Goal: Information Seeking & Learning: Learn about a topic

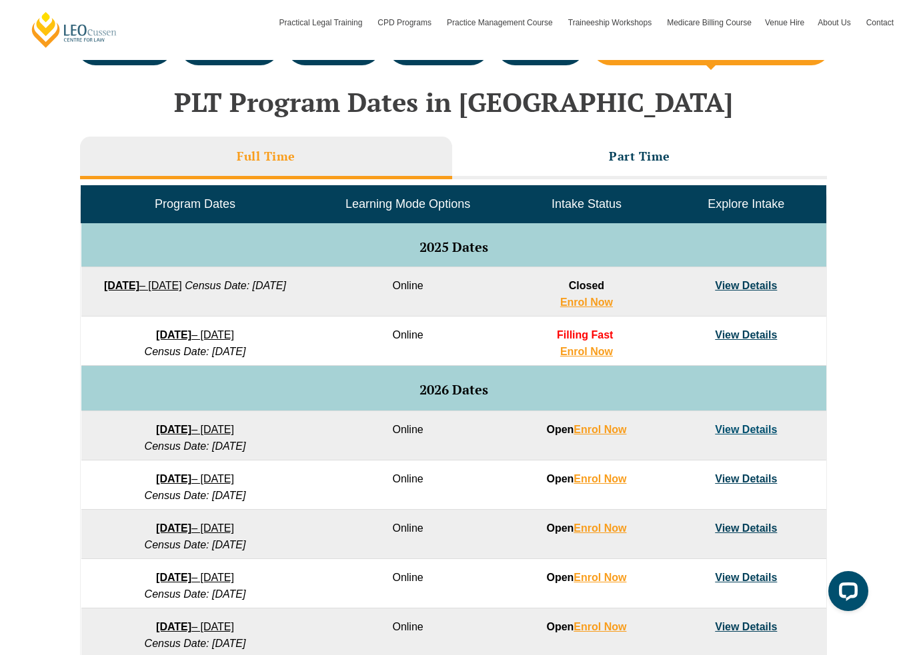
scroll to position [600, 0]
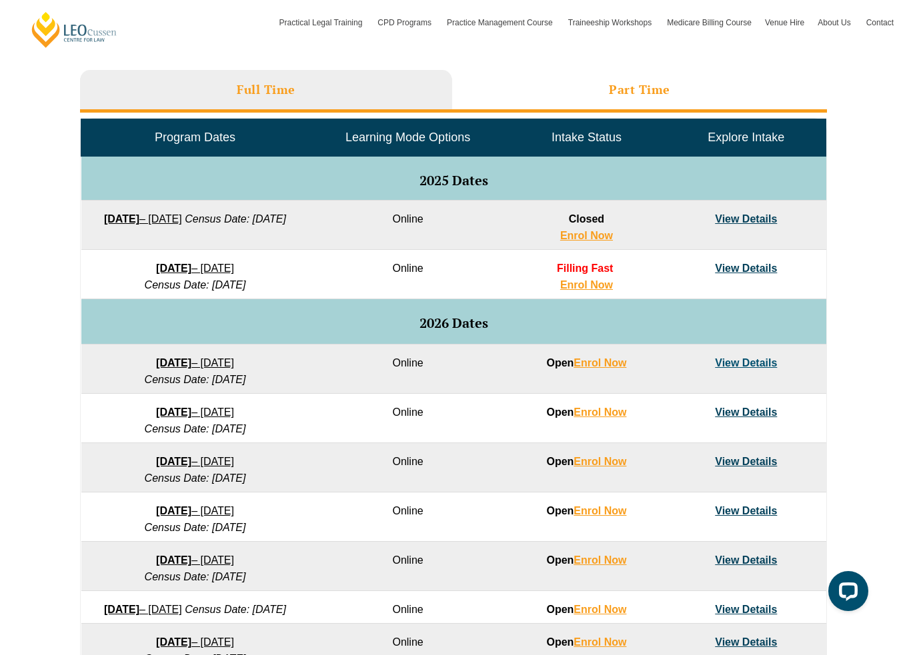
click at [659, 91] on h3 "Part Time" at bounding box center [639, 89] width 61 height 15
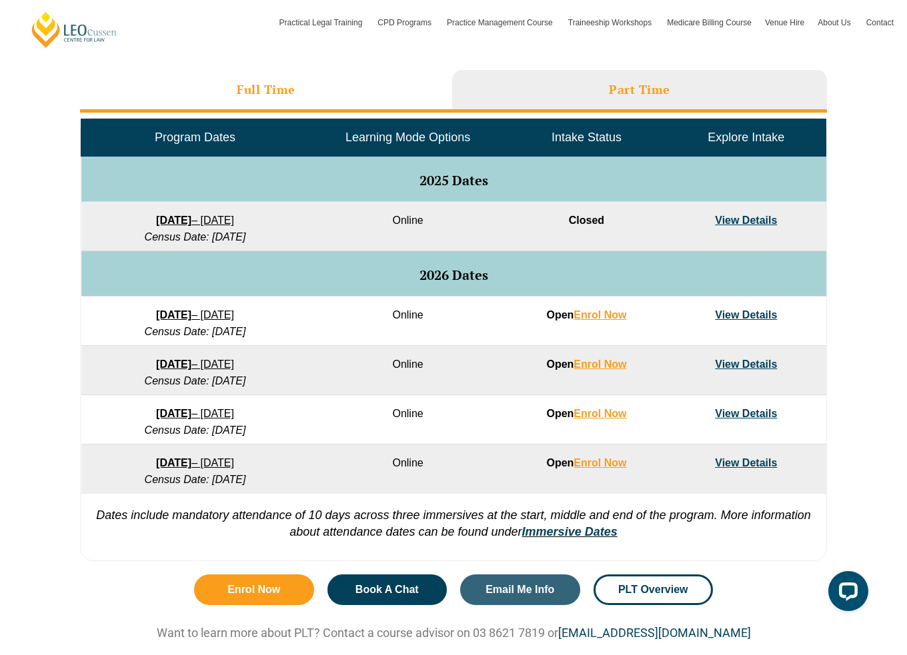
click at [249, 90] on h3 "Full Time" at bounding box center [266, 89] width 59 height 15
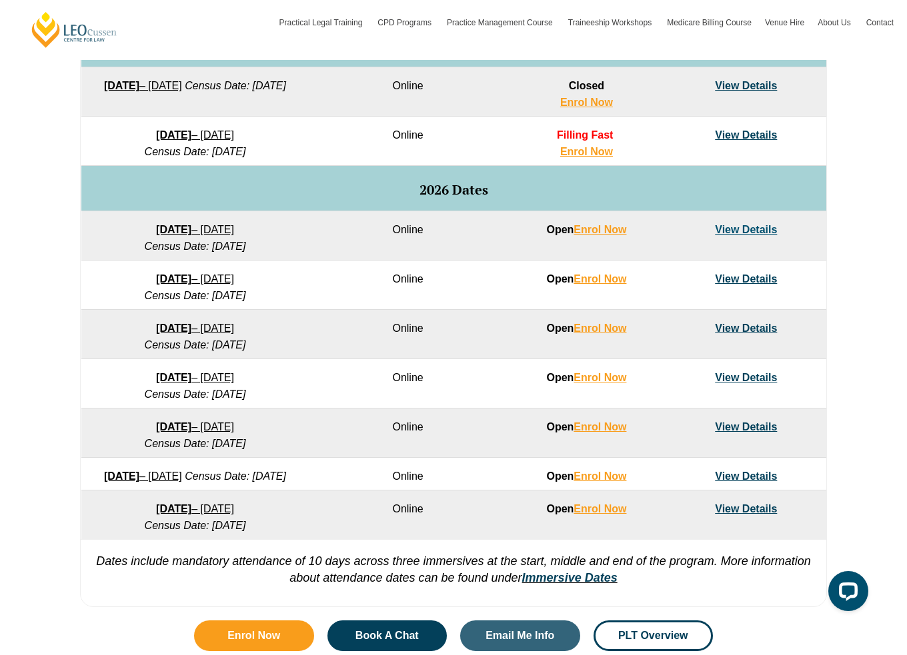
scroll to position [1133, 0]
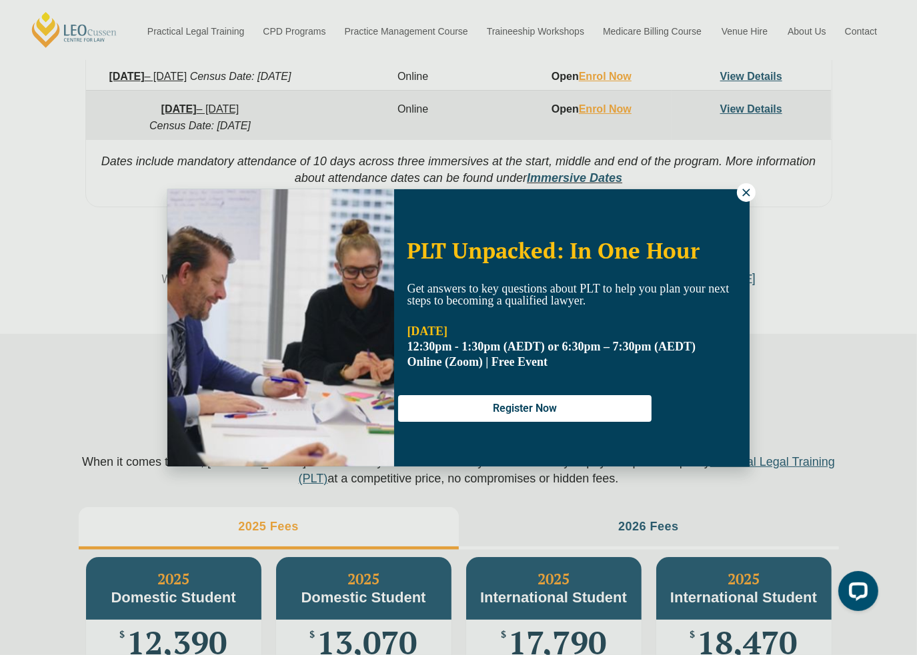
click at [741, 189] on icon at bounding box center [746, 193] width 12 height 12
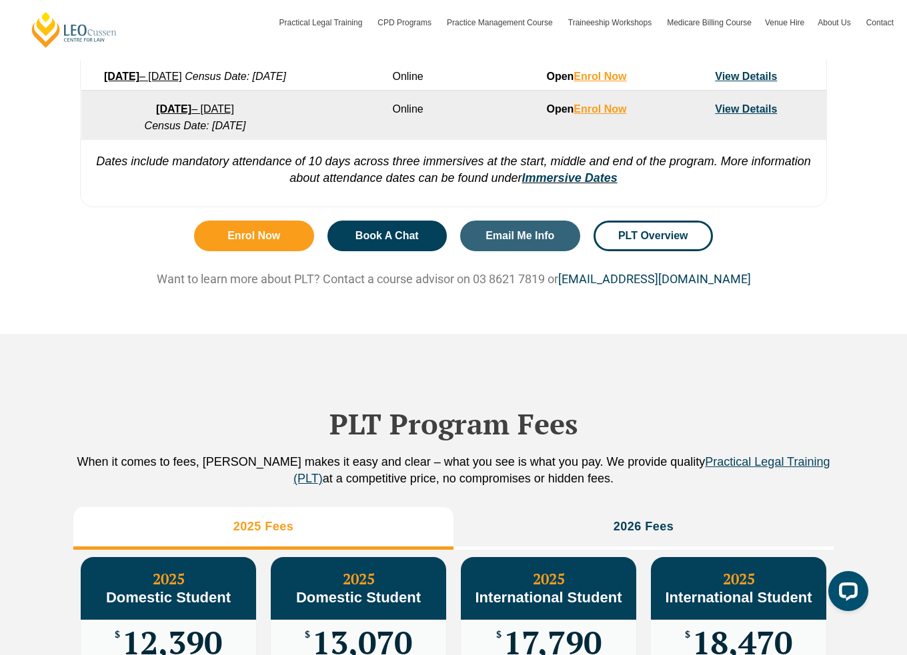
click at [453, 178] on em "Dates include mandatory attendance of 10 days across three immersives at the st…" at bounding box center [453, 170] width 715 height 30
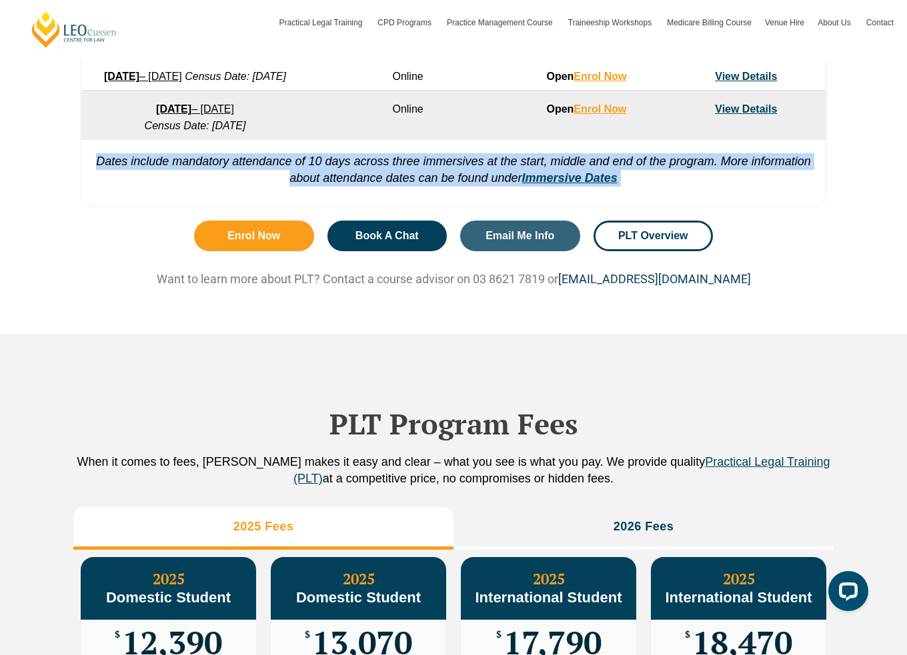
click at [453, 178] on em "Dates include mandatory attendance of 10 days across three immersives at the st…" at bounding box center [453, 170] width 715 height 30
click at [276, 183] on em "Dates include mandatory attendance of 10 days across three immersives at the st…" at bounding box center [453, 170] width 715 height 30
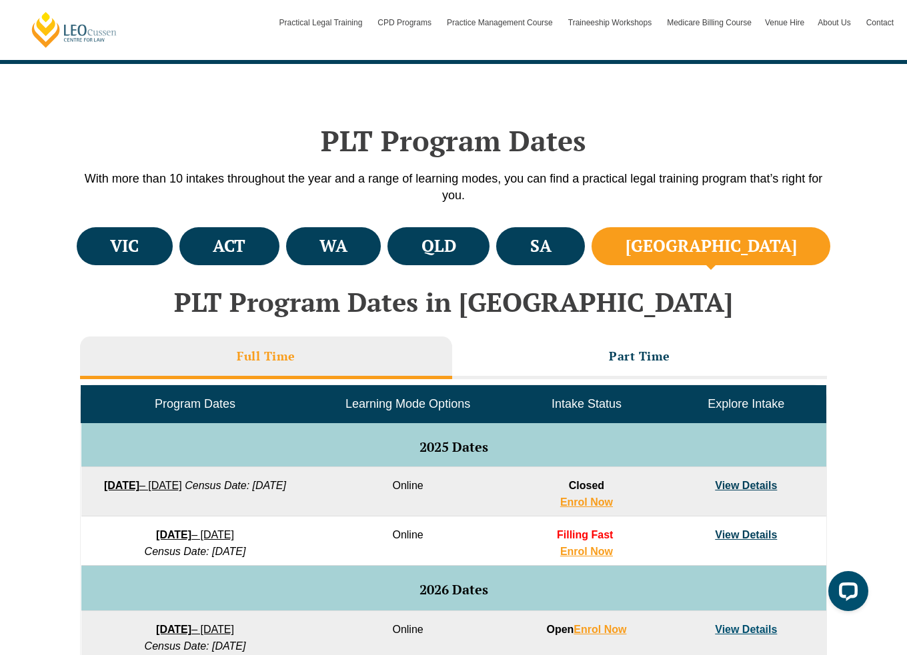
scroll to position [533, 0]
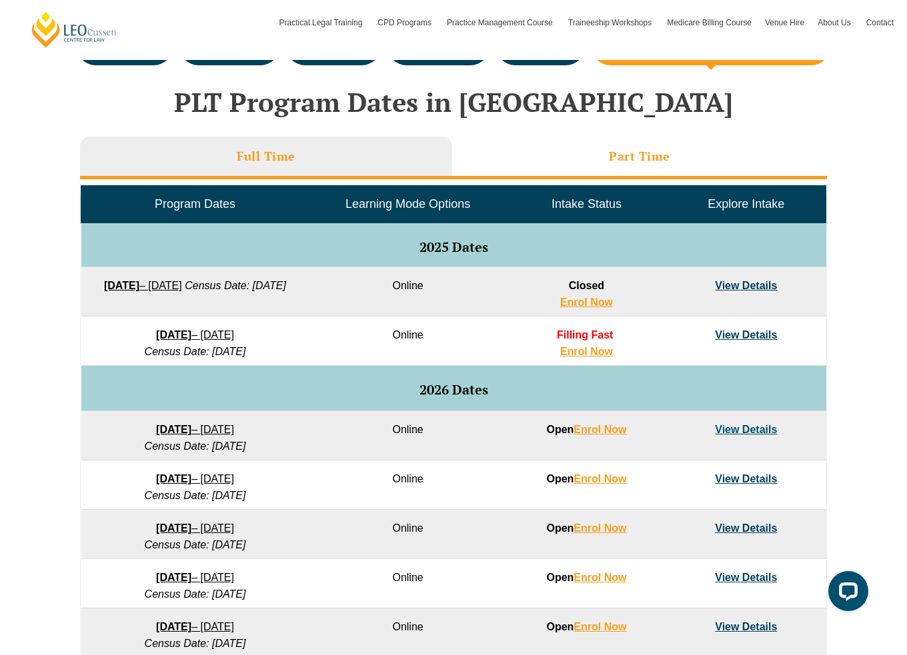
click at [611, 159] on h3 "Part Time" at bounding box center [639, 156] width 61 height 15
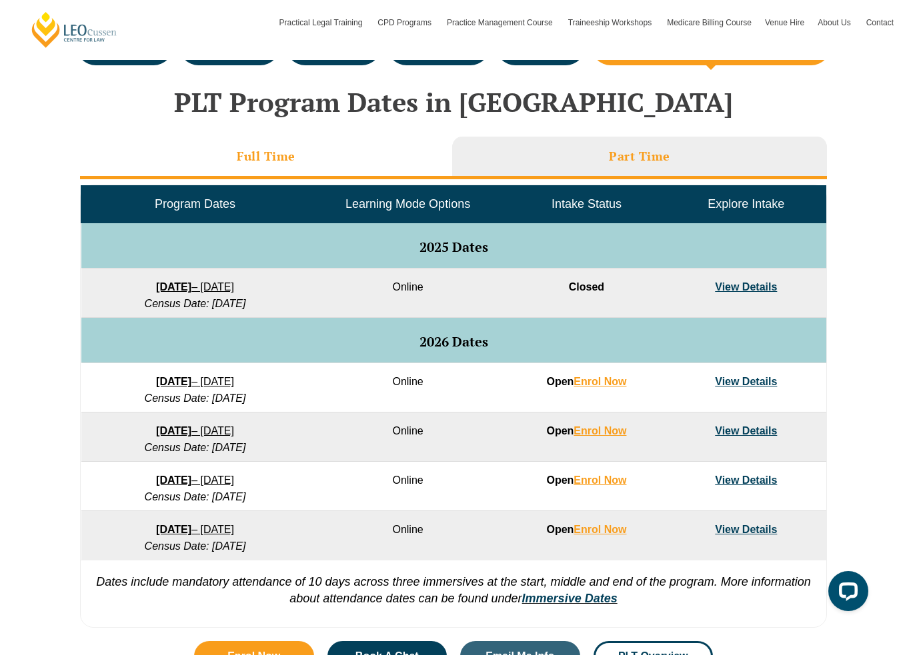
click at [296, 160] on li "Full Time" at bounding box center [266, 158] width 372 height 43
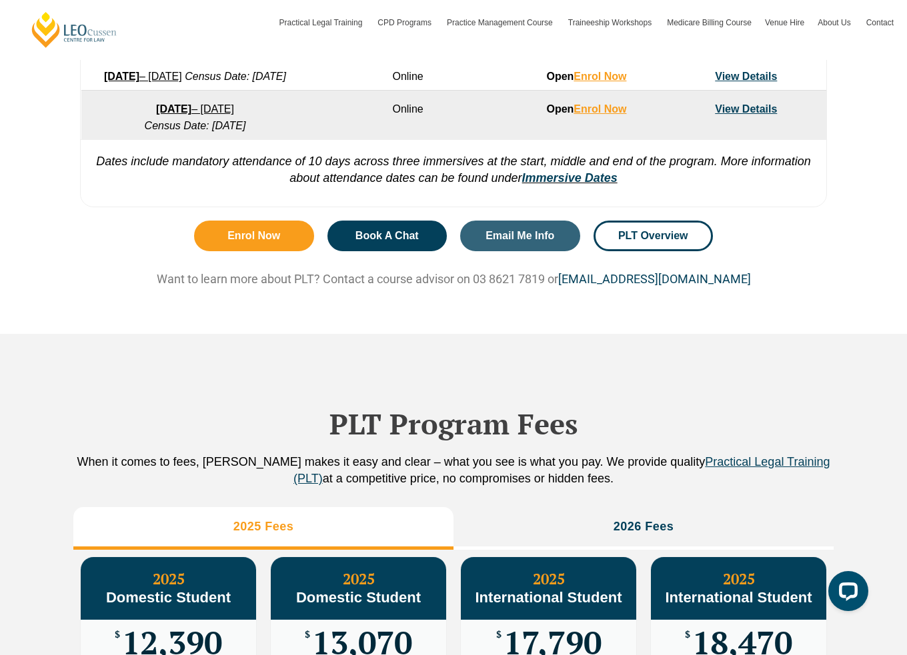
scroll to position [1533, 0]
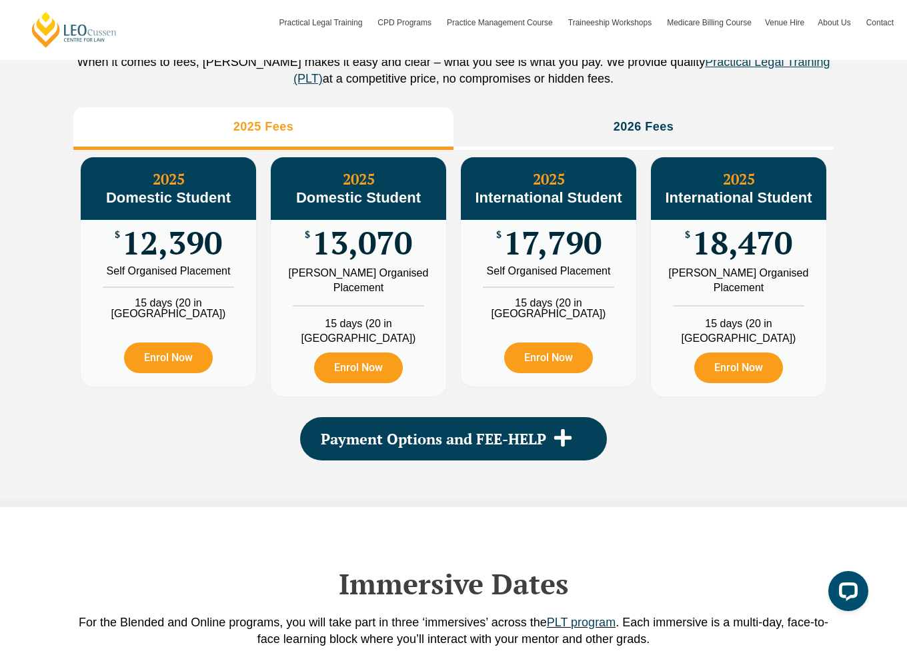
click at [17, 356] on div "PLT Program Fees When it comes to fees, Leo Cussen makes it easy and clear – wh…" at bounding box center [453, 220] width 907 height 573
click at [54, 261] on div "PLT Program Fees When it comes to fees, Leo Cussen makes it easy and clear – wh…" at bounding box center [453, 220] width 907 height 573
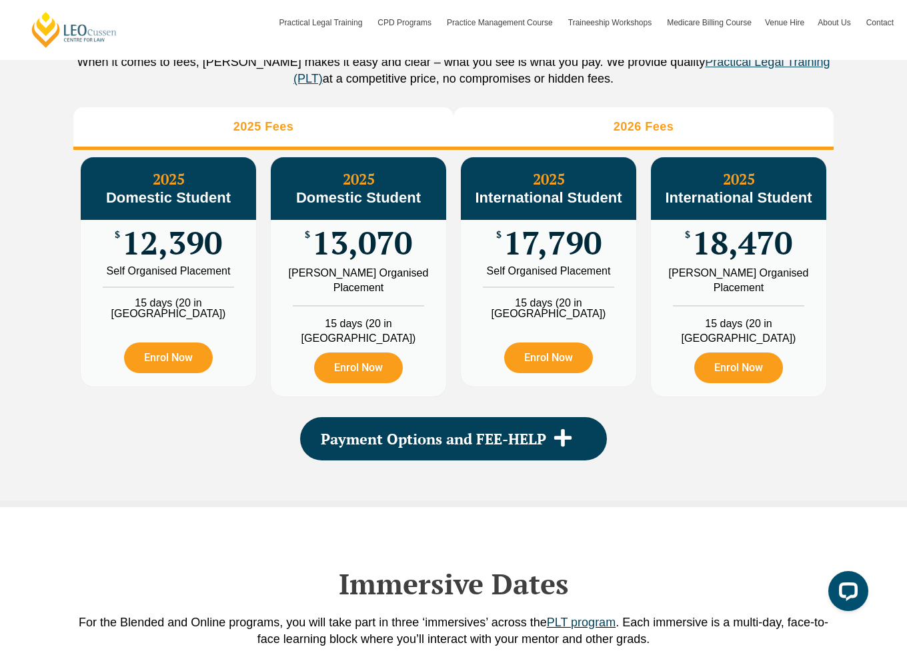
click at [577, 143] on li "2026 Fees" at bounding box center [643, 128] width 380 height 43
click at [319, 139] on li "2025 Fees" at bounding box center [263, 128] width 380 height 43
click at [572, 136] on li "2026 Fees" at bounding box center [643, 128] width 380 height 43
click at [309, 130] on li "2025 Fees" at bounding box center [263, 128] width 380 height 43
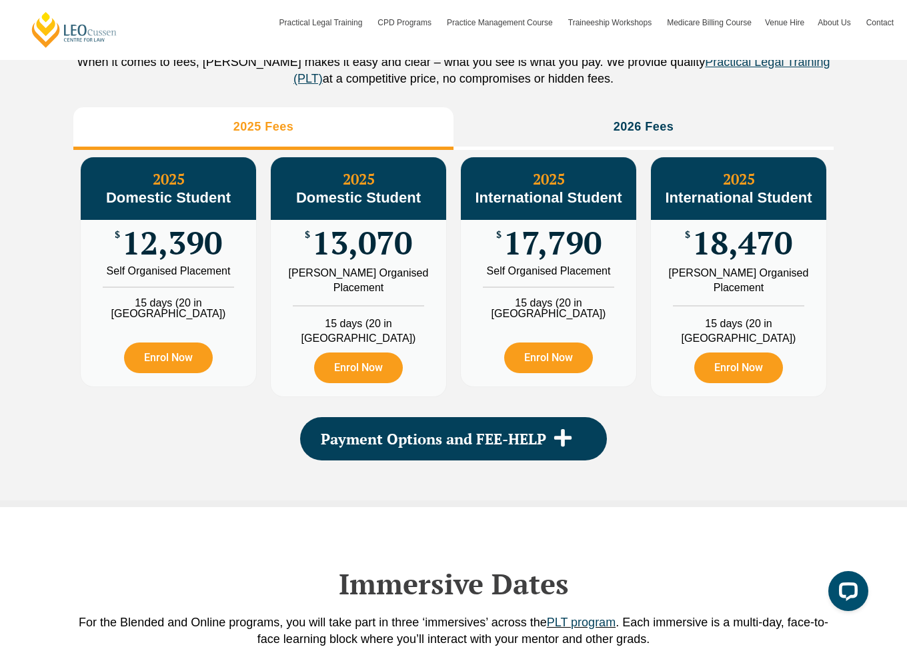
click at [42, 304] on div "PLT Program Fees When it comes to fees, Leo Cussen makes it easy and clear – wh…" at bounding box center [453, 220] width 907 height 573
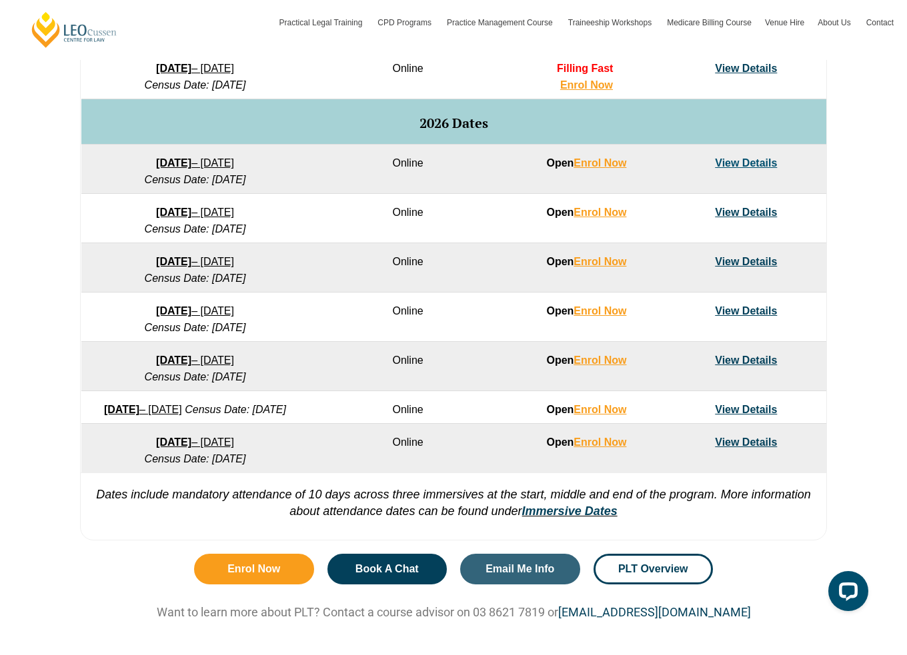
scroll to position [733, 0]
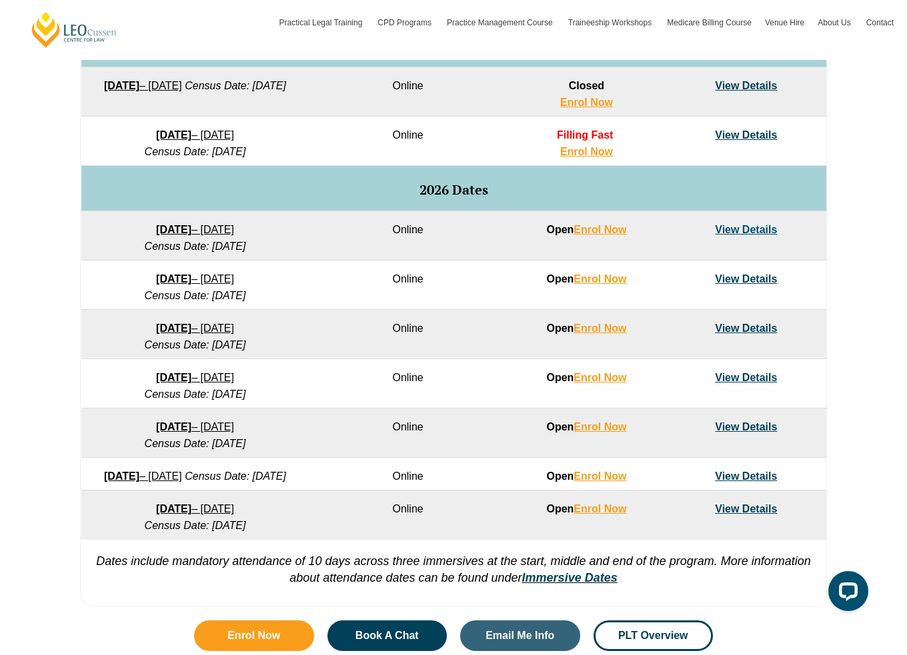
click at [46, 287] on div "VIC ACT WA QLD SA NSW PLT Program Dates in Victoria Full Time Part Time Program…" at bounding box center [453, 219] width 907 height 790
click at [420, 229] on td "Online" at bounding box center [407, 235] width 197 height 49
click at [574, 585] on link "Immersive Dates" at bounding box center [569, 577] width 95 height 13
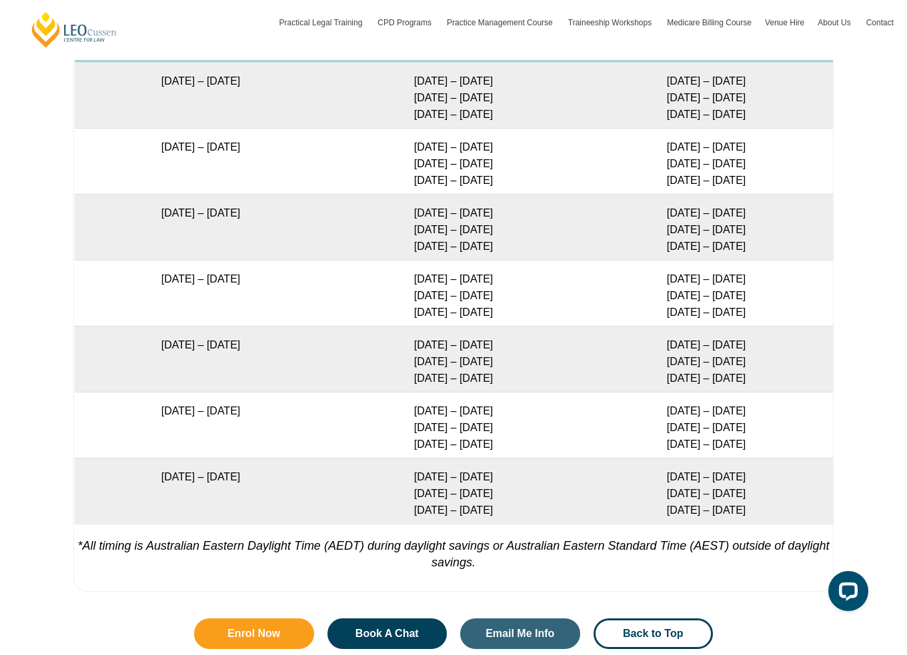
scroll to position [2639, 0]
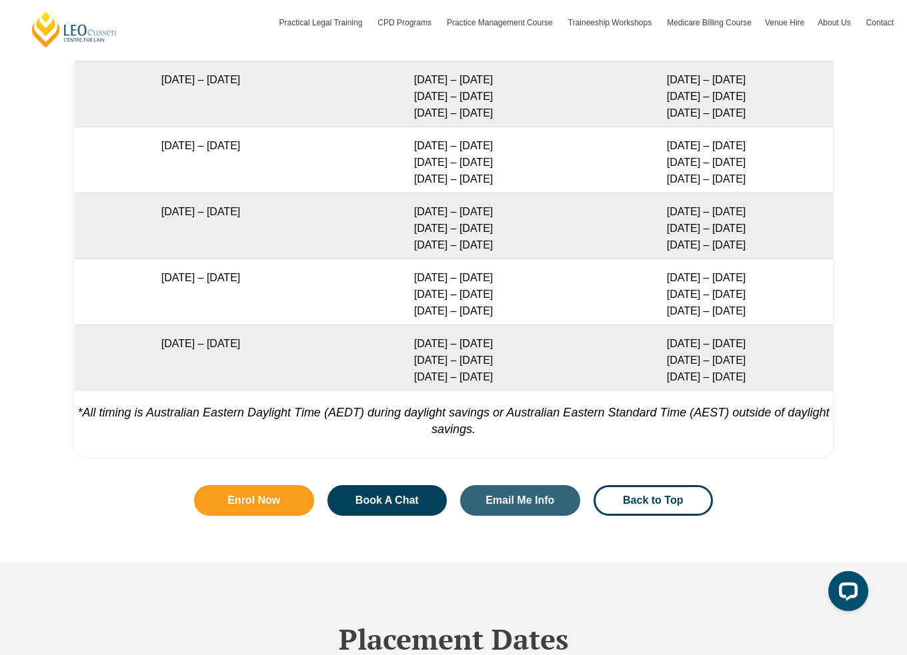
click at [493, 410] on p "*All timing is Australian Eastern Daylight Time (AEDT) during daylight savings …" at bounding box center [453, 414] width 759 height 47
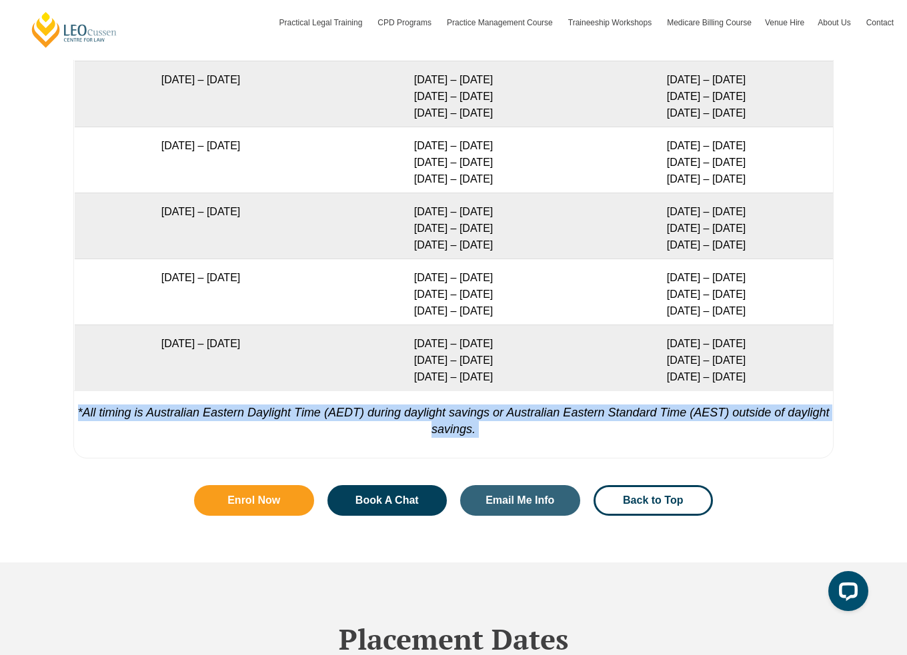
click at [493, 410] on p "*All timing is Australian Eastern Daylight Time (AEDT) during daylight savings …" at bounding box center [453, 414] width 759 height 47
click at [571, 431] on p "*All timing is Australian Eastern Daylight Time (AEDT) during daylight savings …" at bounding box center [453, 414] width 759 height 47
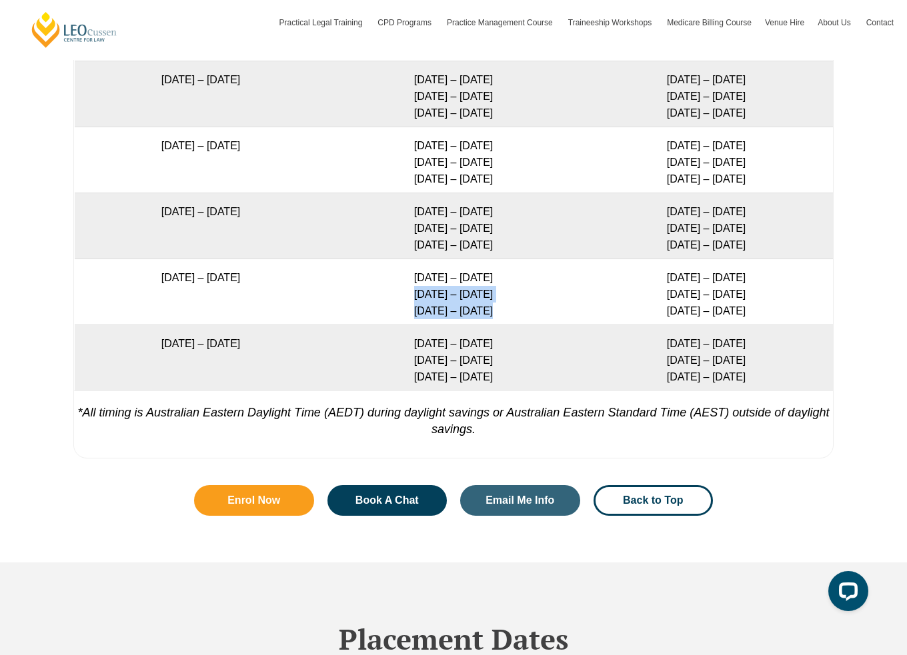
click at [547, 296] on td "28 Sep – 1 Oct 2026 8 – 10 Dec 2026 9 – 11 Feb 2027" at bounding box center [453, 292] width 253 height 66
click at [563, 361] on td "14 – 17 Dec 2026 9 – 11 Mar 2027 27 – 29 Apr 2027" at bounding box center [453, 358] width 253 height 66
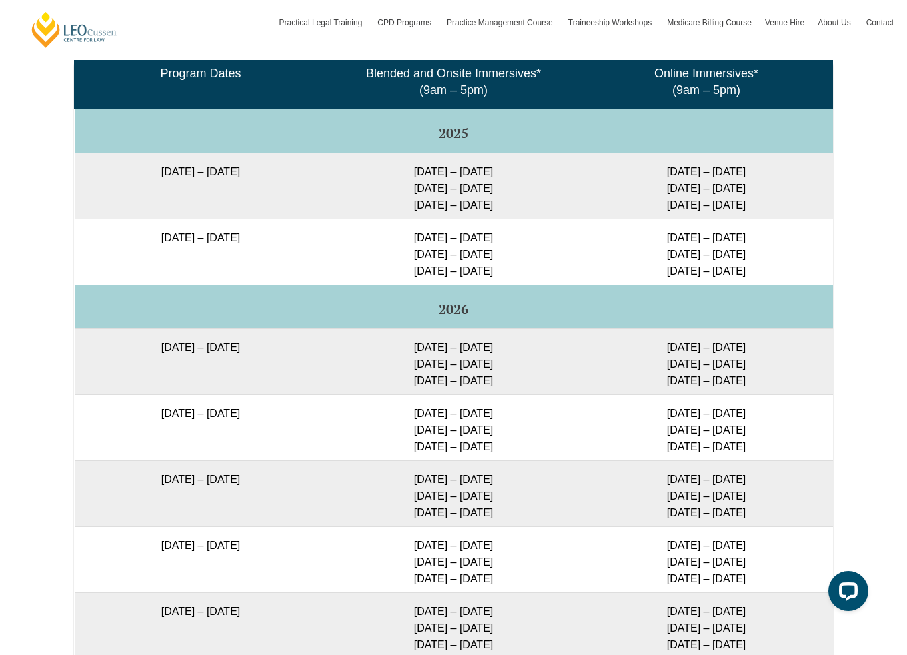
scroll to position [2172, 0]
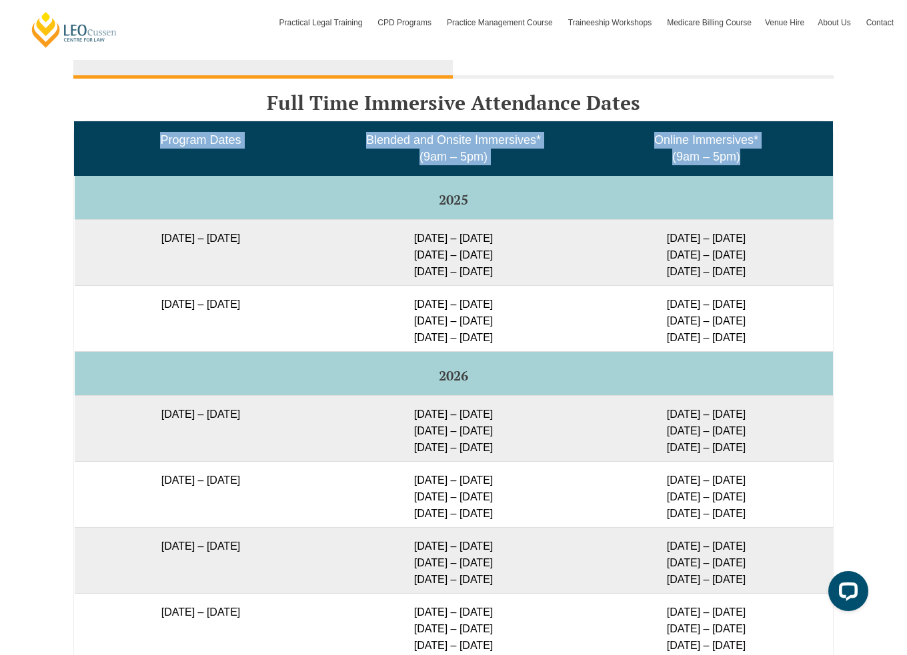
drag, startPoint x: 795, startPoint y: 163, endPoint x: 60, endPoint y: 135, distance: 735.9
click at [60, 135] on div "Full Time Part Time Full Time Immersive Attendance Dates Program Dates Blended …" at bounding box center [453, 487] width 907 height 916
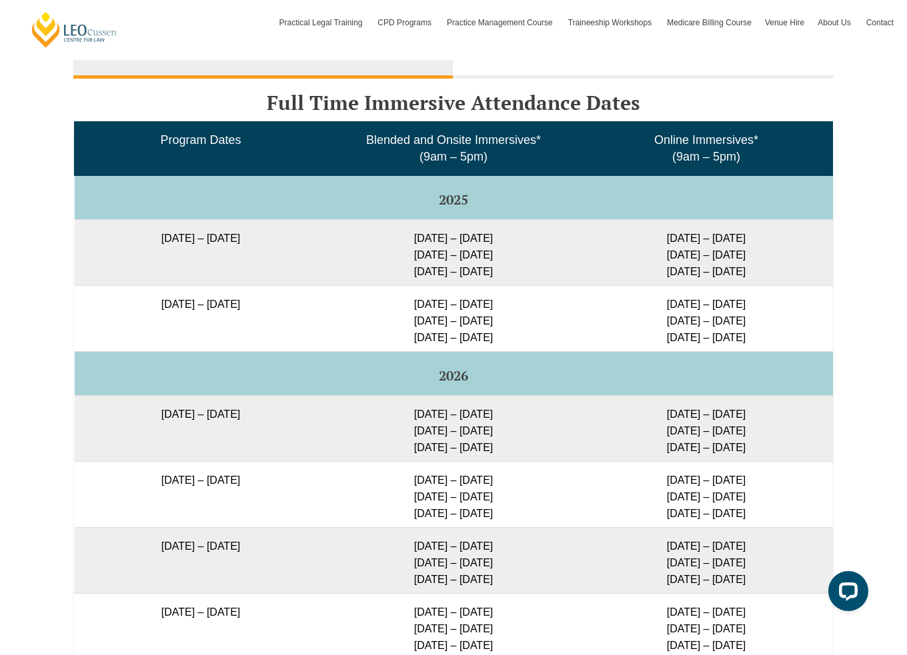
click at [217, 183] on td "2025" at bounding box center [454, 197] width 758 height 44
click at [231, 410] on td "27 January 2026 – 12 June 2026" at bounding box center [201, 428] width 253 height 66
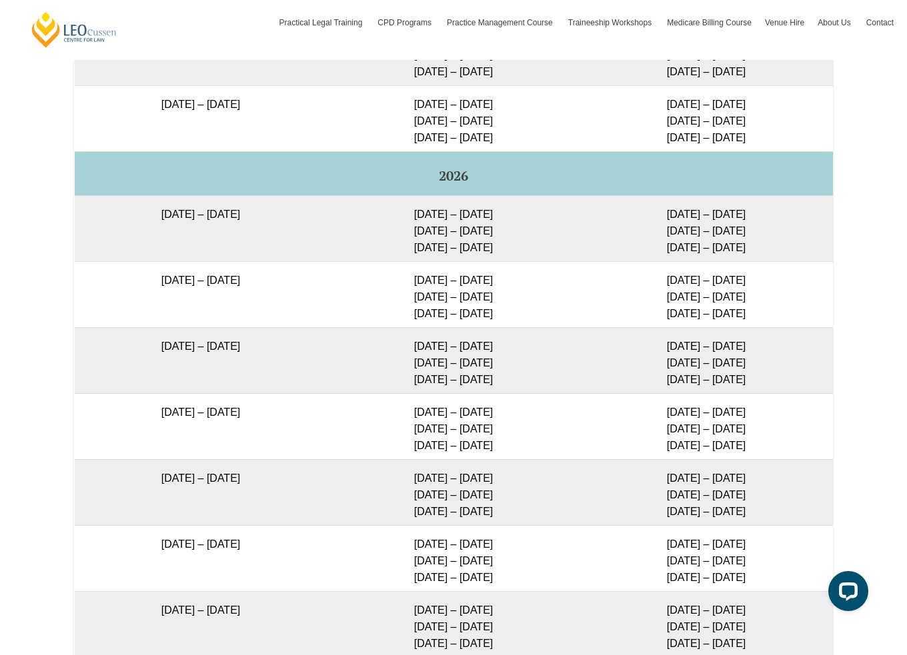
drag, startPoint x: 173, startPoint y: 279, endPoint x: 748, endPoint y: 311, distance: 576.3
click at [748, 311] on tr "16 February 2026 – 3 July 2026 23 – 26 Feb 2026 5 – 7 May 2026 23 – 25 Jun 2026…" at bounding box center [454, 294] width 758 height 66
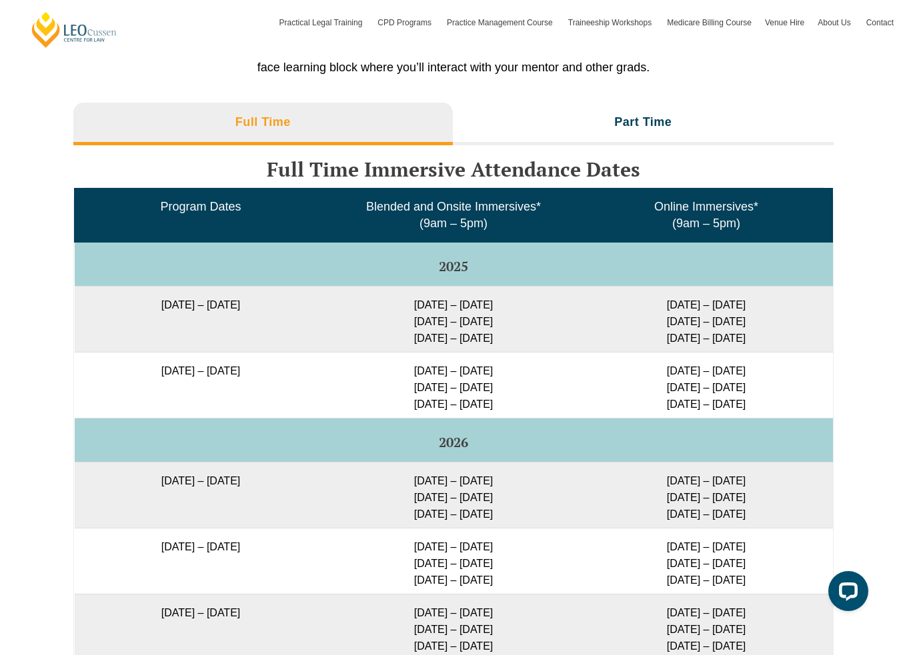
scroll to position [1772, 0]
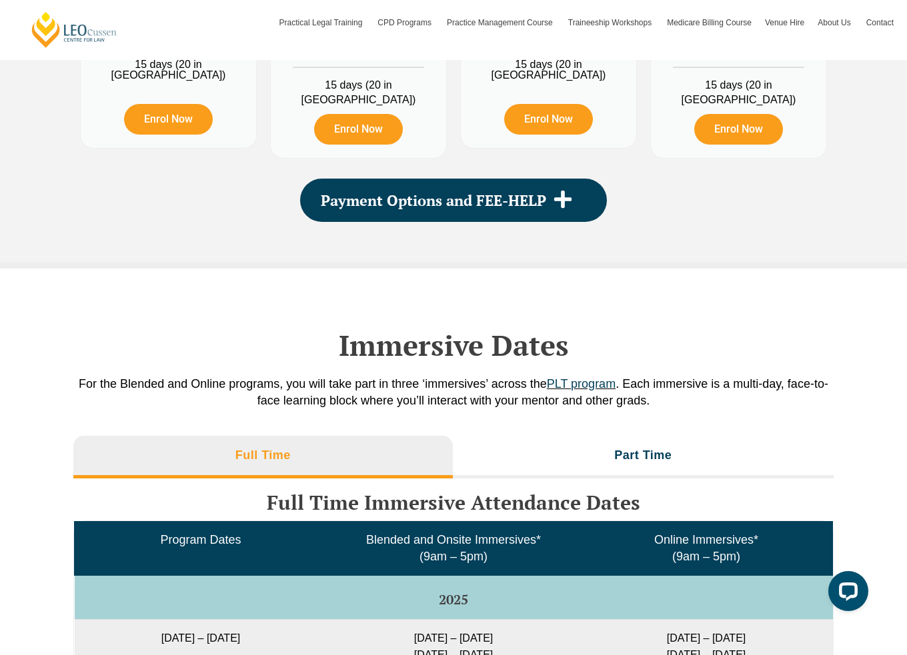
click at [404, 391] on p "For the Blended and Online programs, you will take part in three ‘immersives’ a…" at bounding box center [453, 392] width 760 height 33
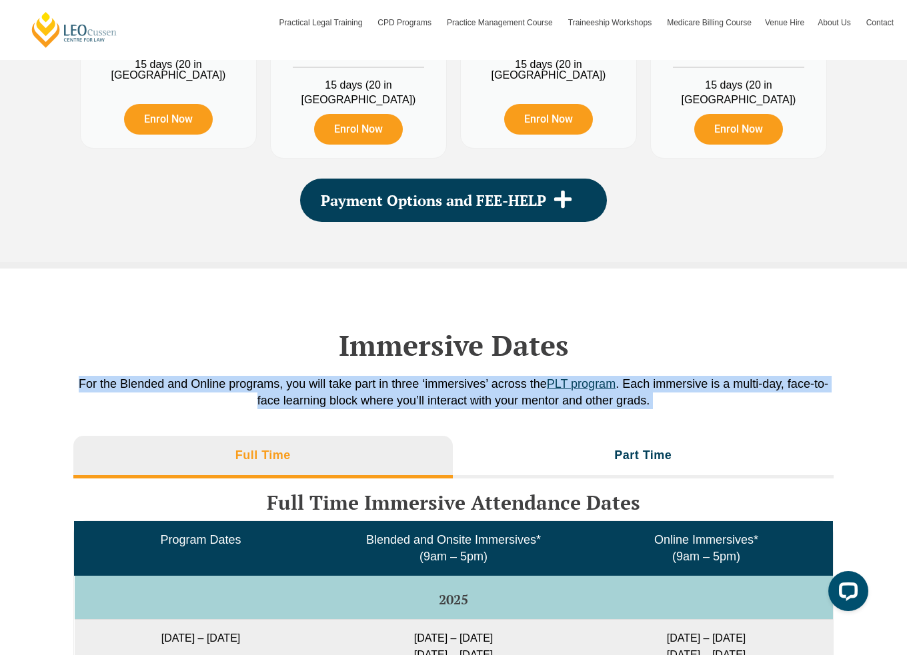
click at [404, 391] on p "For the Blended and Online programs, you will take part in three ‘immersives’ a…" at bounding box center [453, 392] width 760 height 33
click at [321, 383] on p "For the Blended and Online programs, you will take part in three ‘immersives’ a…" at bounding box center [453, 392] width 760 height 33
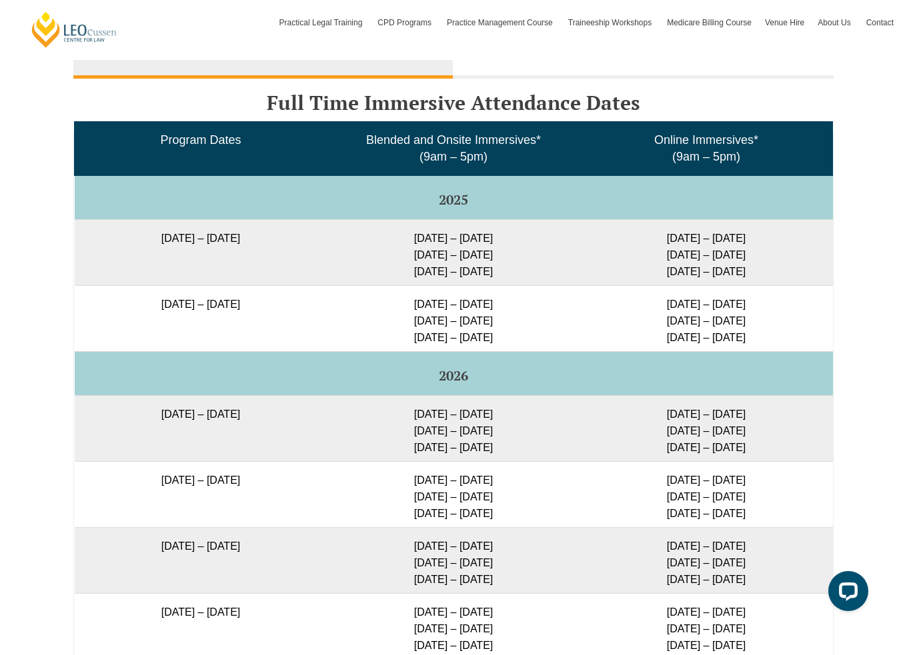
scroll to position [2239, 0]
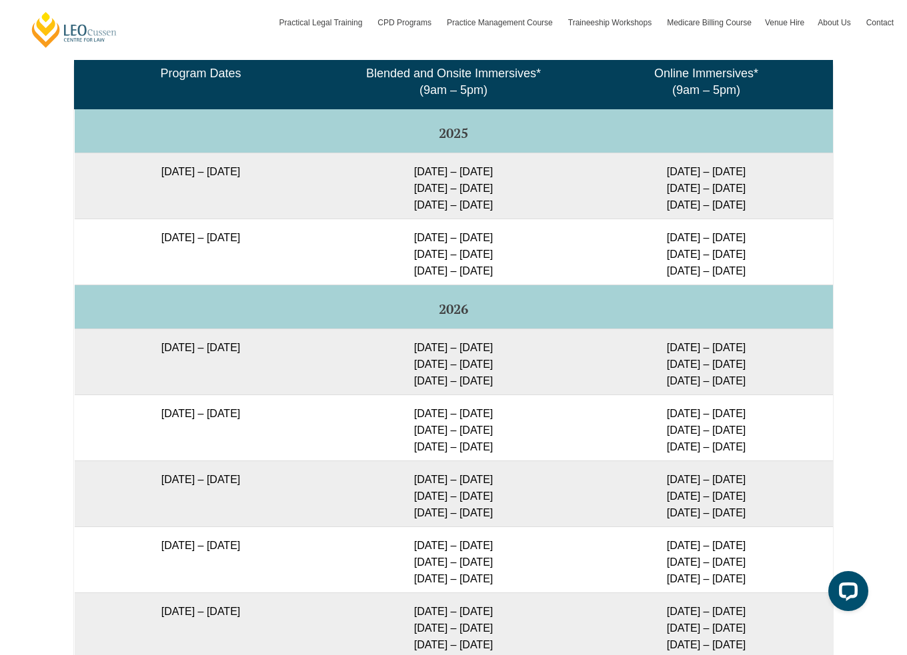
drag, startPoint x: 141, startPoint y: 477, endPoint x: 784, endPoint y: 512, distance: 643.7
click at [784, 512] on tr "23 March 2026 – 7 August 2026 30 Mar – 2 Apr 2026 9 – 11 Jun 2026 28 – 30 Jul 2…" at bounding box center [454, 494] width 758 height 66
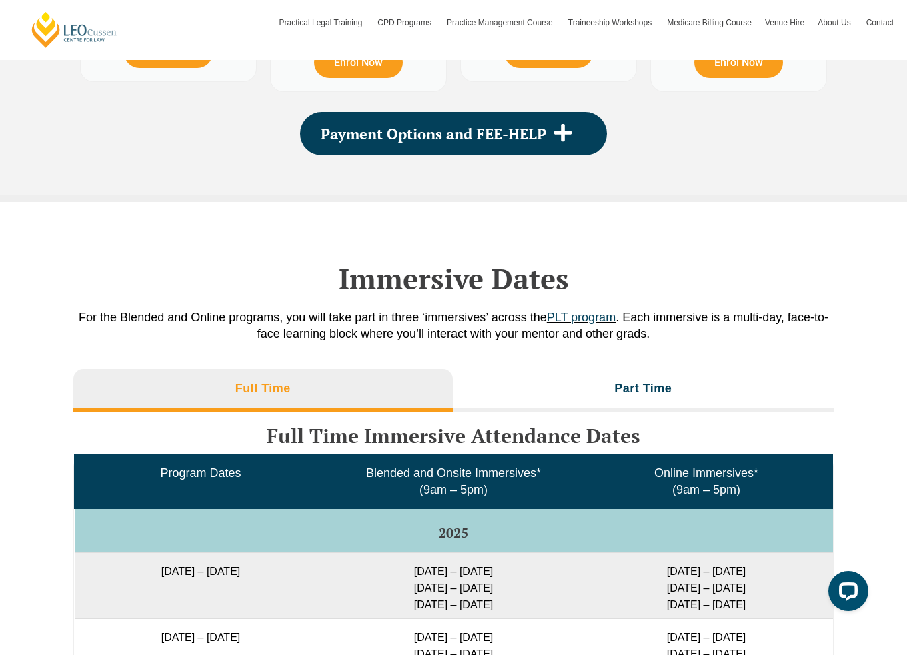
click at [265, 371] on li "Full Time" at bounding box center [262, 390] width 379 height 43
click at [722, 385] on li "Part Time" at bounding box center [643, 390] width 381 height 43
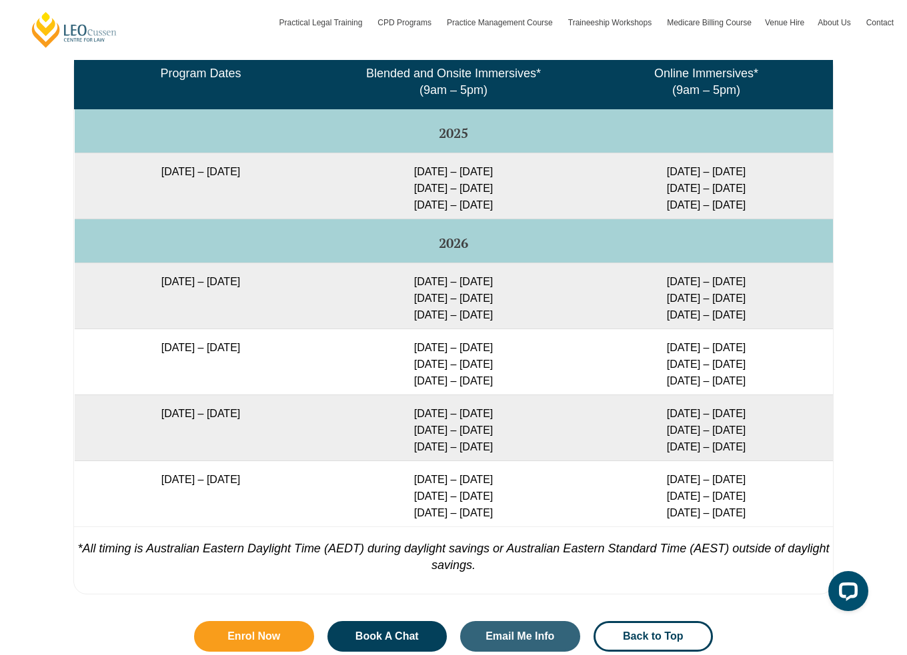
scroll to position [2172, 0]
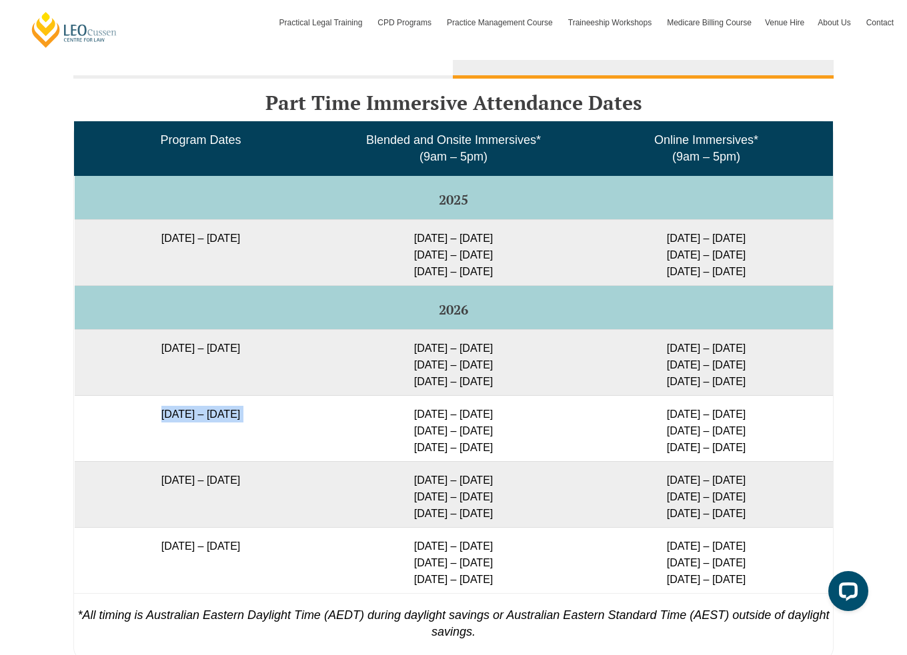
drag, startPoint x: 116, startPoint y: 412, endPoint x: 389, endPoint y: 412, distance: 273.4
click at [389, 412] on tr "30 March 2026 – 23 October 2026 13 – 16 Apr 2026 4 – 6 Aug 2026 13 – 15 Oct 202…" at bounding box center [454, 428] width 758 height 66
click at [389, 412] on td "13 – 16 Apr 2026 4 – 6 Aug 2026 13 – 15 Oct 2026" at bounding box center [453, 428] width 253 height 66
drag, startPoint x: 795, startPoint y: 453, endPoint x: 103, endPoint y: 406, distance: 693.0
click at [103, 406] on tr "30 March 2026 – 23 October 2026 13 – 16 Apr 2026 4 – 6 Aug 2026 13 – 15 Oct 202…" at bounding box center [454, 428] width 758 height 66
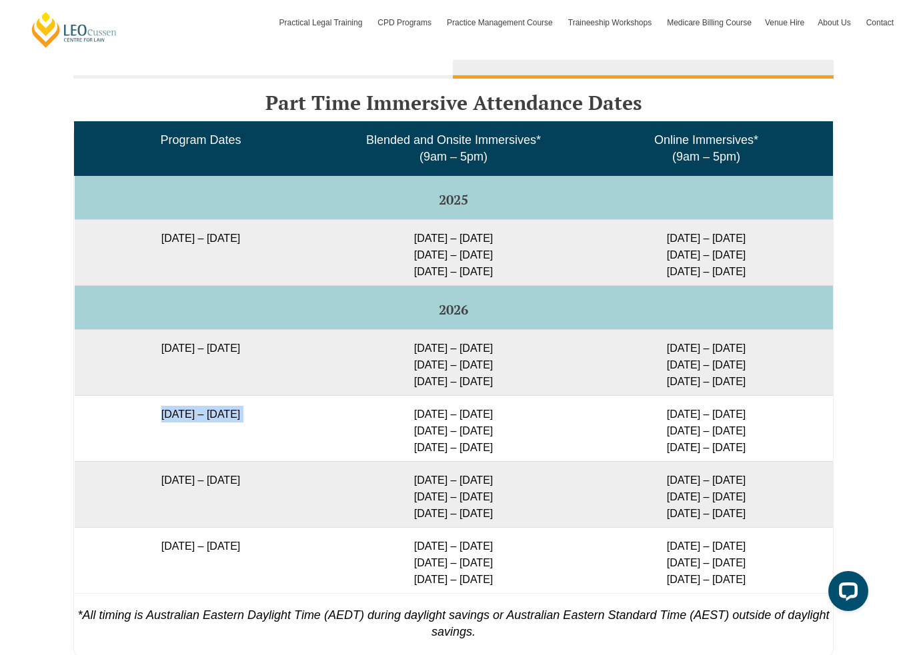
click at [103, 406] on td "30 March 2026 – 23 October 2026" at bounding box center [201, 428] width 253 height 66
drag, startPoint x: 416, startPoint y: 347, endPoint x: 531, endPoint y: 395, distance: 124.3
click at [531, 395] on tbody "Program Dates Blended and Onsite Immersives* (9am – 5pm) Online Immersives* (9a…" at bounding box center [454, 357] width 758 height 472
click at [528, 386] on td "9 – 12 Feb 2026 2 – 4 Jun 2026 11 – 13 Aug 2026" at bounding box center [453, 362] width 253 height 66
drag, startPoint x: 411, startPoint y: 412, endPoint x: 499, endPoint y: 445, distance: 94.1
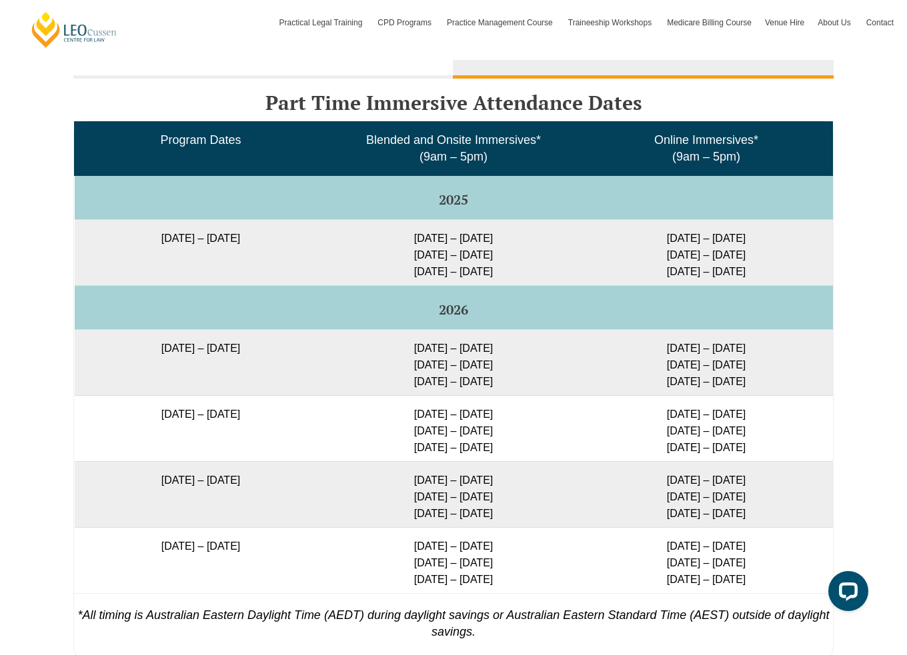
click at [499, 445] on td "13 – 16 Apr 2026 4 – 6 Aug 2026 13 – 15 Oct 2026" at bounding box center [453, 428] width 253 height 66
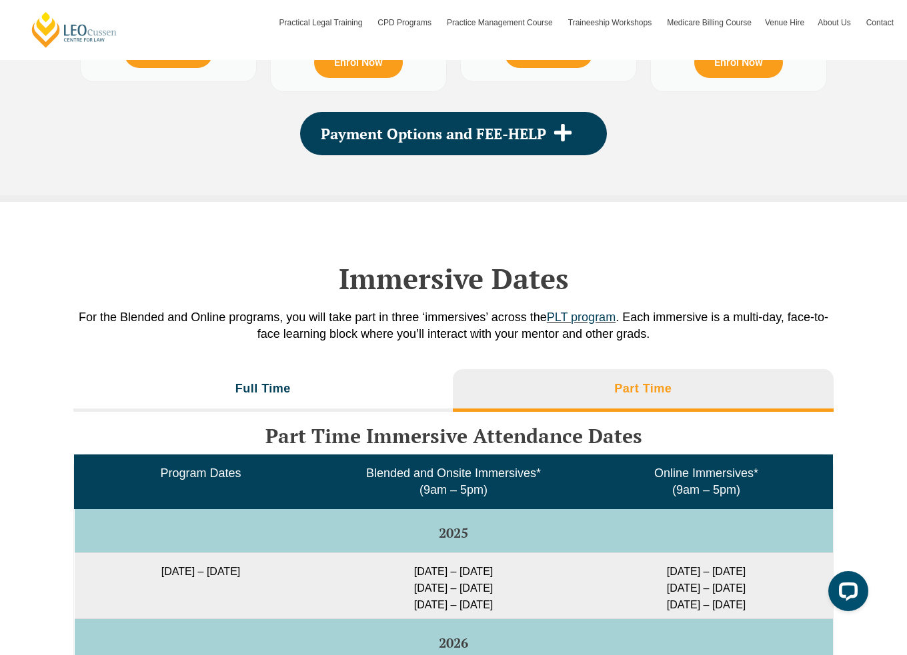
scroll to position [1772, 0]
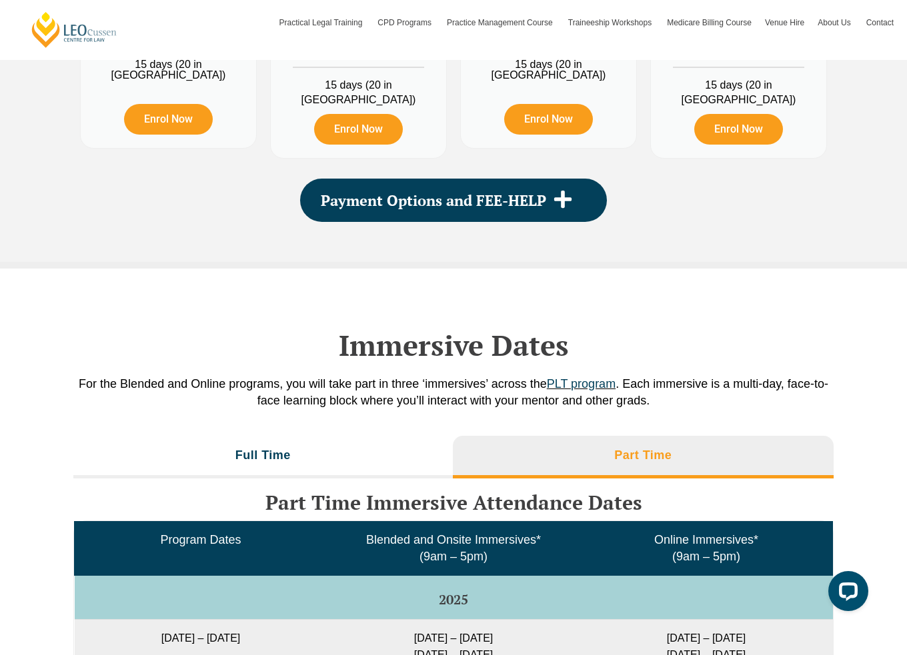
click at [423, 387] on p "For the Blended and Online programs, you will take part in three ‘immersives’ a…" at bounding box center [453, 392] width 760 height 33
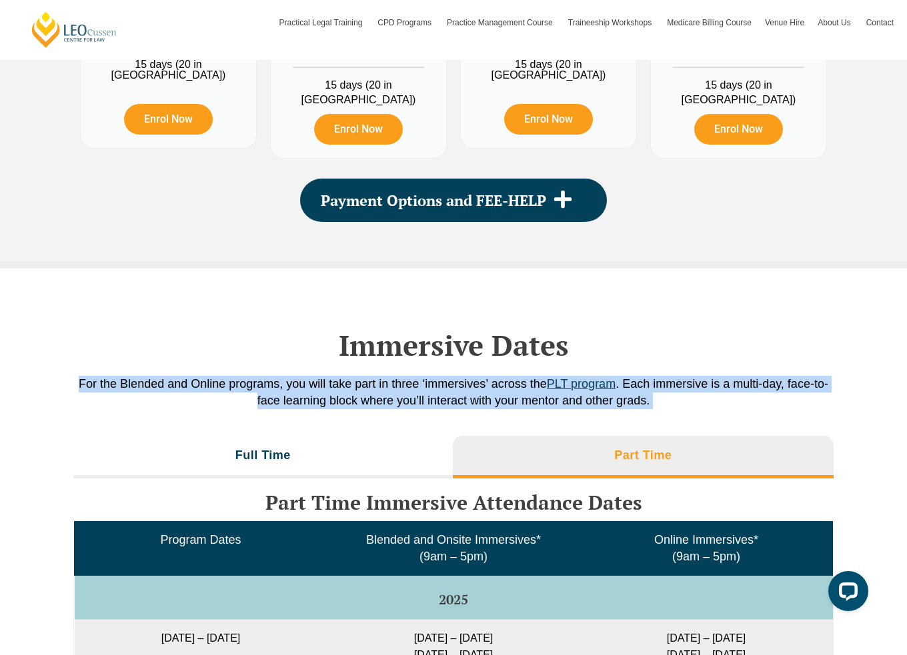
click at [423, 387] on p "For the Blended and Online programs, you will take part in three ‘immersives’ a…" at bounding box center [453, 392] width 760 height 33
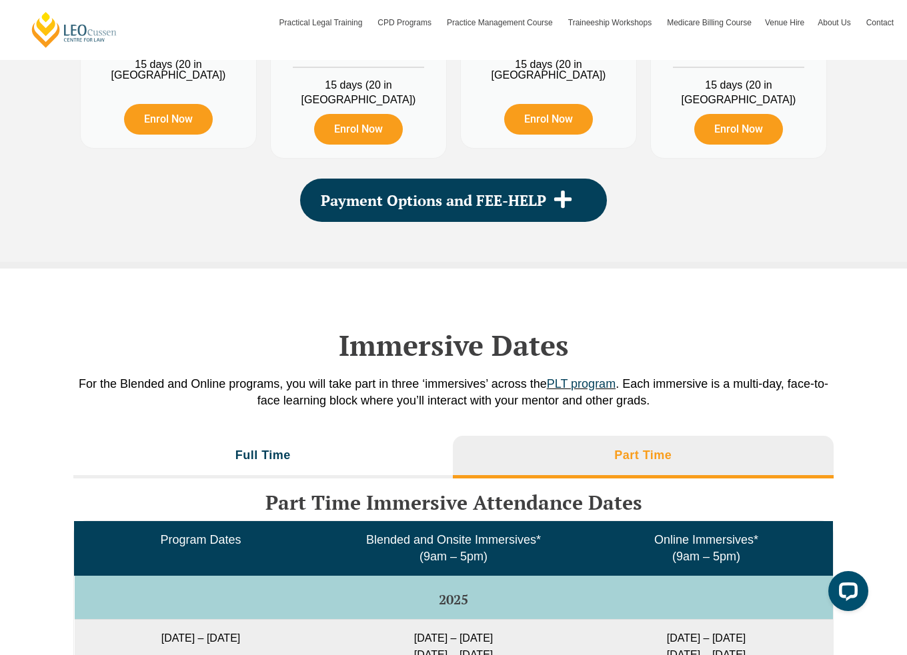
click at [309, 344] on h2 "Immersive Dates" at bounding box center [453, 345] width 760 height 33
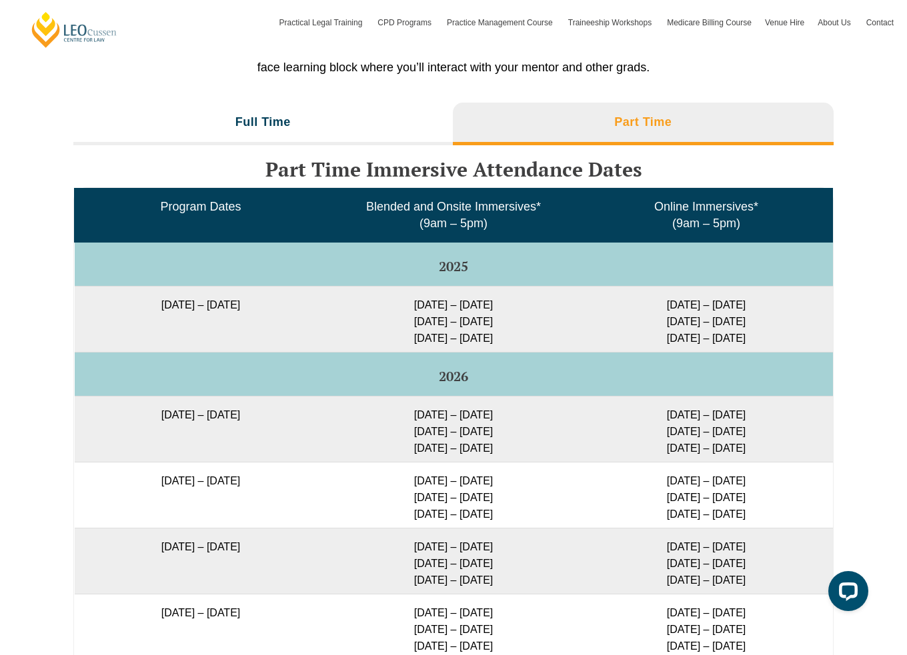
scroll to position [2172, 0]
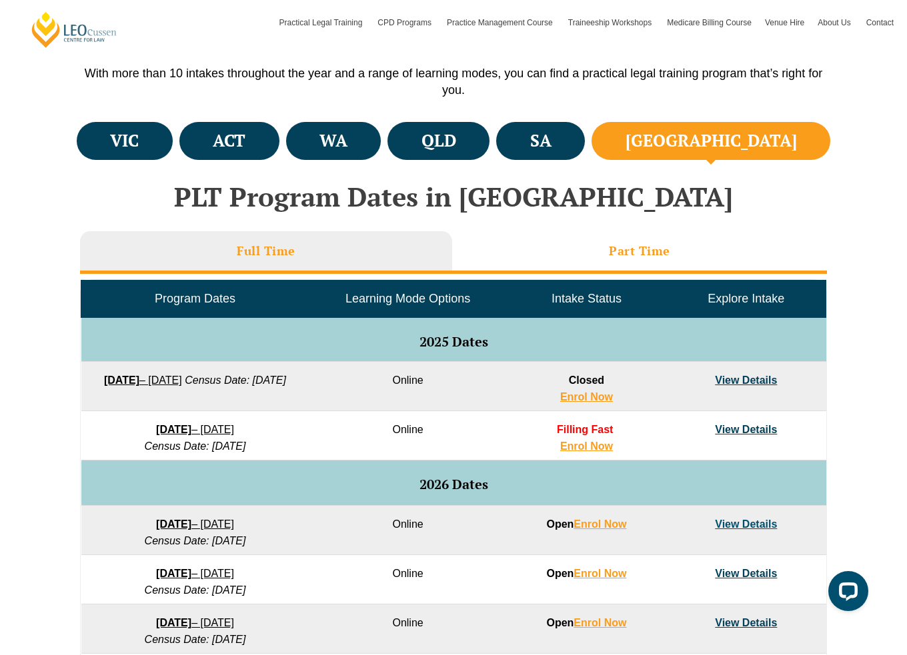
click at [615, 249] on h3 "Part Time" at bounding box center [639, 250] width 61 height 15
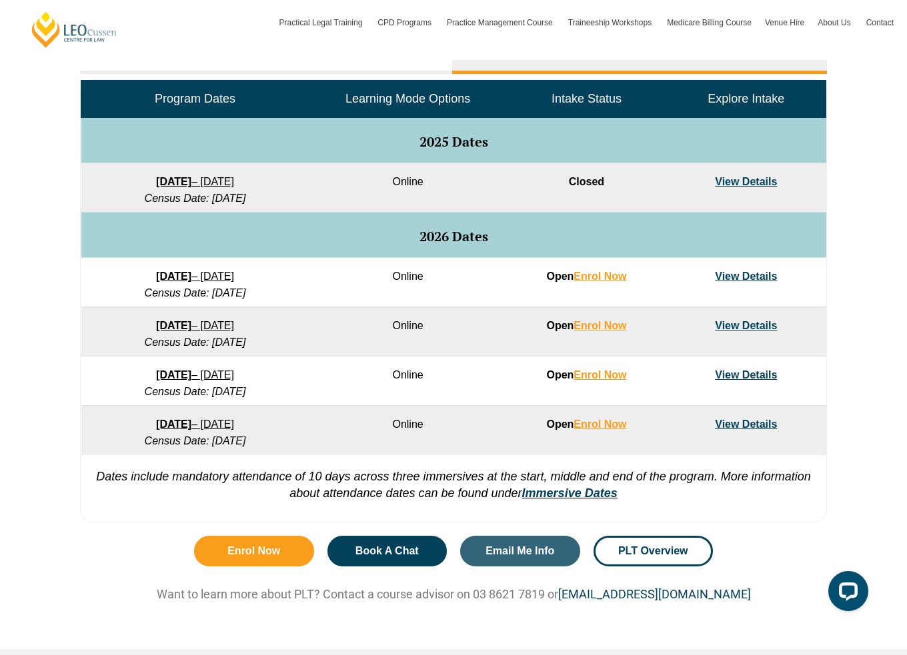
scroll to position [305, 0]
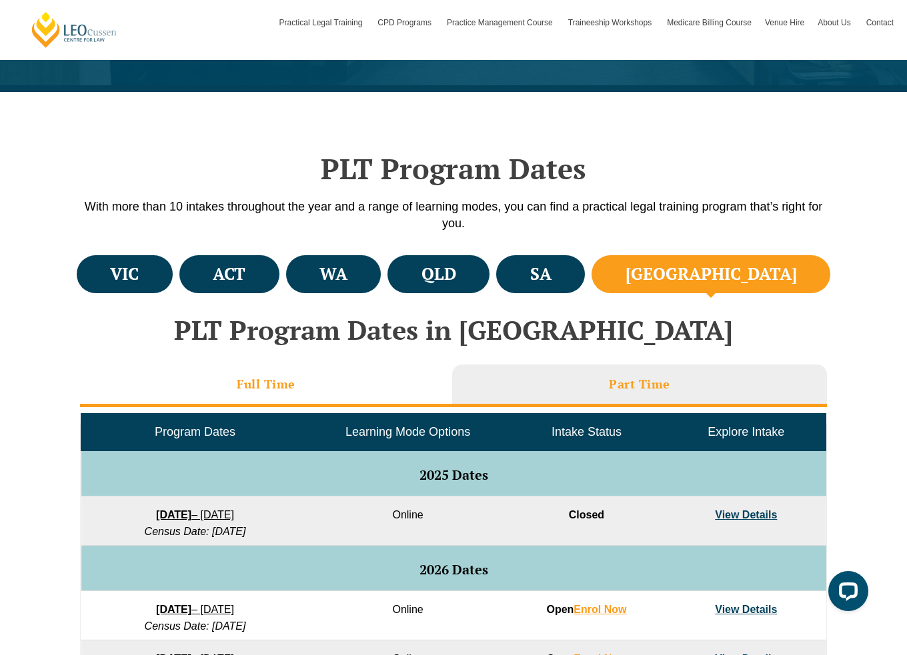
click at [351, 399] on li "Full Time" at bounding box center [266, 386] width 372 height 43
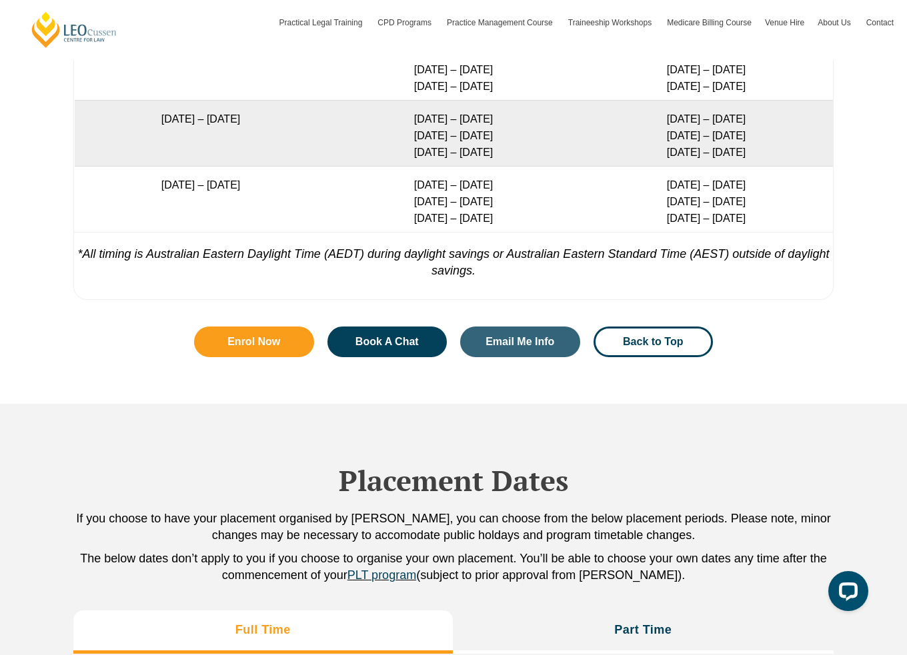
scroll to position [2867, 0]
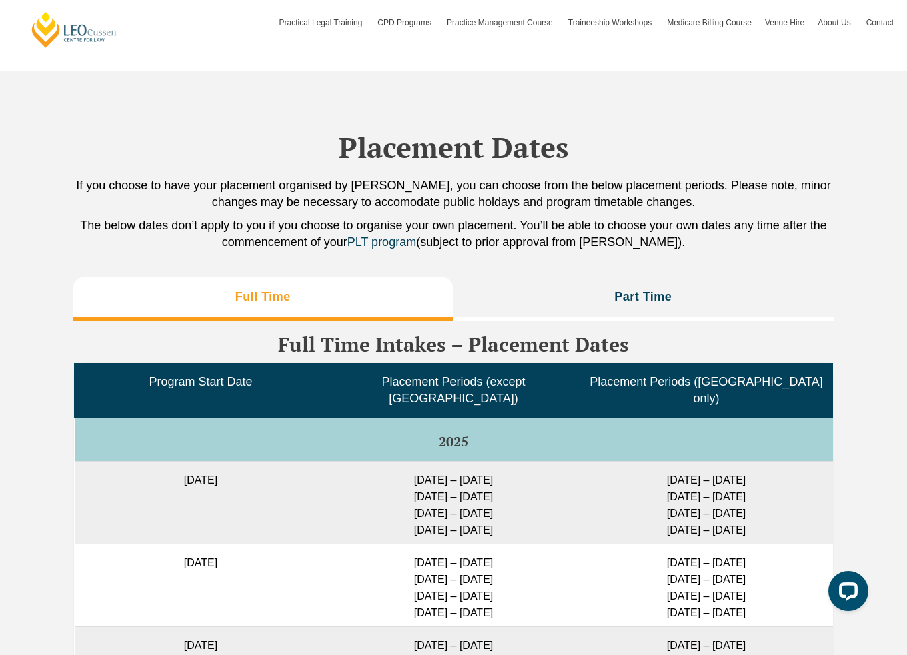
click at [556, 186] on p "If you choose to have your placement organised by Leo Cussen, you can choose fr…" at bounding box center [453, 193] width 760 height 33
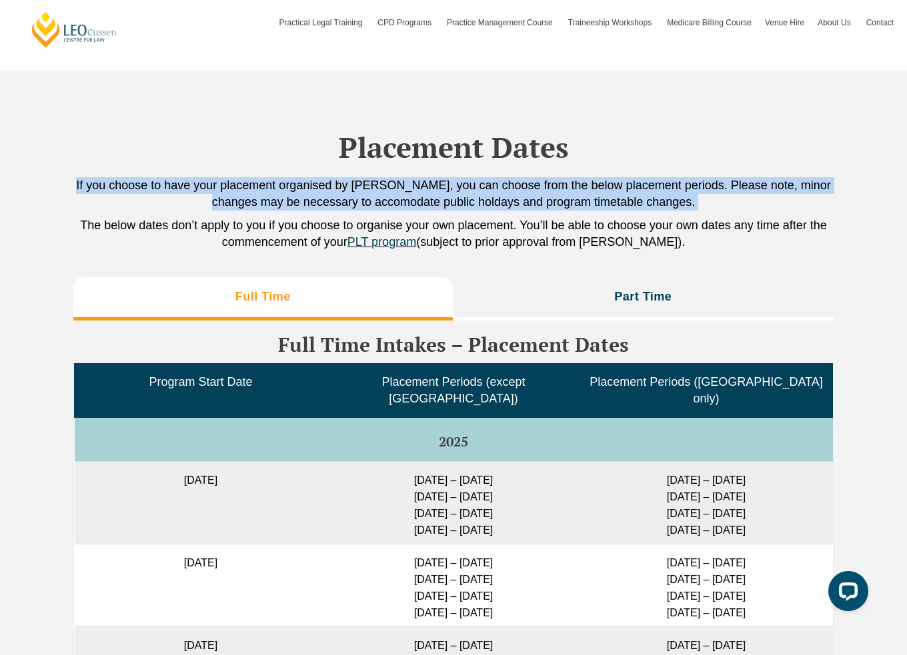
click at [556, 186] on p "If you choose to have your placement organised by Leo Cussen, you can choose fr…" at bounding box center [453, 193] width 760 height 33
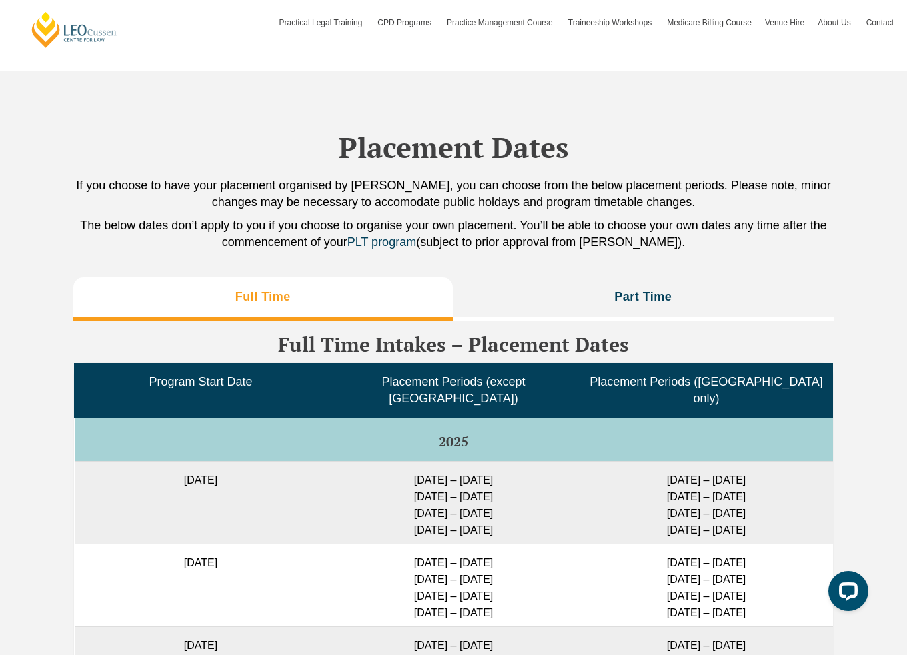
click at [699, 231] on p "The below dates don’t apply to you if you choose to organise your own placement…" at bounding box center [453, 233] width 760 height 33
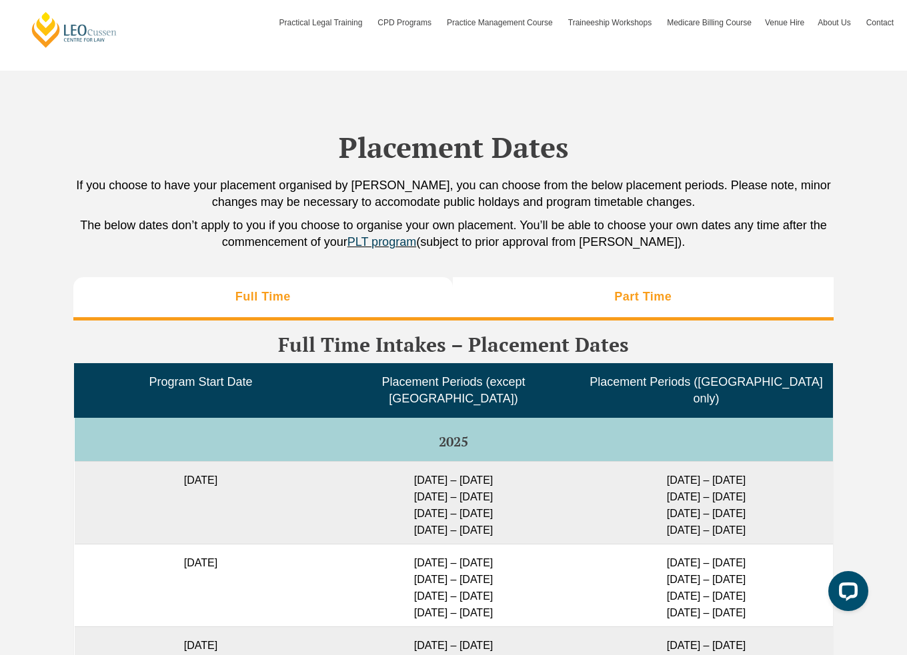
click at [727, 297] on li "Part Time" at bounding box center [643, 298] width 381 height 43
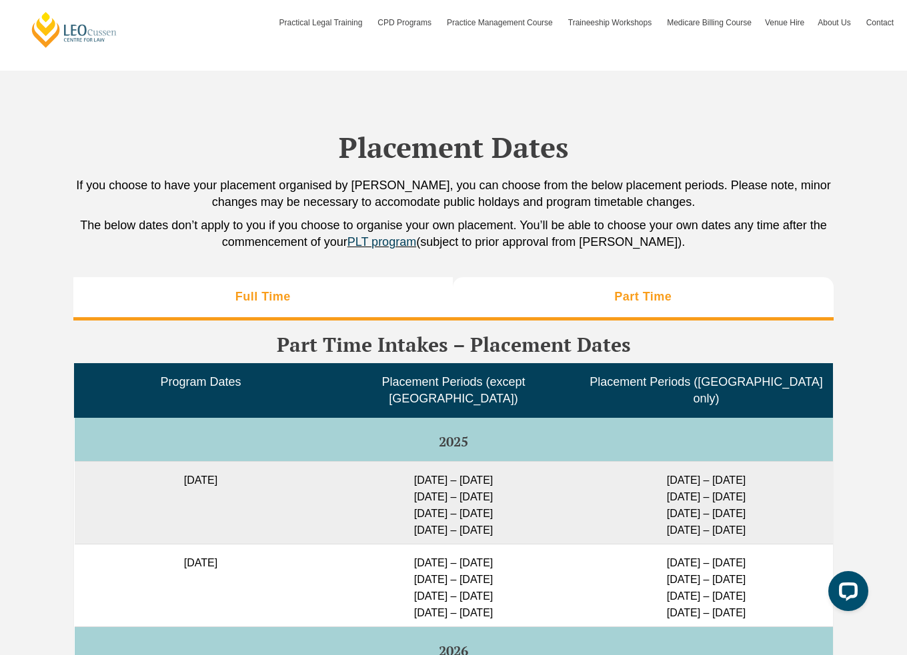
click at [305, 314] on li "Full Time" at bounding box center [262, 298] width 379 height 43
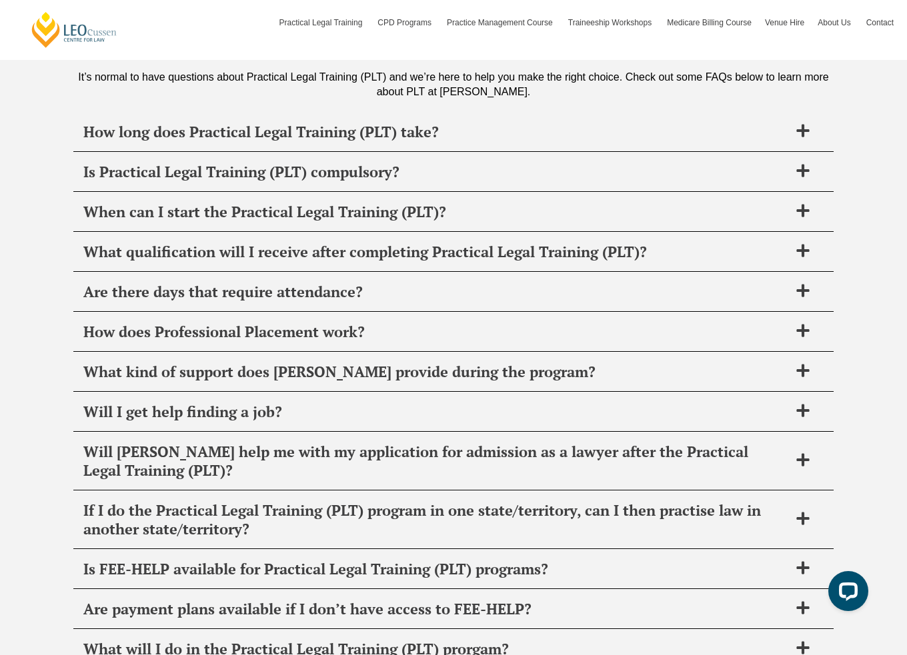
scroll to position [4910, 0]
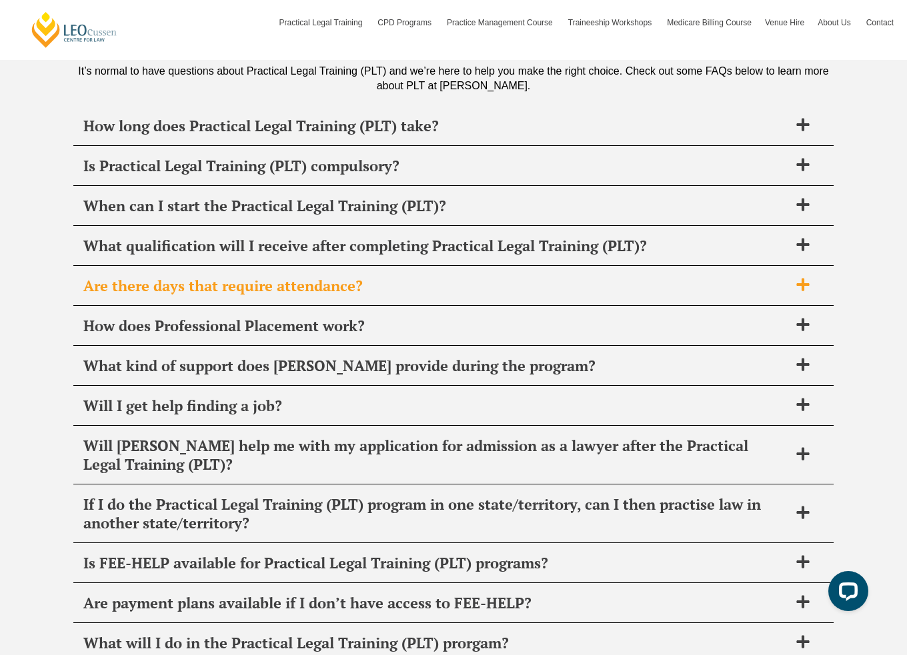
click at [321, 277] on span "Are there days that require attendance?" at bounding box center [435, 286] width 705 height 19
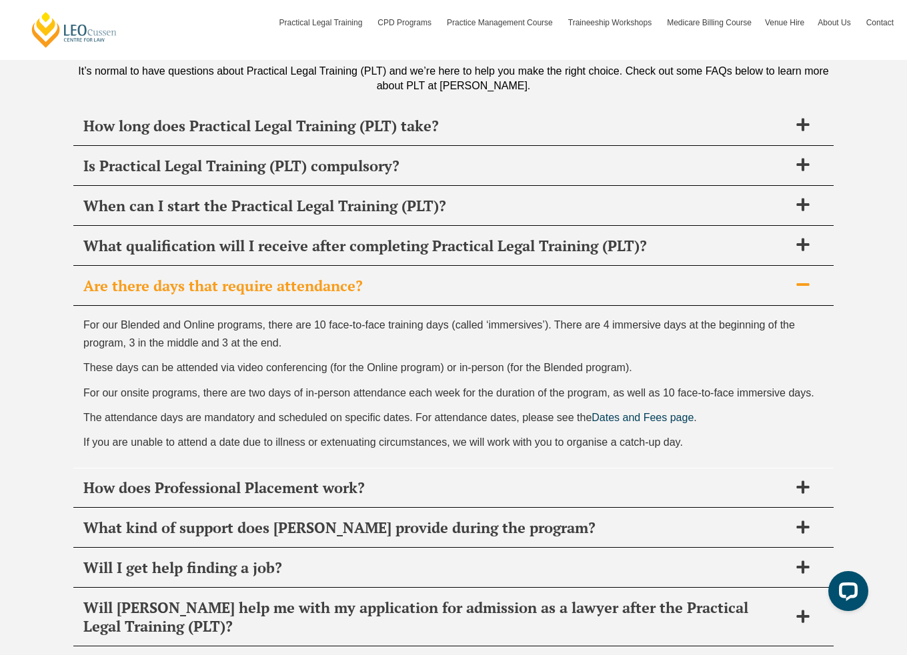
click at [208, 319] on span "For our Blended and Online programs, there are 10 face-to-face training days (c…" at bounding box center [438, 333] width 711 height 29
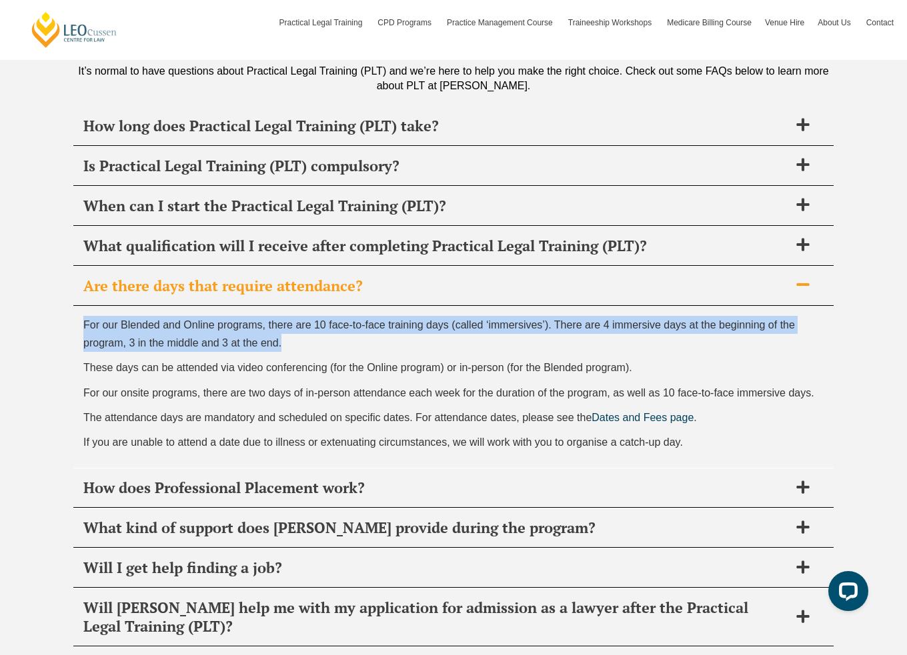
click at [208, 319] on span "For our Blended and Online programs, there are 10 face-to-face training days (c…" at bounding box center [438, 333] width 711 height 29
click at [332, 327] on p "For our Blended and Online programs, there are 10 face-to-face training days (c…" at bounding box center [453, 334] width 740 height 36
drag, startPoint x: 319, startPoint y: 322, endPoint x: 59, endPoint y: 298, distance: 261.1
click at [59, 298] on div "FAQ's It’s normal to have questions about Practical Legal Training (PLT) and we…" at bounding box center [453, 548] width 907 height 1183
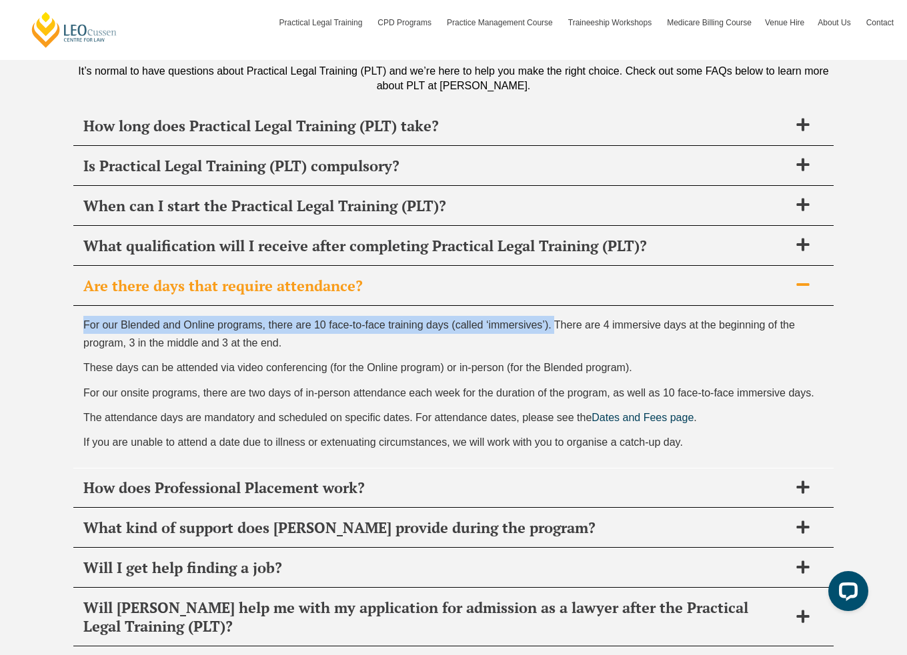
drag, startPoint x: 55, startPoint y: 297, endPoint x: 556, endPoint y: 296, distance: 500.7
click at [556, 296] on div "FAQ's It’s normal to have questions about Practical Legal Training (PLT) and we…" at bounding box center [453, 548] width 907 height 1183
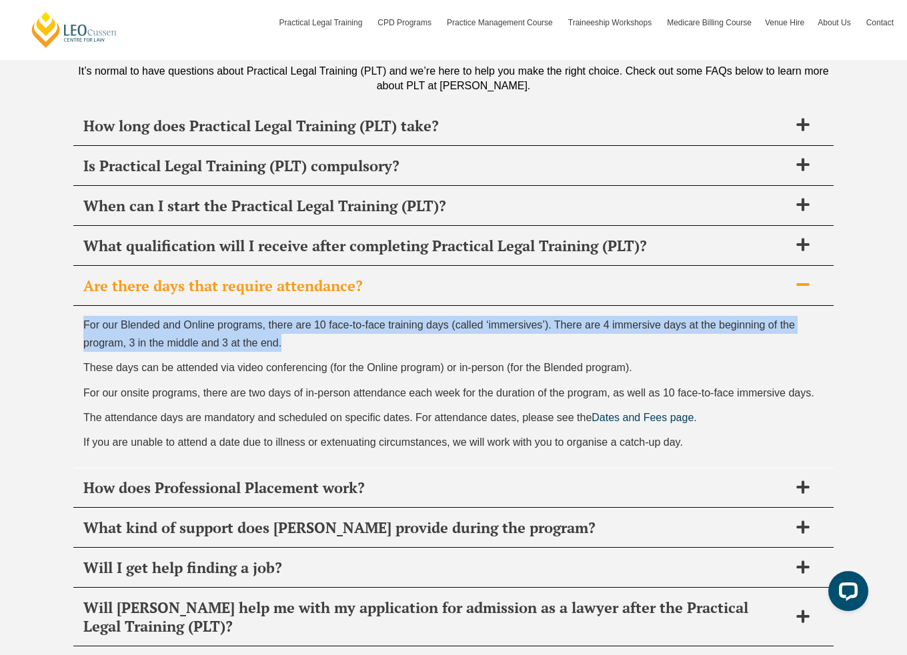
drag, startPoint x: 541, startPoint y: 319, endPoint x: 61, endPoint y: 300, distance: 480.4
click at [61, 300] on div "FAQ's It’s normal to have questions about Practical Legal Training (PLT) and we…" at bounding box center [453, 548] width 907 height 1183
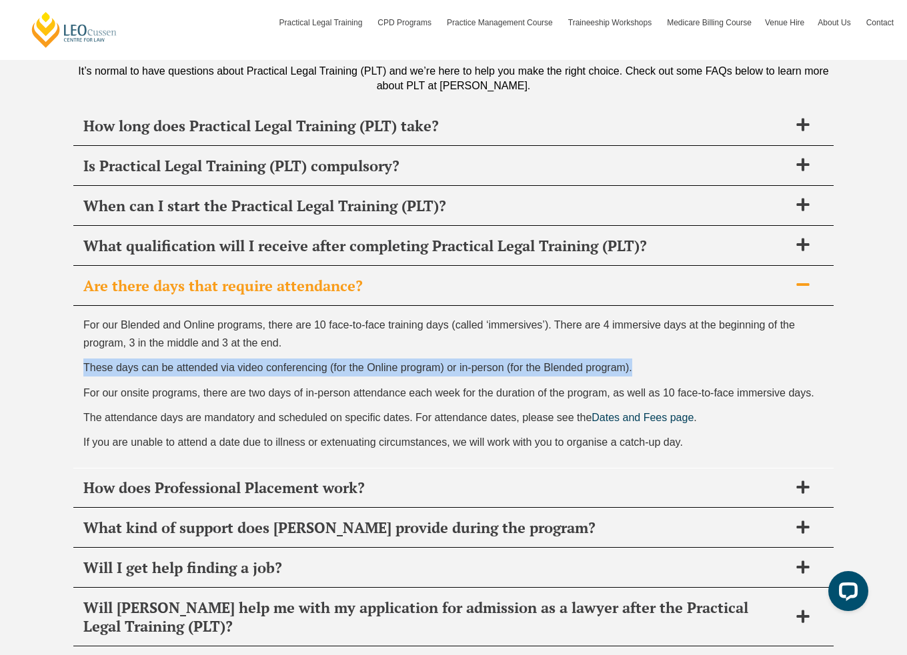
drag, startPoint x: 77, startPoint y: 342, endPoint x: 764, endPoint y: 342, distance: 686.7
click at [764, 342] on div "For our Blended and Online programs, there are 10 face-to-face training days (c…" at bounding box center [453, 387] width 760 height 162
click at [764, 359] on p "These days can be attended via video conferencing (for the Online program) or i…" at bounding box center [453, 368] width 740 height 18
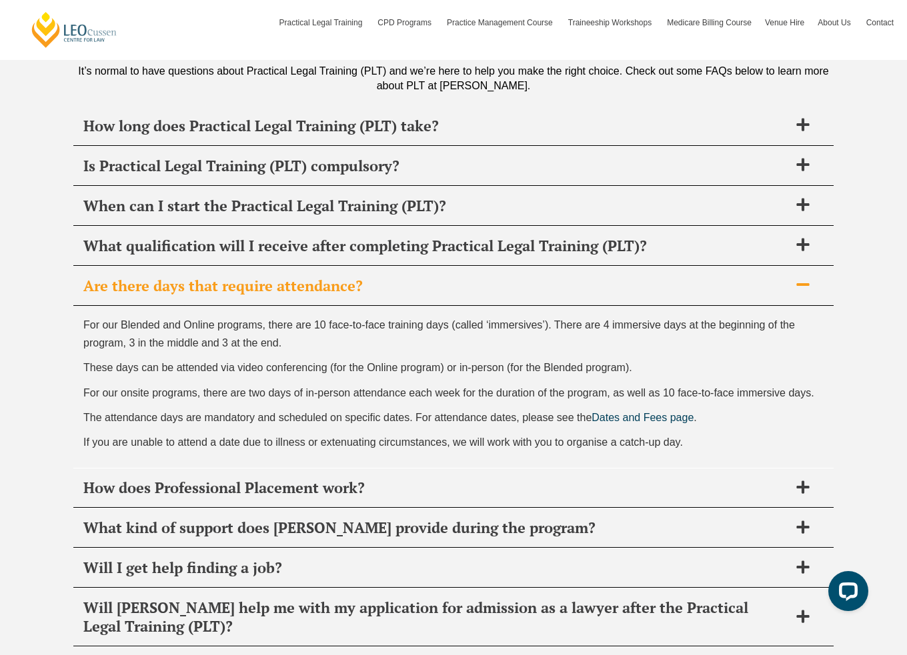
click at [736, 387] on span "For our onsite programs, there are two days of in-person attendance each week f…" at bounding box center [448, 392] width 731 height 11
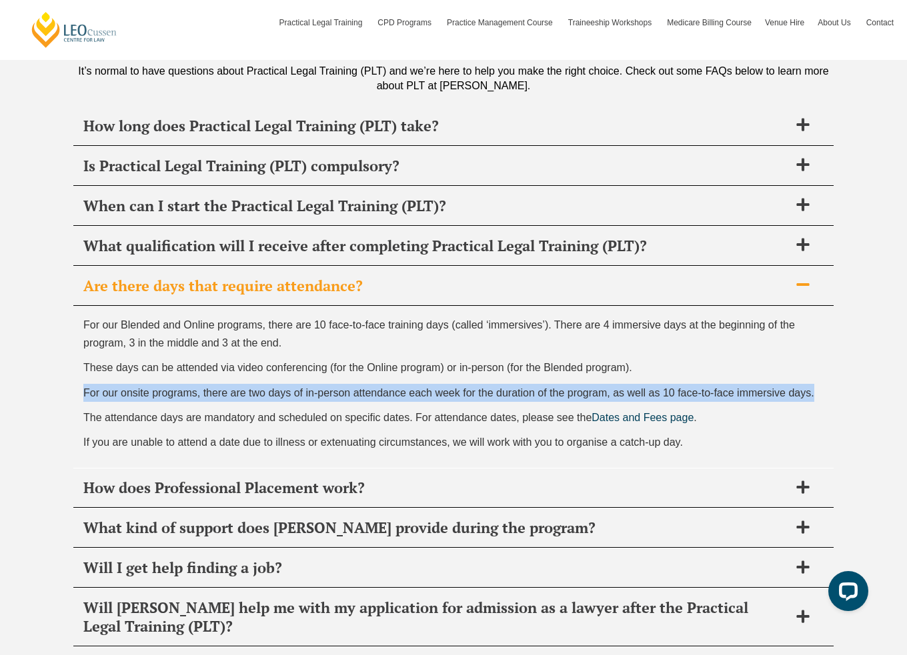
click at [736, 387] on span "For our onsite programs, there are two days of in-person attendance each week f…" at bounding box center [448, 392] width 731 height 11
drag, startPoint x: 512, startPoint y: 365, endPoint x: 283, endPoint y: 365, distance: 229.4
click at [511, 387] on span "For our onsite programs, there are two days of in-person attendance each week f…" at bounding box center [448, 392] width 731 height 11
click at [202, 387] on span "For our onsite programs, there are two days of in-person attendance each week f…" at bounding box center [448, 392] width 731 height 11
drag, startPoint x: 76, startPoint y: 369, endPoint x: 841, endPoint y: 371, distance: 764.7
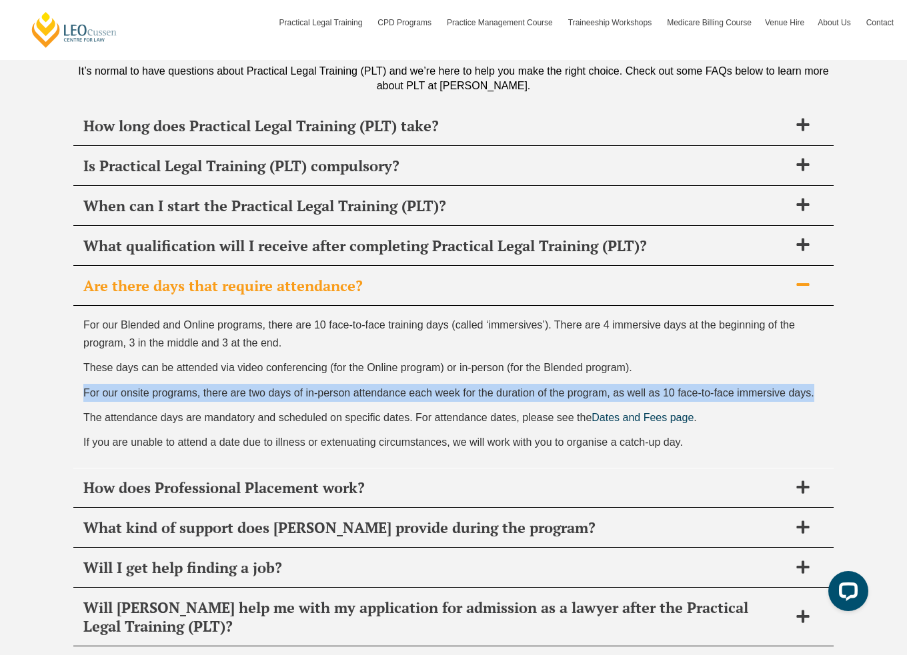
click at [841, 371] on div "FAQ's It’s normal to have questions about Practical Legal Training (PLT) and we…" at bounding box center [453, 548] width 907 height 1183
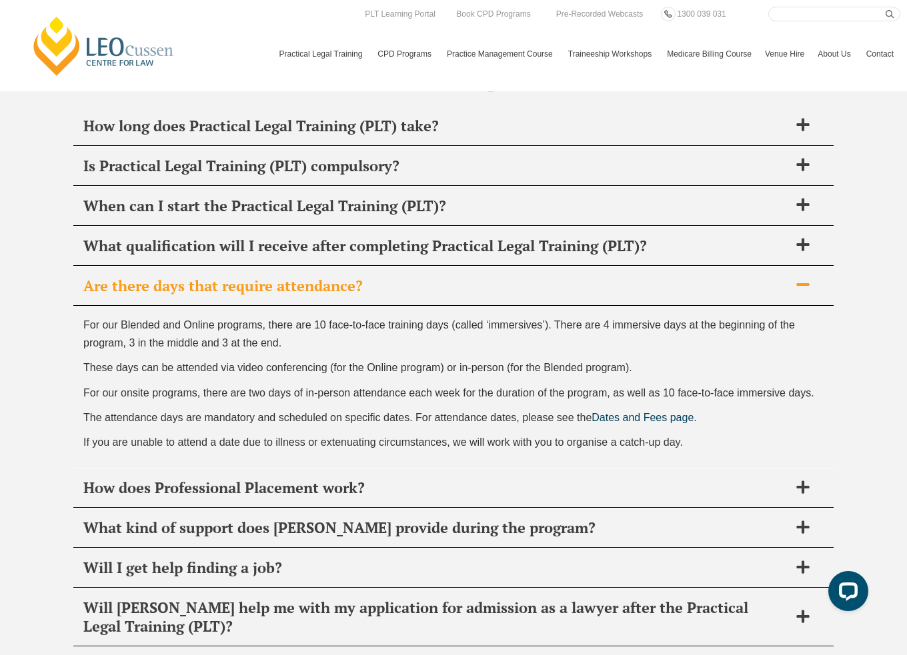
click at [56, 341] on div "FAQ's It’s normal to have questions about Practical Legal Training (PLT) and we…" at bounding box center [453, 548] width 907 height 1183
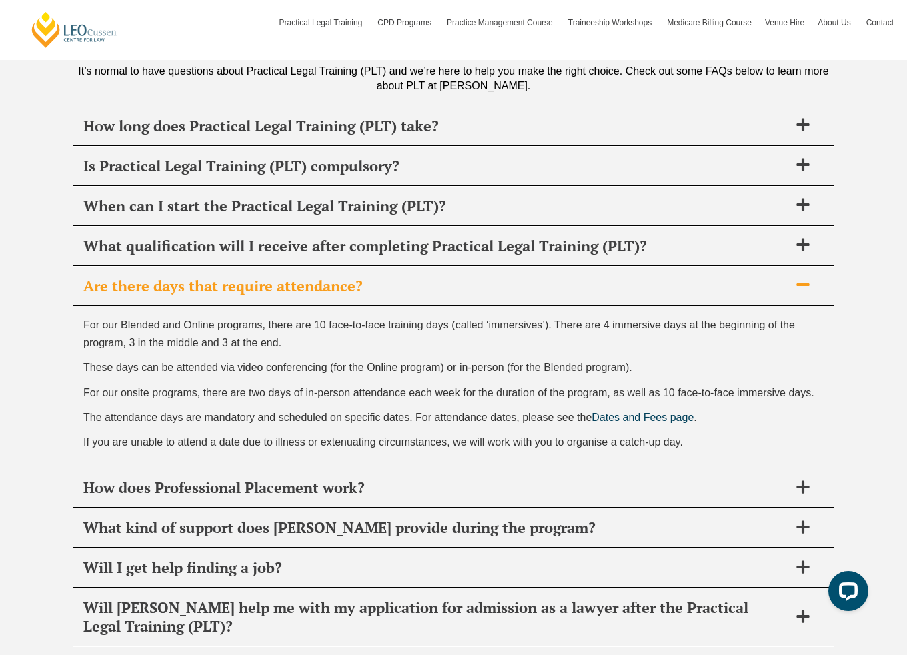
scroll to position [4776, 0]
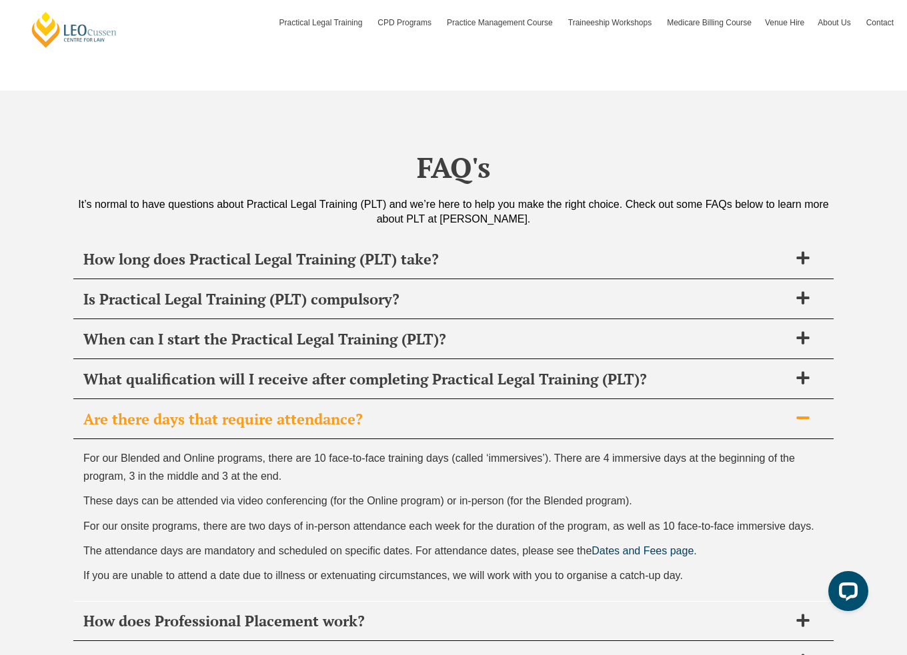
click at [131, 495] on span "These days can be attended via video conferencing (for the Online program) or i…" at bounding box center [357, 500] width 549 height 11
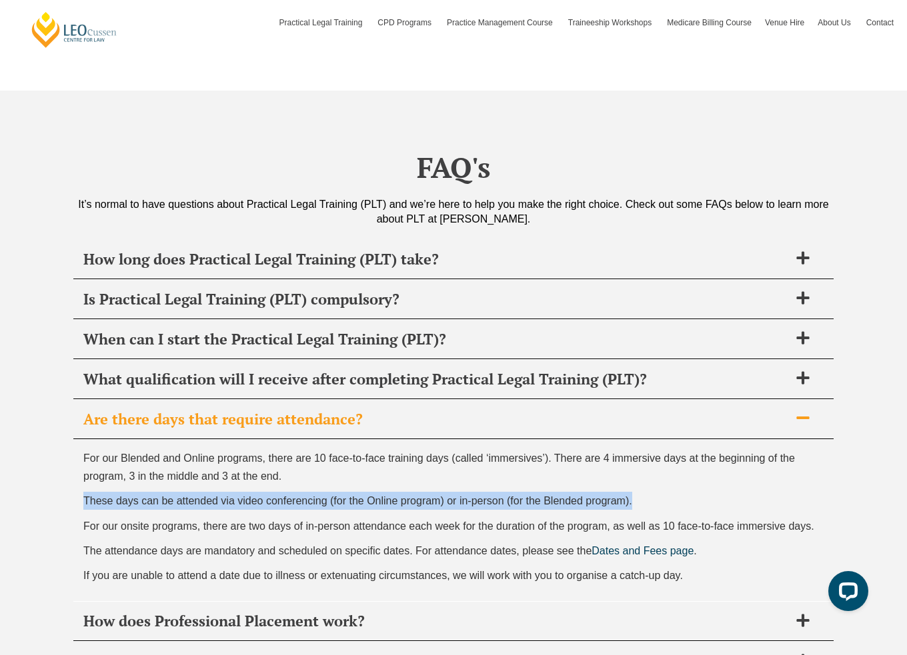
click at [131, 495] on span "These days can be attended via video conferencing (for the Online program) or i…" at bounding box center [357, 500] width 549 height 11
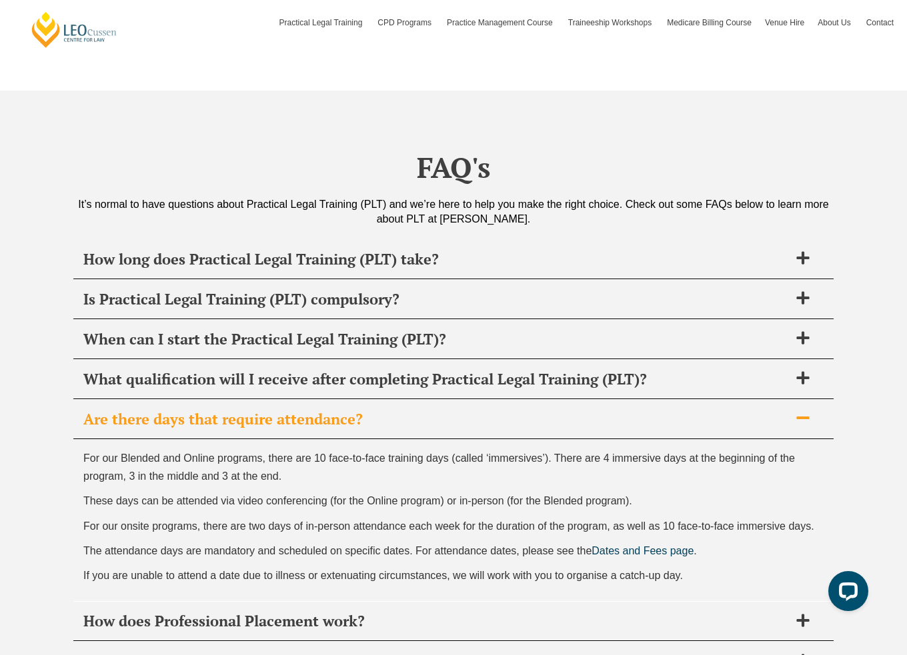
click at [290, 521] on span "For our onsite programs, there are two days of in-person attendance each week f…" at bounding box center [448, 526] width 731 height 11
click at [191, 467] on div "For our Blended and Online programs, there are 10 face-to-face training days (c…" at bounding box center [453, 520] width 760 height 162
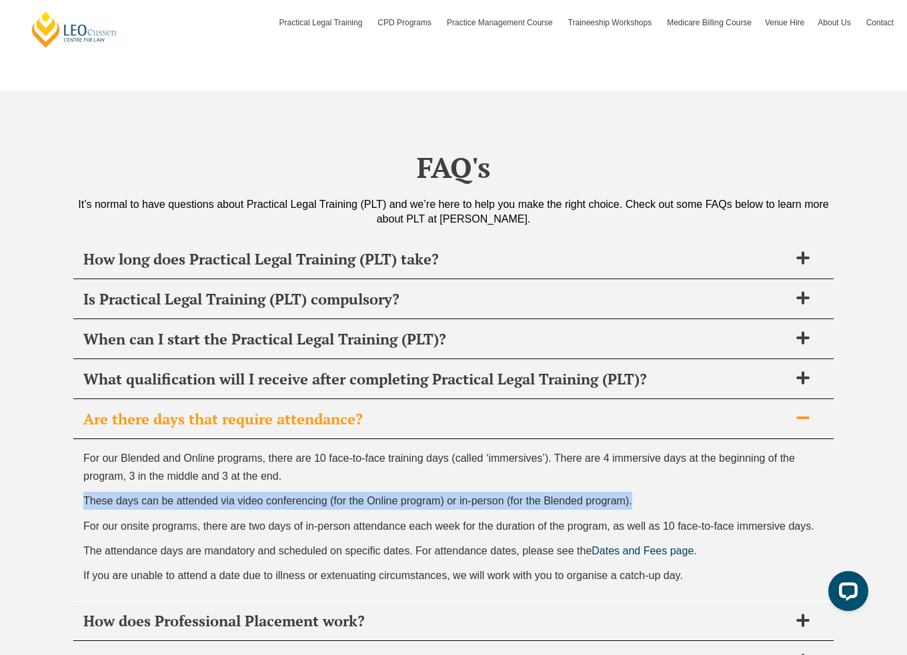
click at [191, 467] on div "For our Blended and Online programs, there are 10 face-to-face training days (c…" at bounding box center [453, 520] width 760 height 162
click at [627, 495] on span "These days can be attended via video conferencing (for the Online program) or i…" at bounding box center [357, 500] width 549 height 11
drag, startPoint x: 726, startPoint y: 479, endPoint x: 68, endPoint y: 478, distance: 658.1
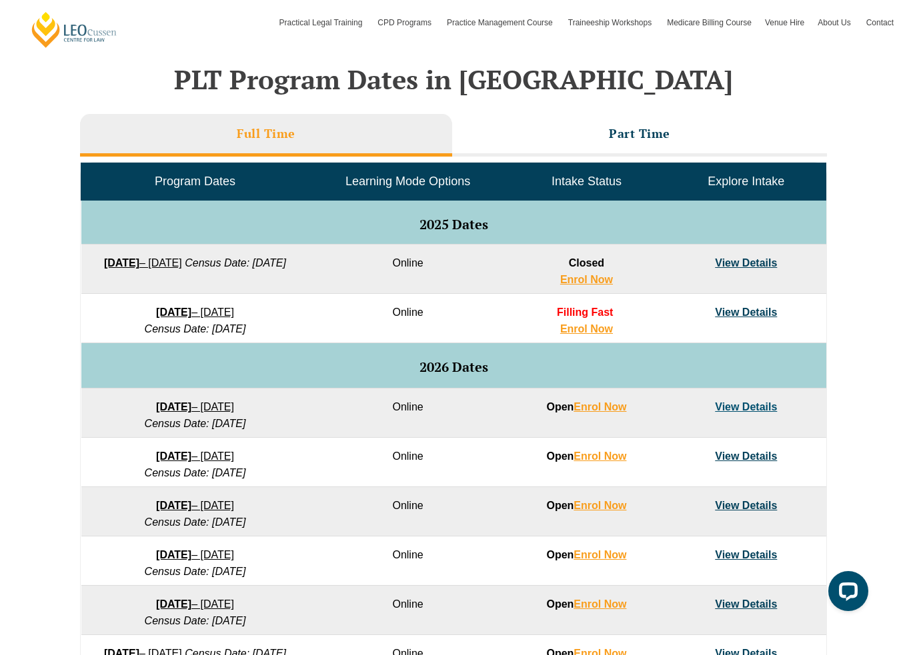
scroll to position [563, 0]
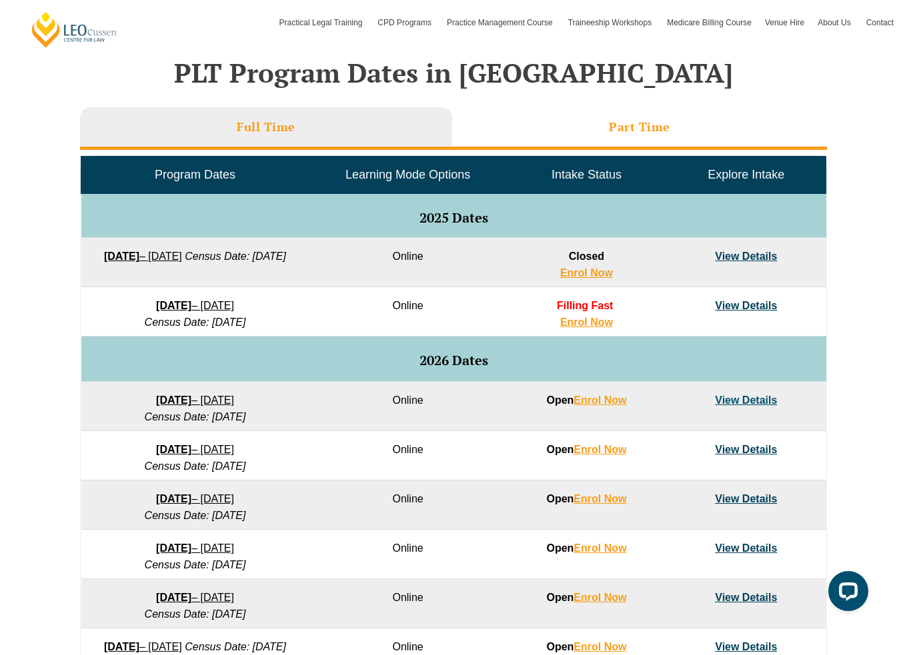
click at [640, 127] on h3 "Part Time" at bounding box center [639, 126] width 61 height 15
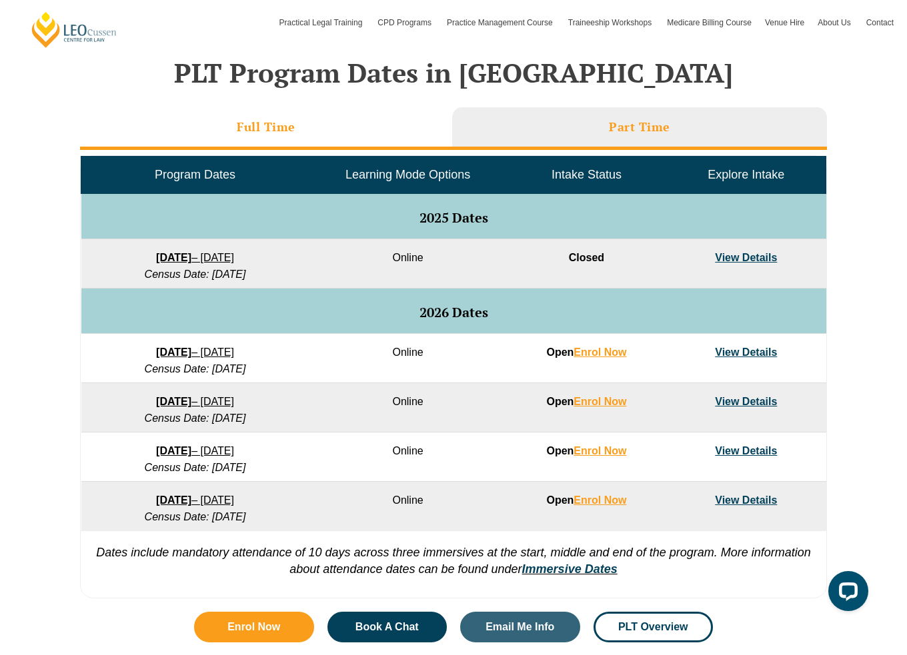
click at [342, 146] on li "Full Time" at bounding box center [266, 128] width 372 height 43
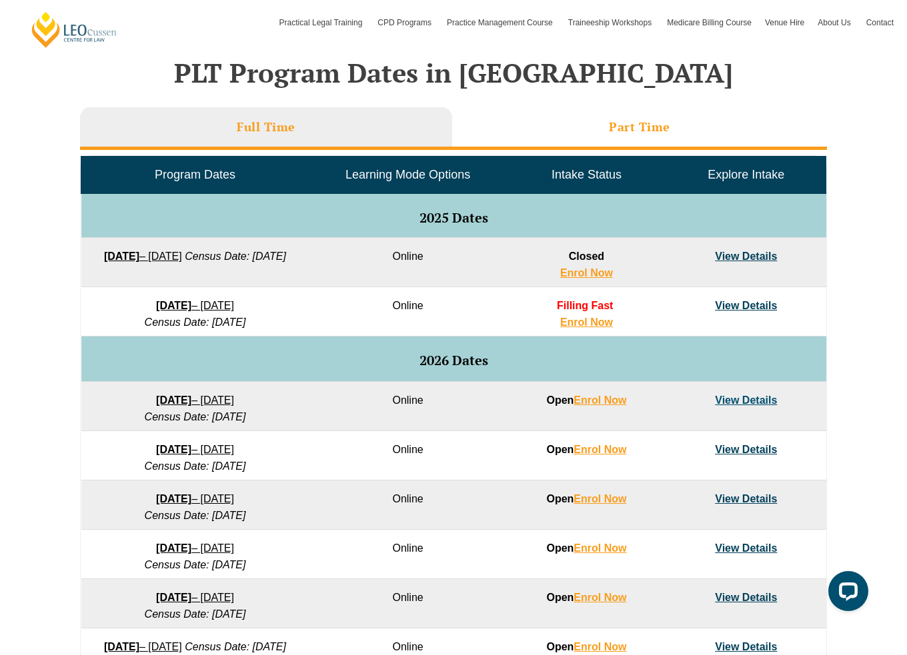
click at [623, 101] on div "Full Time Part Time Program Dates Learning Mode Options Intake Status Explore I…" at bounding box center [453, 443] width 747 height 684
click at [624, 119] on h3 "Part Time" at bounding box center [639, 126] width 61 height 15
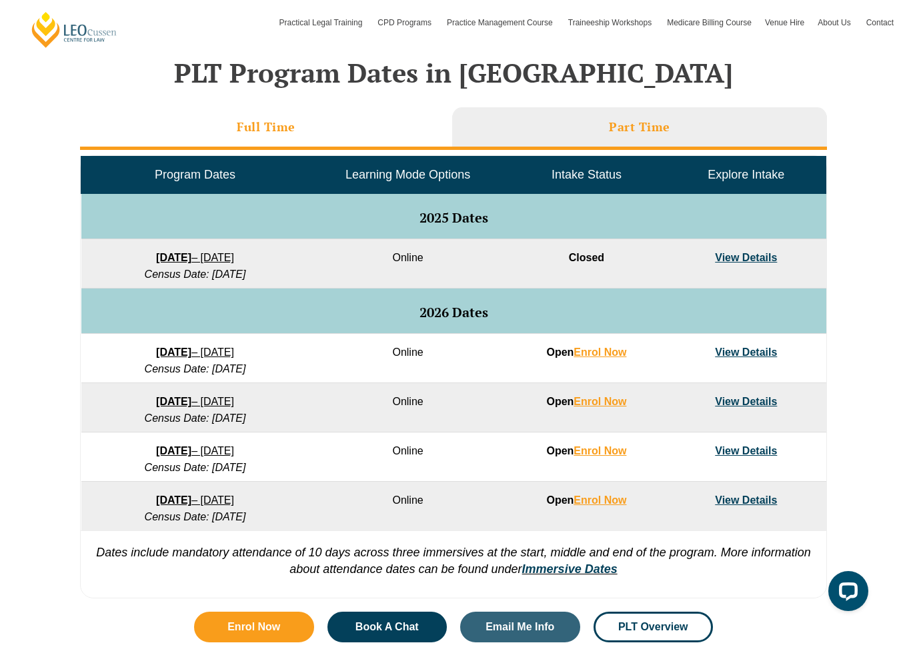
click at [364, 149] on li "Full Time" at bounding box center [266, 128] width 372 height 43
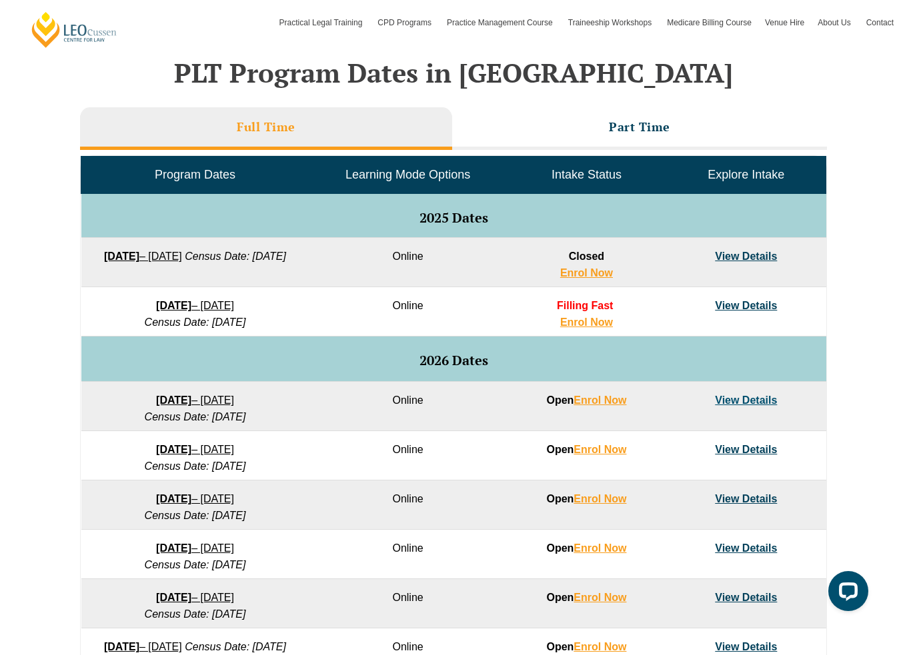
scroll to position [696, 0]
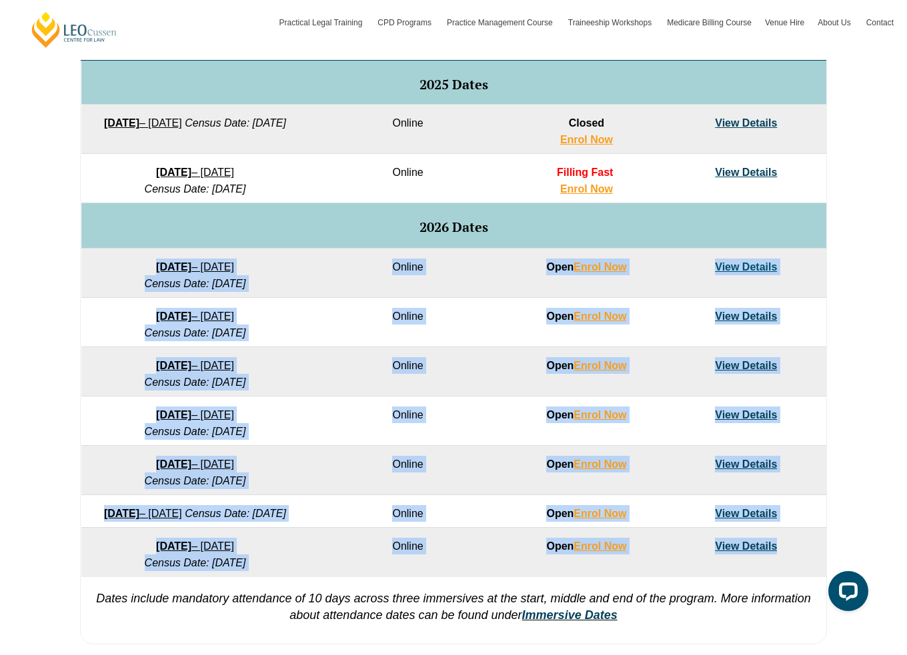
drag, startPoint x: 107, startPoint y: 267, endPoint x: 796, endPoint y: 573, distance: 753.7
click at [796, 573] on tbody "Program Dates Learning Mode Options Intake Status Explore Intake 2025 Dates 22 …" at bounding box center [453, 300] width 745 height 554
click at [796, 573] on td "View Details" at bounding box center [745, 552] width 159 height 49
drag, startPoint x: 795, startPoint y: 563, endPoint x: 84, endPoint y: 246, distance: 778.4
click at [84, 246] on tbody "Program Dates Learning Mode Options Intake Status Explore Intake 2025 Dates 22 …" at bounding box center [453, 300] width 745 height 554
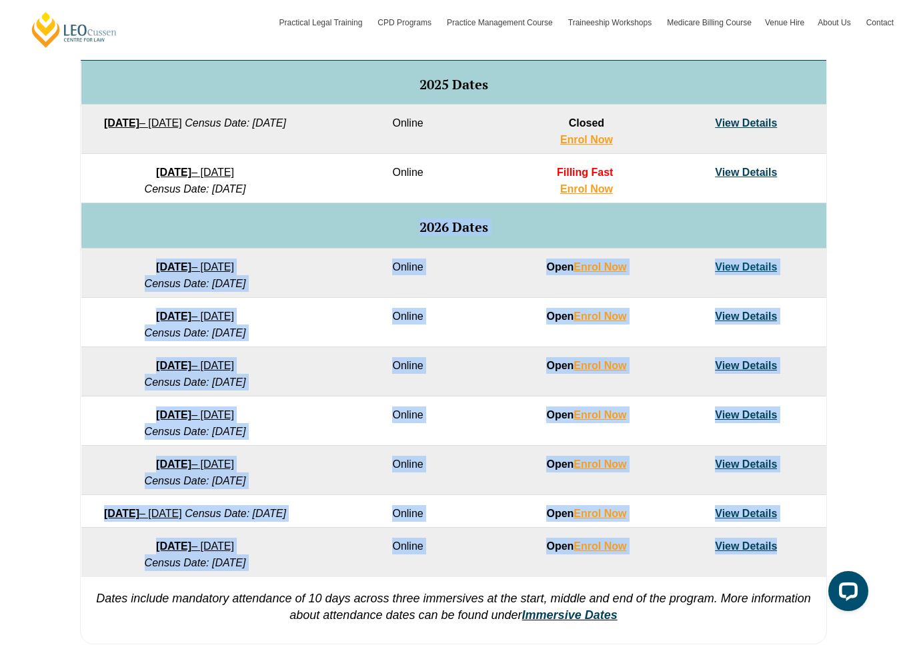
click at [91, 261] on td "27 January 2026 – 12 June 2026 Census Date: 23 February 2026" at bounding box center [195, 273] width 228 height 49
drag, startPoint x: 170, startPoint y: 281, endPoint x: 793, endPoint y: 567, distance: 685.3
click at [793, 567] on tbody "Program Dates Learning Mode Options Intake Status Explore Intake 2025 Dates 22 …" at bounding box center [453, 300] width 745 height 554
click at [793, 567] on td "View Details" at bounding box center [745, 552] width 159 height 49
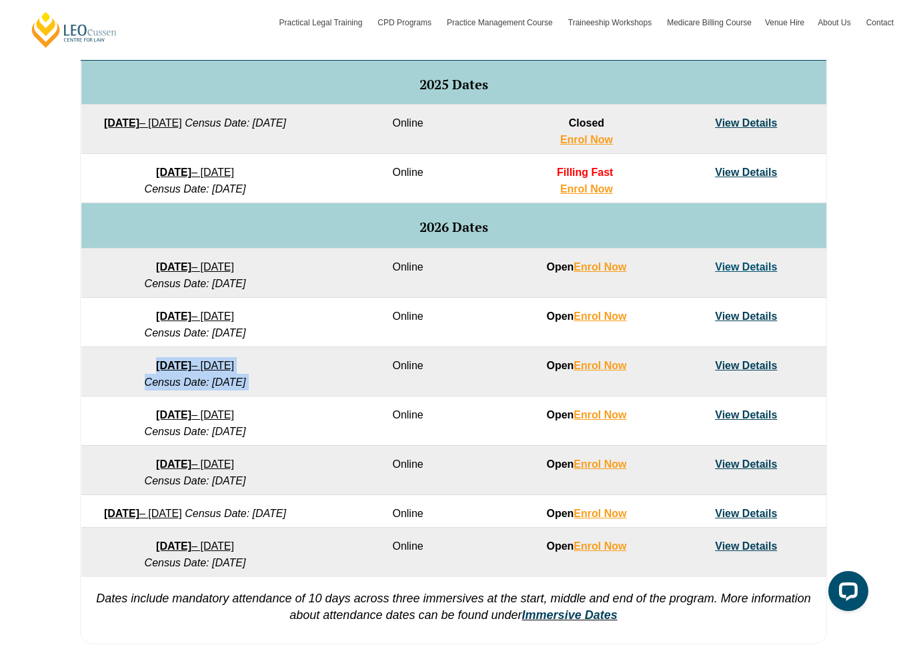
drag, startPoint x: 87, startPoint y: 357, endPoint x: 329, endPoint y: 385, distance: 242.9
click at [329, 385] on tr "23 March 2026 – 7 August 2026 Census Date: 20 April 2026 Online Open Enrol Now …" at bounding box center [453, 371] width 745 height 49
click at [329, 385] on td "Online" at bounding box center [407, 371] width 197 height 49
click at [411, 359] on td "Online" at bounding box center [407, 371] width 197 height 49
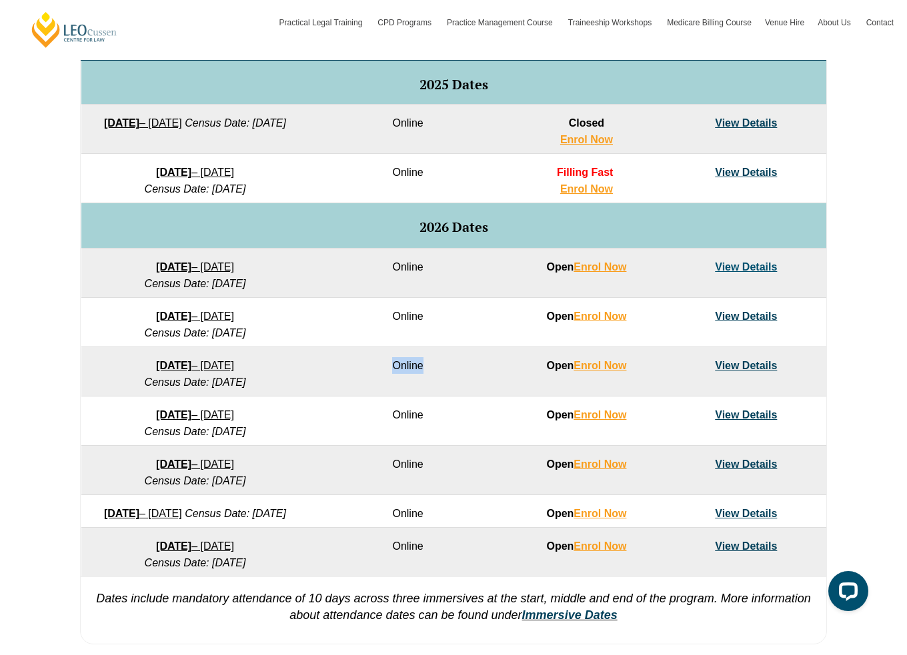
click at [453, 367] on td "Online" at bounding box center [407, 371] width 197 height 49
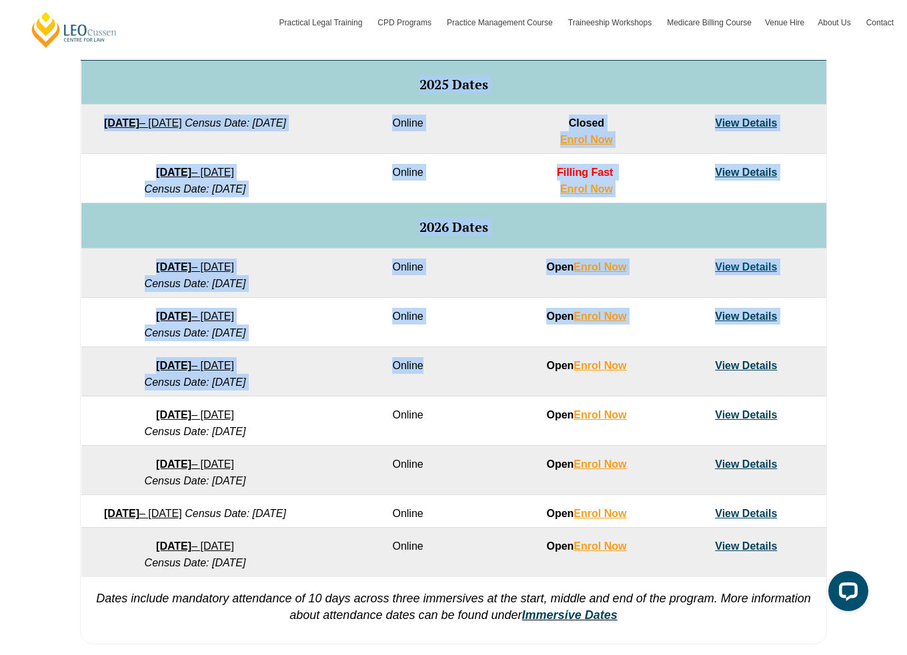
drag, startPoint x: 465, startPoint y: 365, endPoint x: 69, endPoint y: 365, distance: 396.0
click at [69, 365] on div "VIC ACT WA QLD SA NSW PLT Program Dates in Victoria Full Time Part Time Program…" at bounding box center [453, 256] width 907 height 790
click at [83, 365] on td "23 March 2026 – 7 August 2026 Census Date: 20 April 2026" at bounding box center [195, 371] width 228 height 49
click at [112, 330] on td "16 February 2026 – 3 July 2026 Census Date: 16 March 2026" at bounding box center [195, 322] width 228 height 49
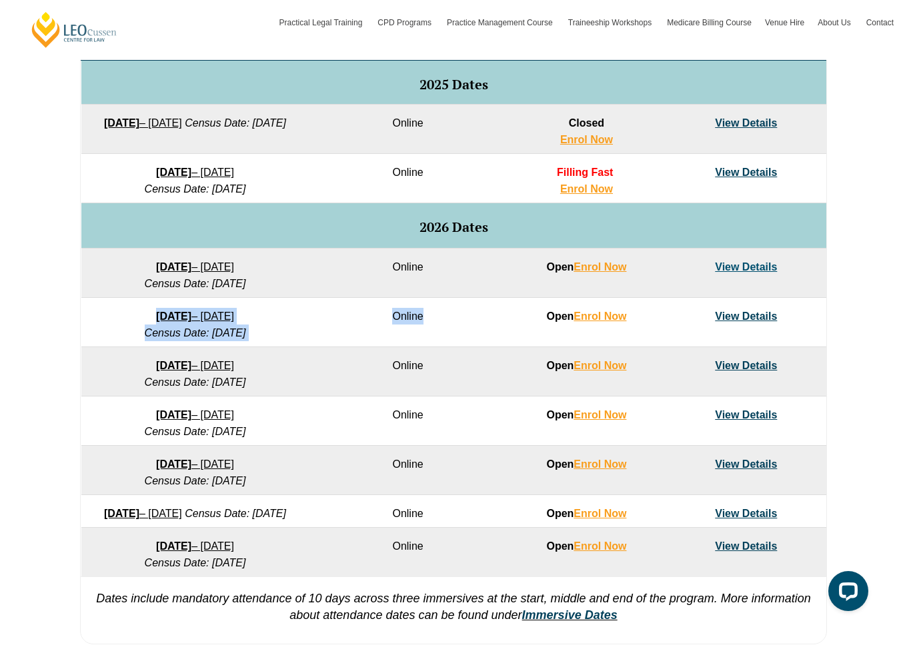
drag, startPoint x: 92, startPoint y: 316, endPoint x: 453, endPoint y: 317, distance: 360.7
click at [453, 317] on tr "16 February 2026 – 3 July 2026 Census Date: 16 March 2026 Online Open Enrol Now…" at bounding box center [453, 322] width 745 height 49
click at [453, 317] on td "Online" at bounding box center [407, 322] width 197 height 49
click at [415, 316] on td "Online" at bounding box center [407, 322] width 197 height 49
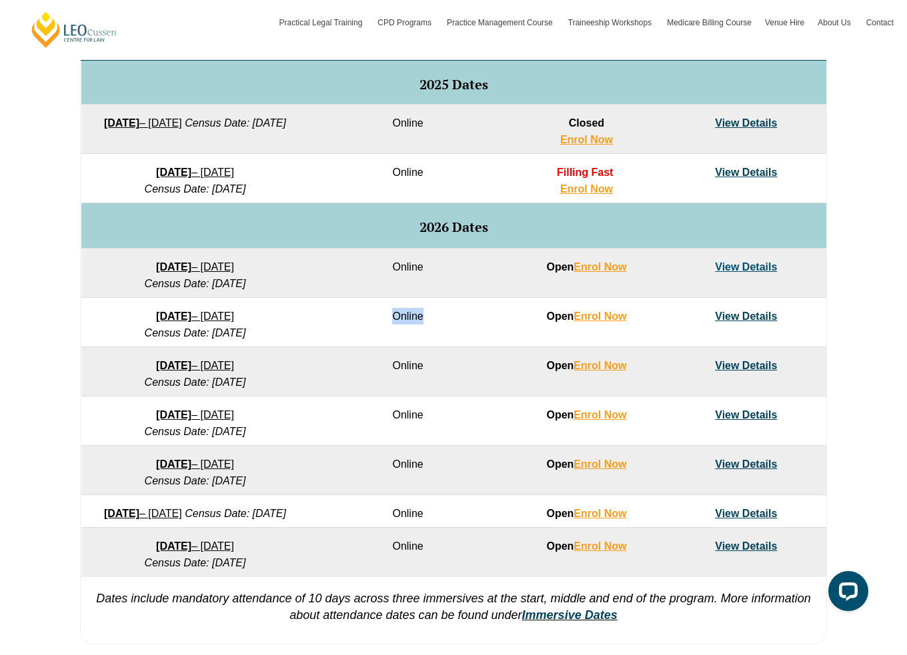
click at [415, 316] on td "Online" at bounding box center [407, 322] width 197 height 49
click at [443, 318] on td "Online" at bounding box center [407, 322] width 197 height 49
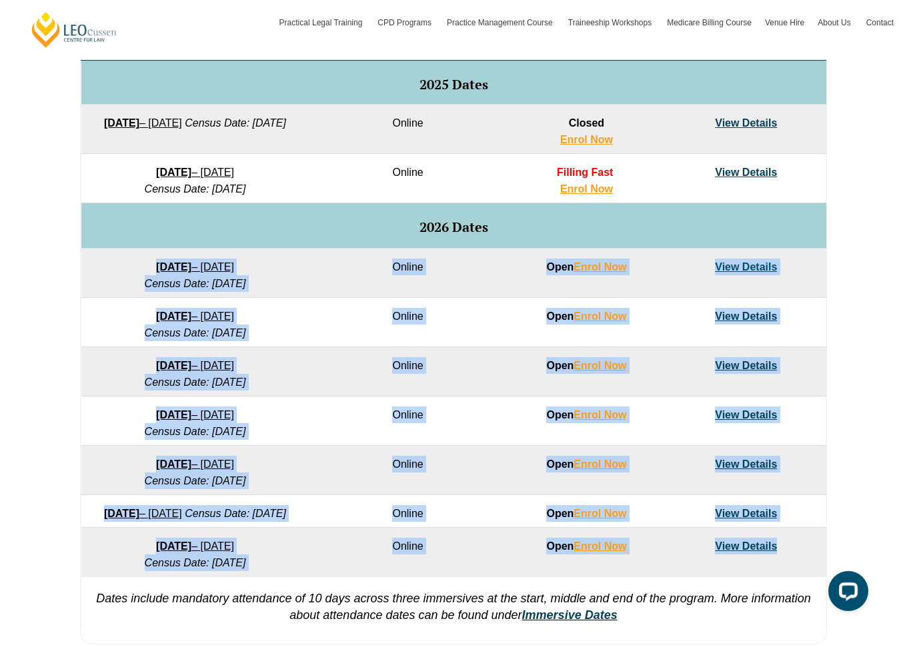
drag, startPoint x: 96, startPoint y: 259, endPoint x: 797, endPoint y: 569, distance: 766.9
click at [797, 569] on tbody "Program Dates Learning Mode Options Intake Status Explore Intake 2025 Dates 22 …" at bounding box center [453, 300] width 745 height 554
click at [797, 569] on td "View Details" at bounding box center [745, 552] width 159 height 49
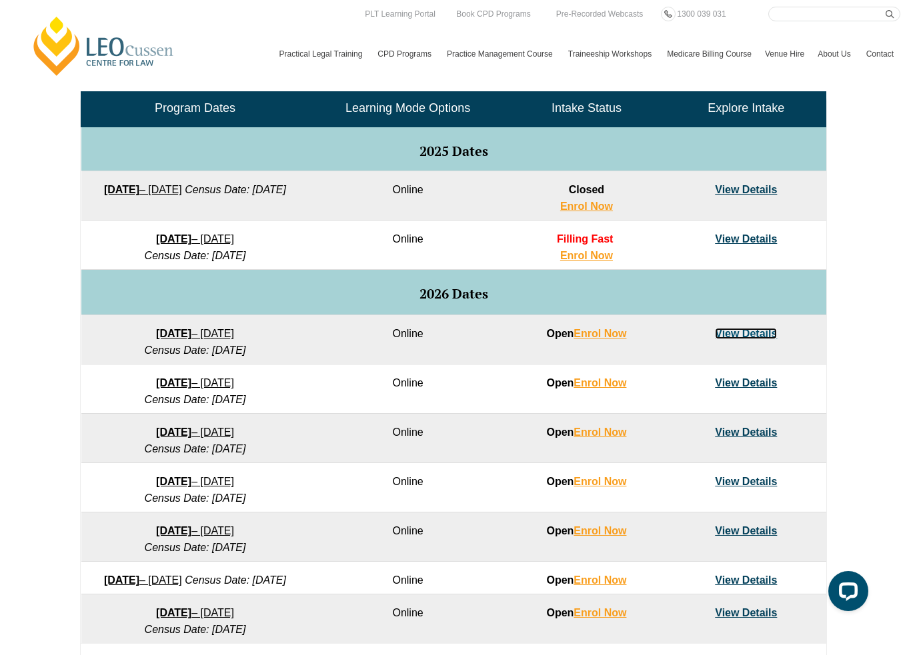
scroll to position [563, 0]
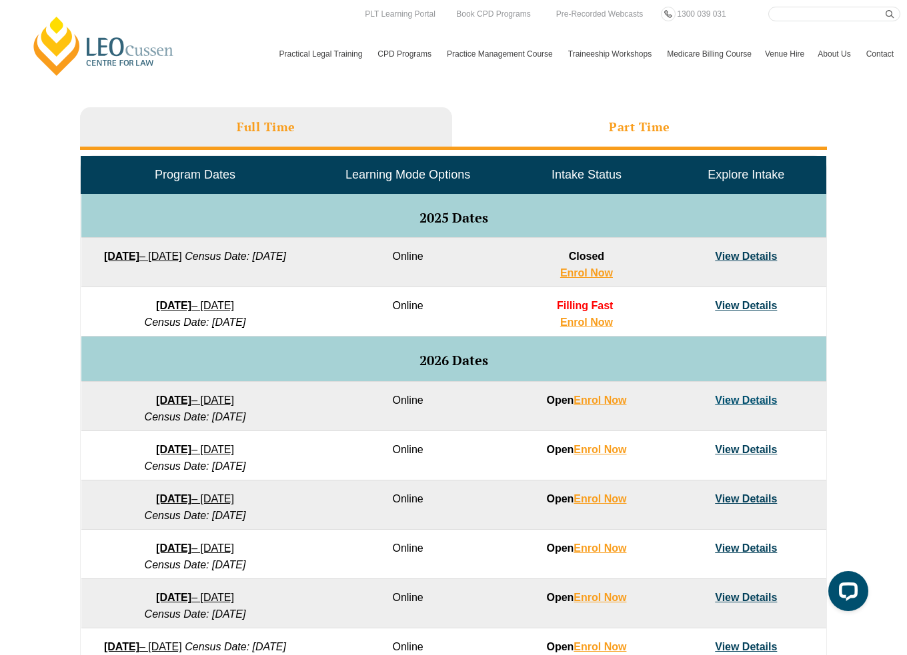
click at [653, 122] on h3 "Part Time" at bounding box center [639, 126] width 61 height 15
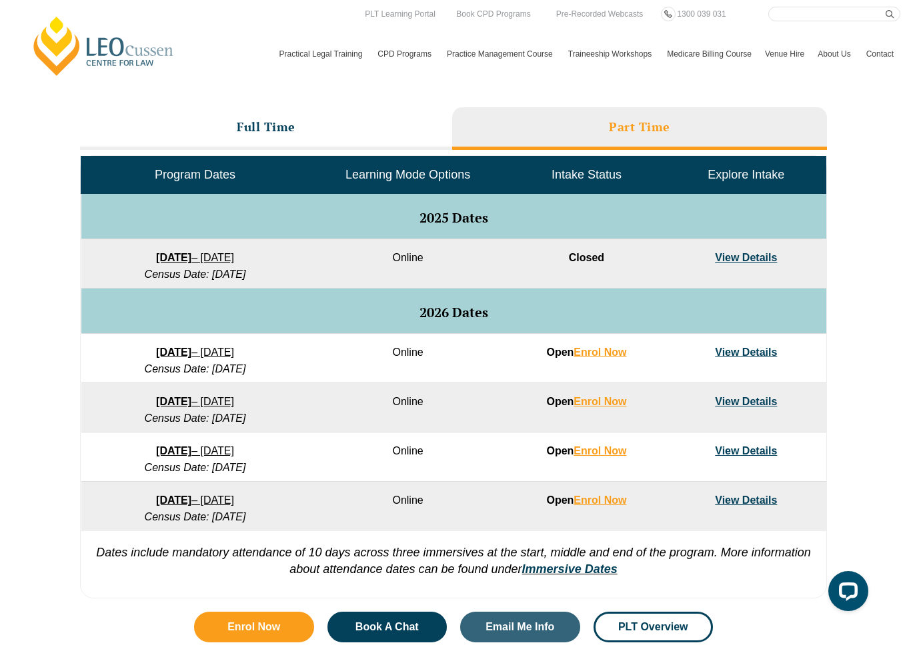
click at [337, 95] on div "PLT Program Dates in New South Wales Full Time Part Time Program Dates Learning…" at bounding box center [453, 325] width 760 height 561
click at [332, 112] on li "Full Time" at bounding box center [266, 128] width 372 height 43
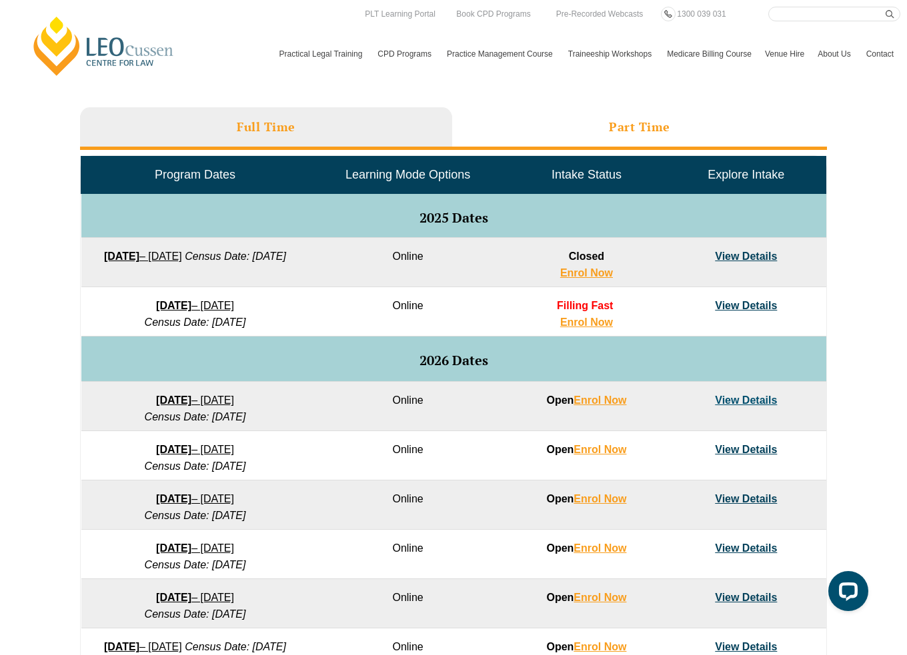
click at [653, 117] on li "Part Time" at bounding box center [639, 128] width 375 height 43
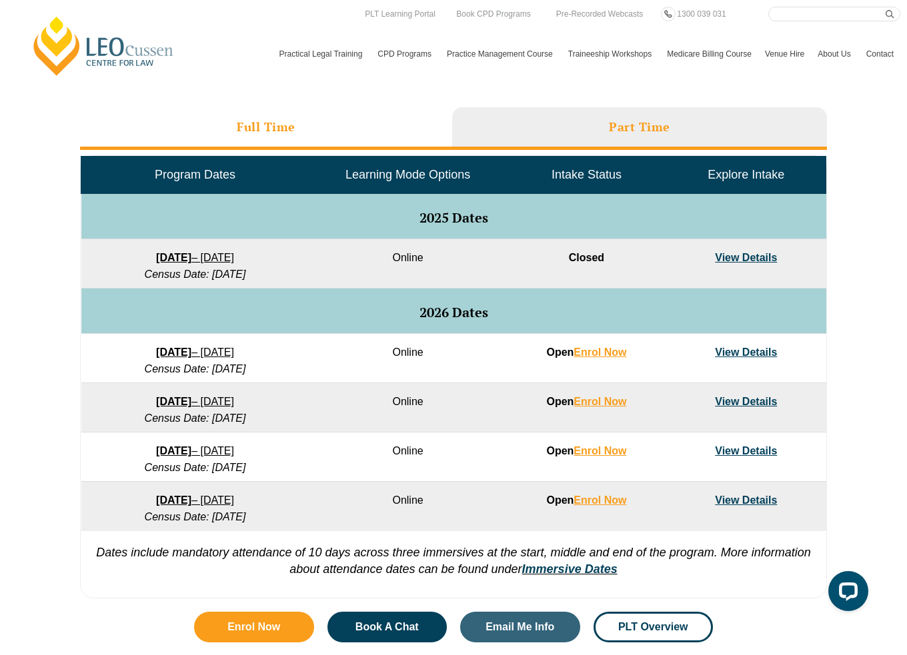
click at [341, 119] on li "Full Time" at bounding box center [266, 128] width 372 height 43
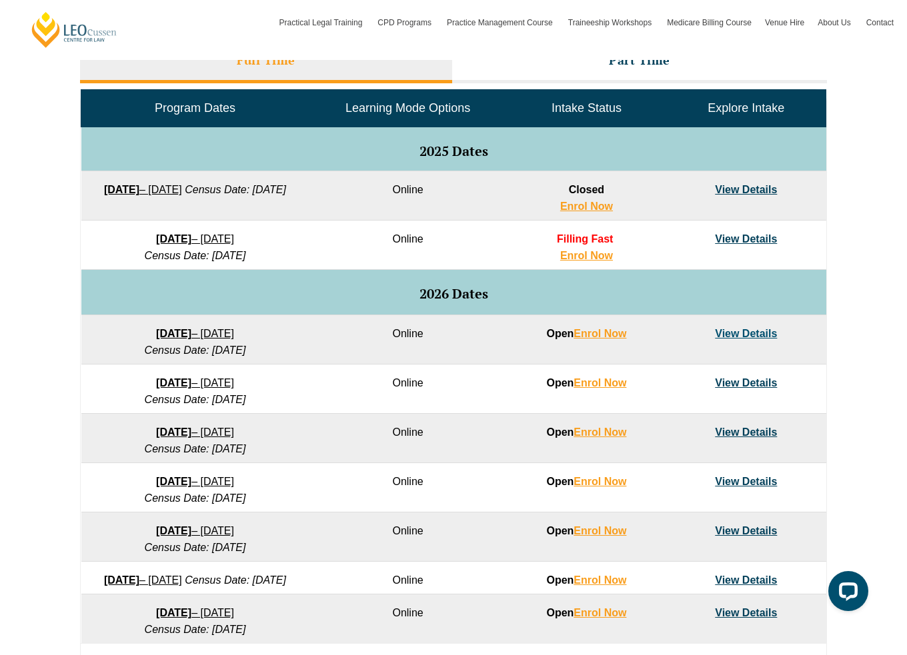
scroll to position [696, 0]
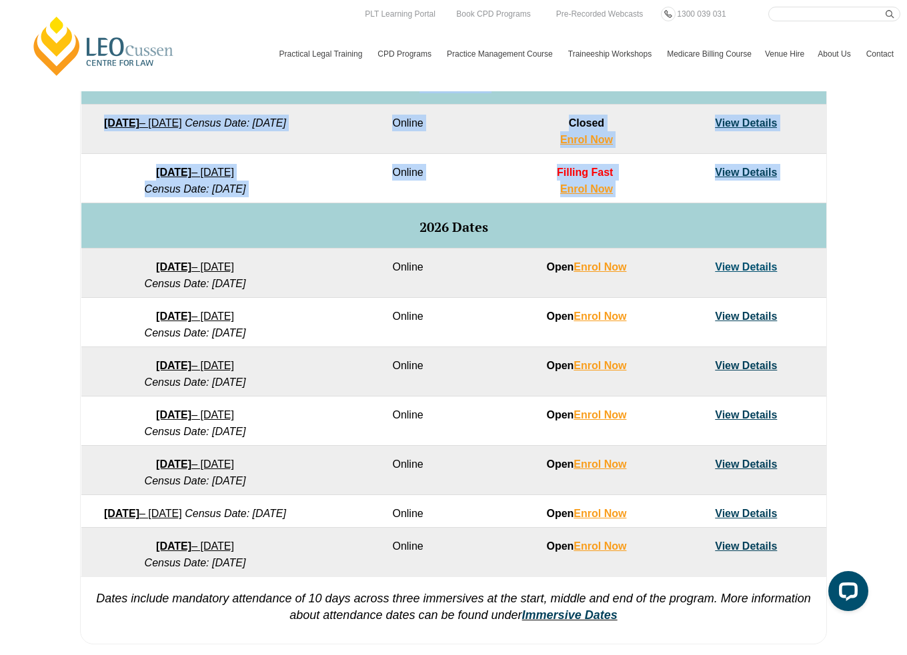
drag, startPoint x: 849, startPoint y: 270, endPoint x: 112, endPoint y: 239, distance: 738.0
click at [112, 239] on div "VIC ACT WA QLD SA NSW PLT Program Dates in Victoria Full Time Part Time Program…" at bounding box center [453, 256] width 907 height 790
click at [112, 239] on td "2026 Dates" at bounding box center [453, 225] width 745 height 45
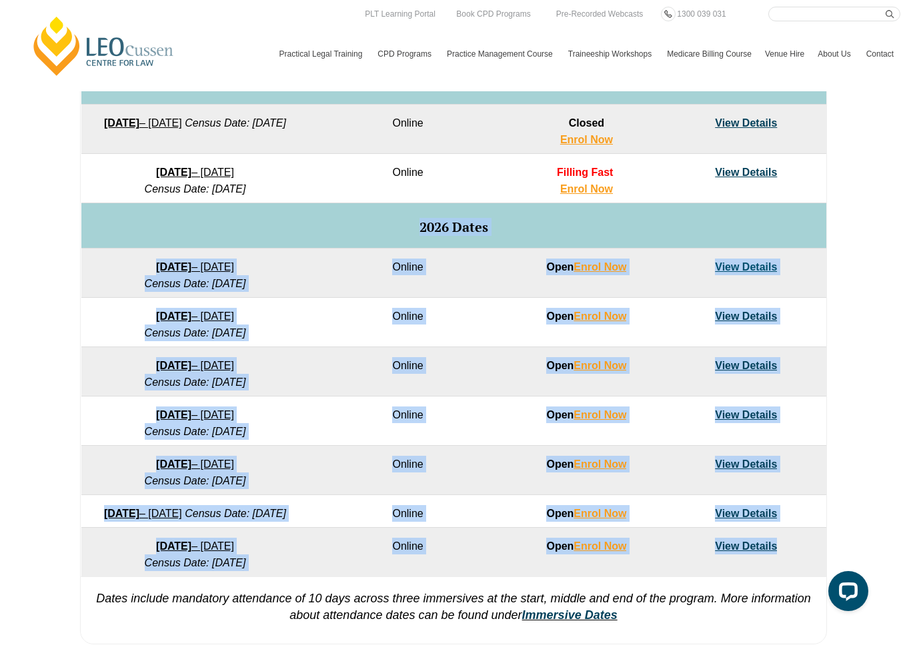
drag, startPoint x: 93, startPoint y: 225, endPoint x: 811, endPoint y: 555, distance: 789.7
click at [811, 555] on tbody "Program Dates Learning Mode Options Intake Status Explore Intake 2025 Dates 22 …" at bounding box center [453, 300] width 745 height 554
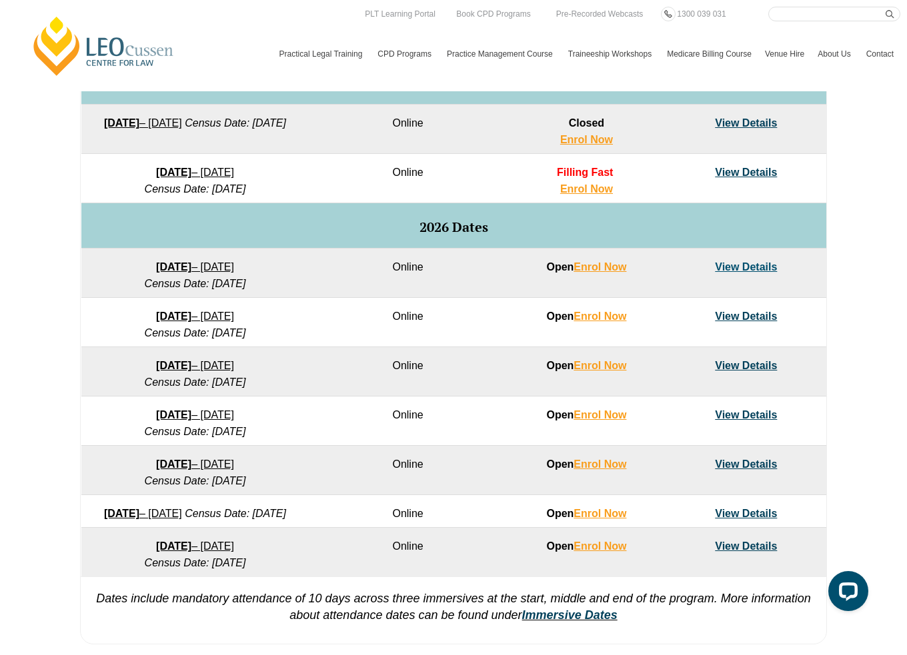
click at [869, 495] on div "VIC ACT WA QLD SA NSW PLT Program Dates in Victoria Full Time Part Time Program…" at bounding box center [453, 256] width 907 height 790
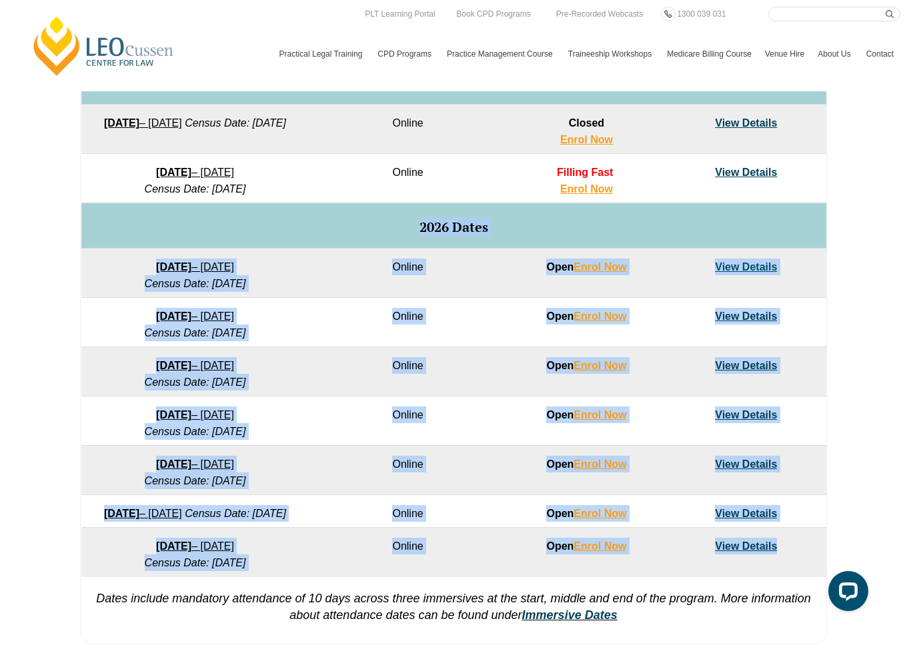
drag, startPoint x: 798, startPoint y: 565, endPoint x: 399, endPoint y: 222, distance: 525.7
click at [399, 222] on tbody "Program Dates Learning Mode Options Intake Status Explore Intake 2025 Dates 22 …" at bounding box center [453, 300] width 745 height 554
click at [399, 222] on h5 "2026 Dates" at bounding box center [453, 227] width 731 height 15
drag, startPoint x: 399, startPoint y: 222, endPoint x: 803, endPoint y: 570, distance: 533.3
click at [803, 570] on tbody "Program Dates Learning Mode Options Intake Status Explore Intake 2025 Dates 22 …" at bounding box center [453, 300] width 745 height 554
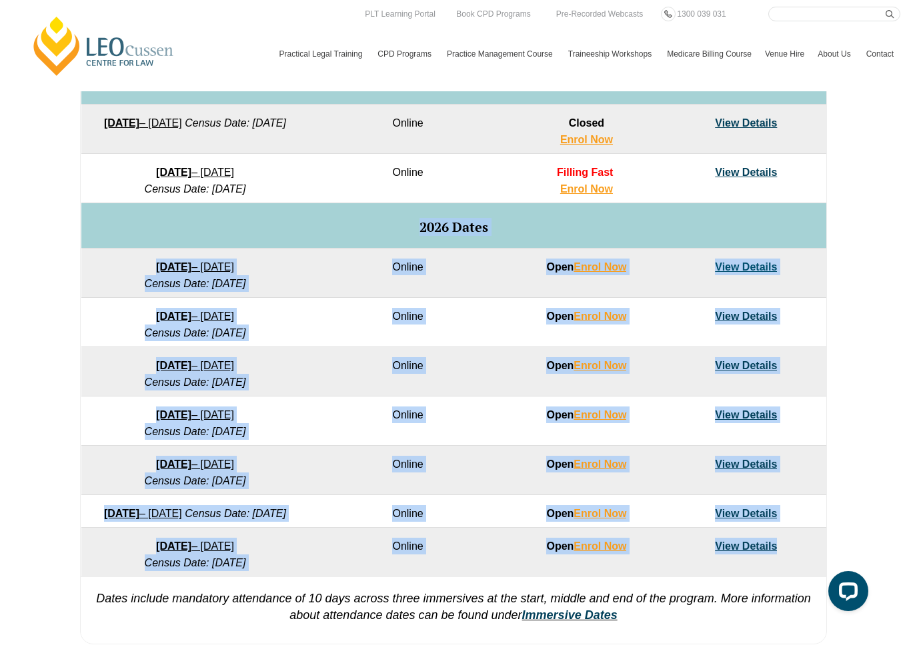
click at [803, 570] on td "View Details" at bounding box center [745, 552] width 159 height 49
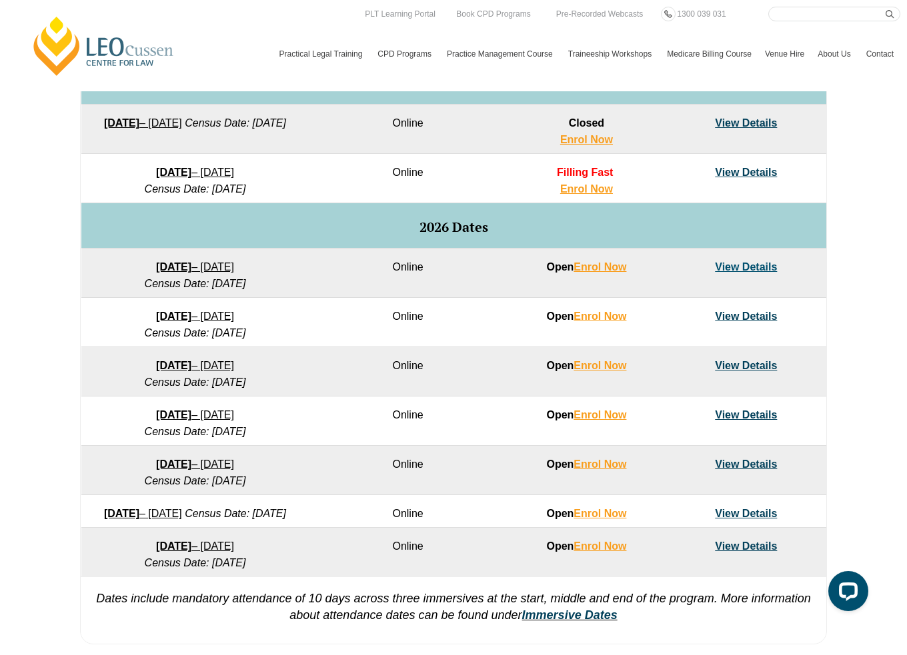
click at [857, 387] on div "VIC ACT WA QLD SA NSW PLT Program Dates in Victoria Full Time Part Time Program…" at bounding box center [453, 256] width 907 height 790
click at [45, 333] on div "VIC ACT WA QLD SA NSW PLT Program Dates in Victoria Full Time Part Time Program…" at bounding box center [453, 256] width 907 height 790
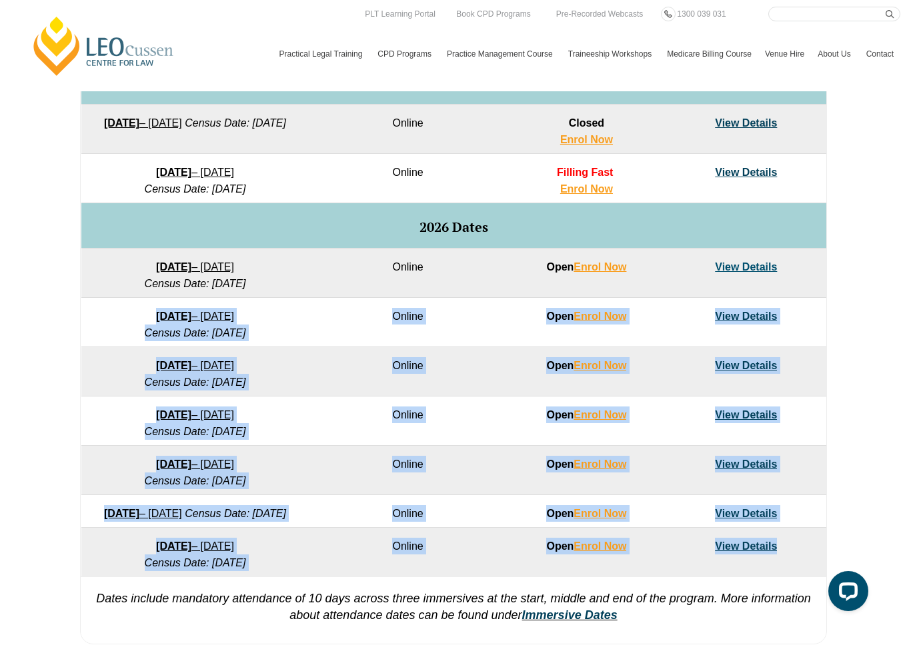
drag, startPoint x: 126, startPoint y: 315, endPoint x: 809, endPoint y: 573, distance: 729.6
click at [809, 573] on tbody "Program Dates Learning Mode Options Intake Status Explore Intake 2025 Dates 22 …" at bounding box center [453, 300] width 745 height 554
click at [809, 573] on td "View Details" at bounding box center [745, 552] width 159 height 49
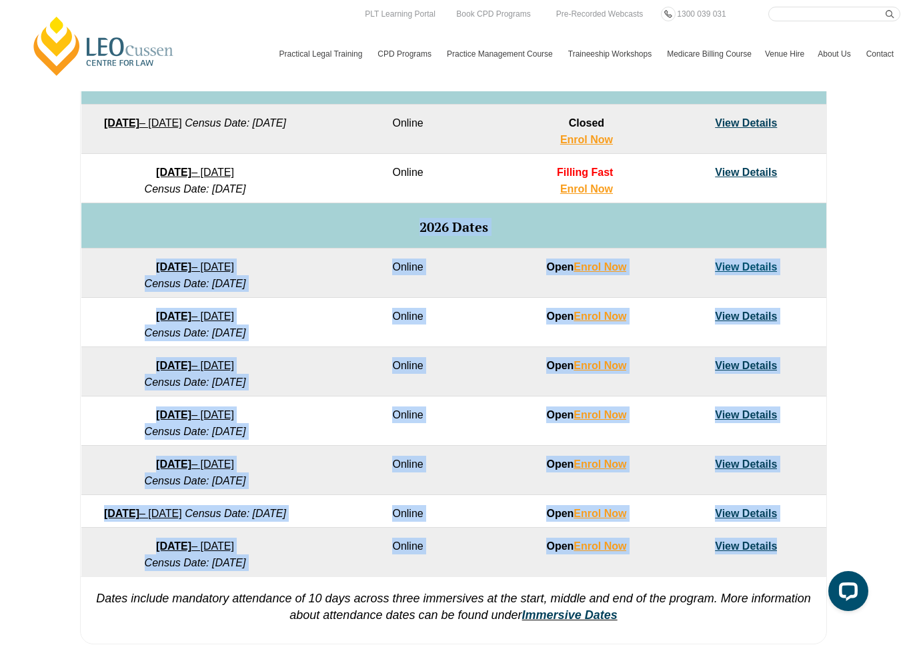
drag, startPoint x: 789, startPoint y: 559, endPoint x: 187, endPoint y: 213, distance: 694.4
click at [187, 213] on tbody "Program Dates Learning Mode Options Intake Status Explore Intake 2025 Dates 22 …" at bounding box center [453, 300] width 745 height 554
click at [187, 213] on td "2026 Dates" at bounding box center [453, 225] width 745 height 45
drag, startPoint x: 137, startPoint y: 215, endPoint x: 810, endPoint y: 553, distance: 752.9
click at [810, 553] on tbody "Program Dates Learning Mode Options Intake Status Explore Intake 2025 Dates 22 …" at bounding box center [453, 300] width 745 height 554
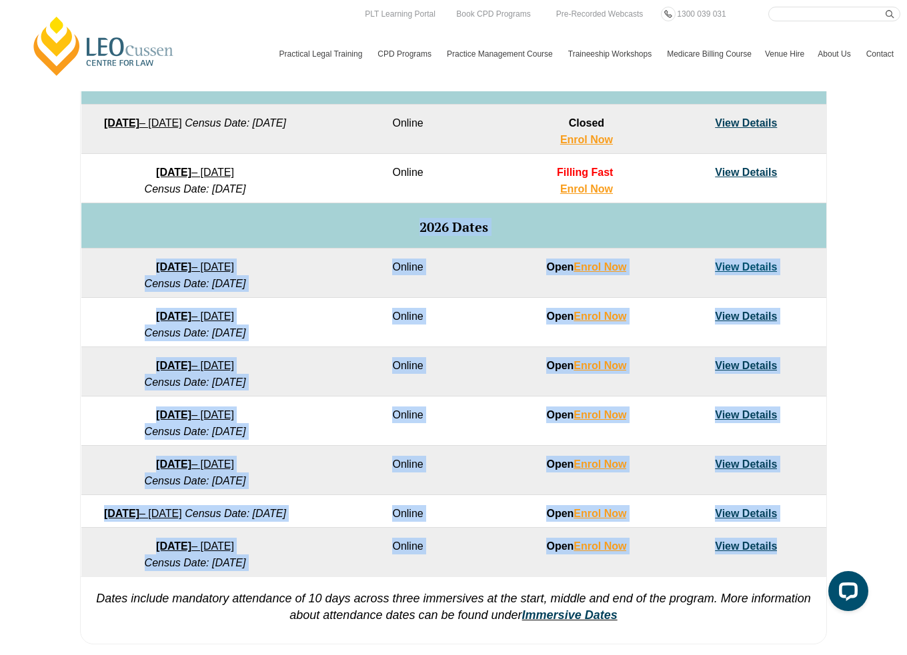
click at [810, 553] on td "View Details" at bounding box center [745, 552] width 159 height 49
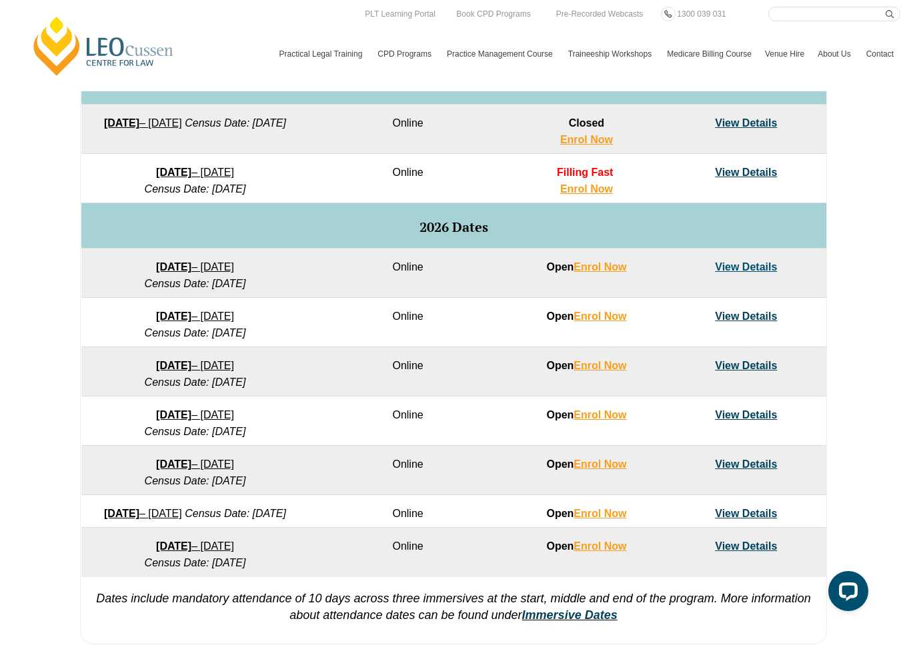
click at [837, 497] on div "VIC ACT WA QLD SA NSW PLT Program Dates in Victoria Full Time Part Time Program…" at bounding box center [453, 256] width 907 height 790
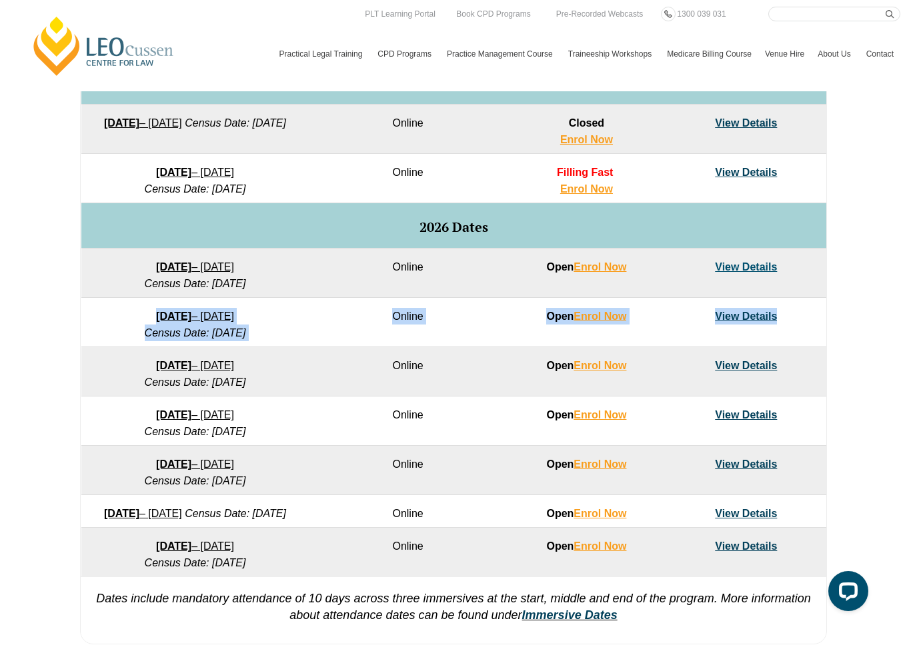
drag, startPoint x: 797, startPoint y: 319, endPoint x: 89, endPoint y: 312, distance: 707.4
click at [89, 312] on tr "16 February 2026 – 3 July 2026 Census Date: 16 March 2026 Online Open Enrol Now…" at bounding box center [453, 322] width 745 height 49
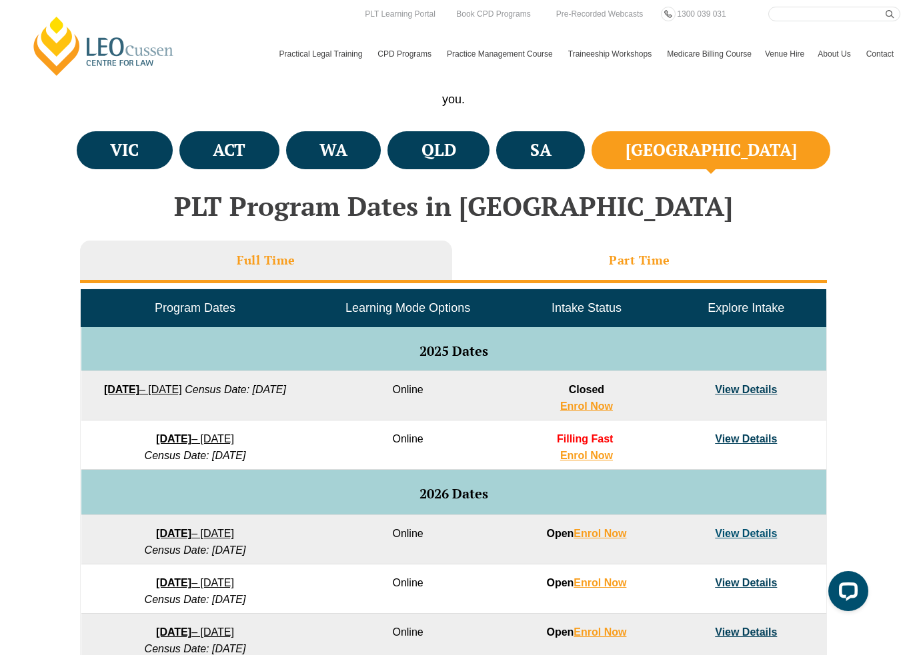
click at [631, 267] on h3 "Part Time" at bounding box center [639, 260] width 61 height 15
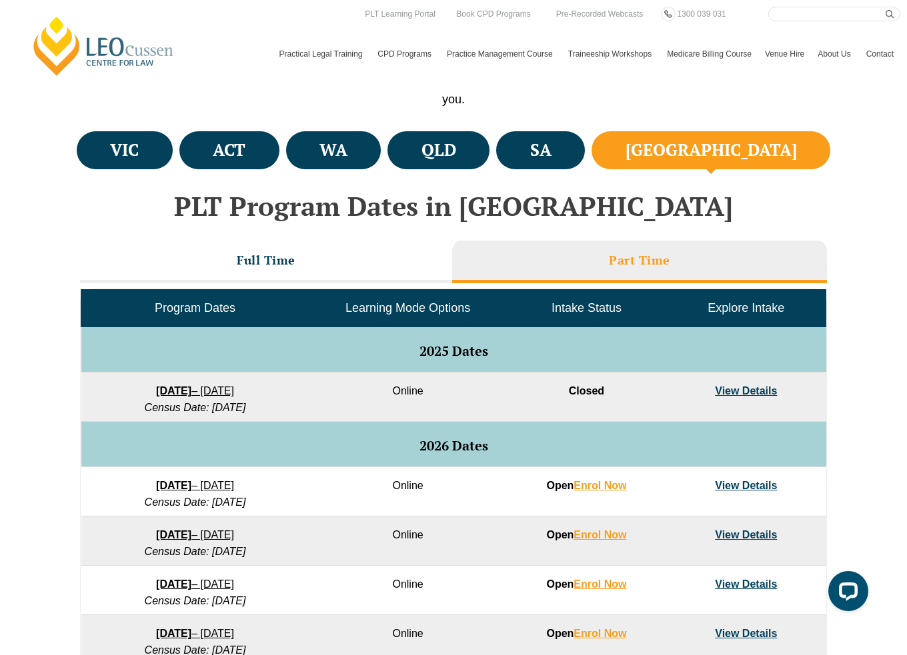
scroll to position [563, 0]
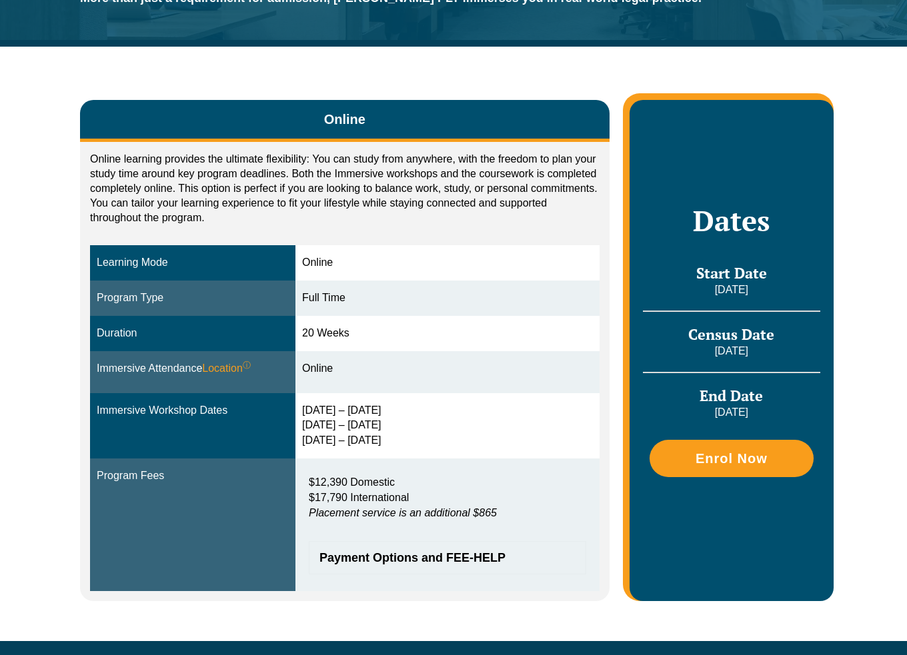
click at [384, 217] on p "Online learning provides the ultimate flexibility: You can study from anywhere,…" at bounding box center [344, 188] width 509 height 73
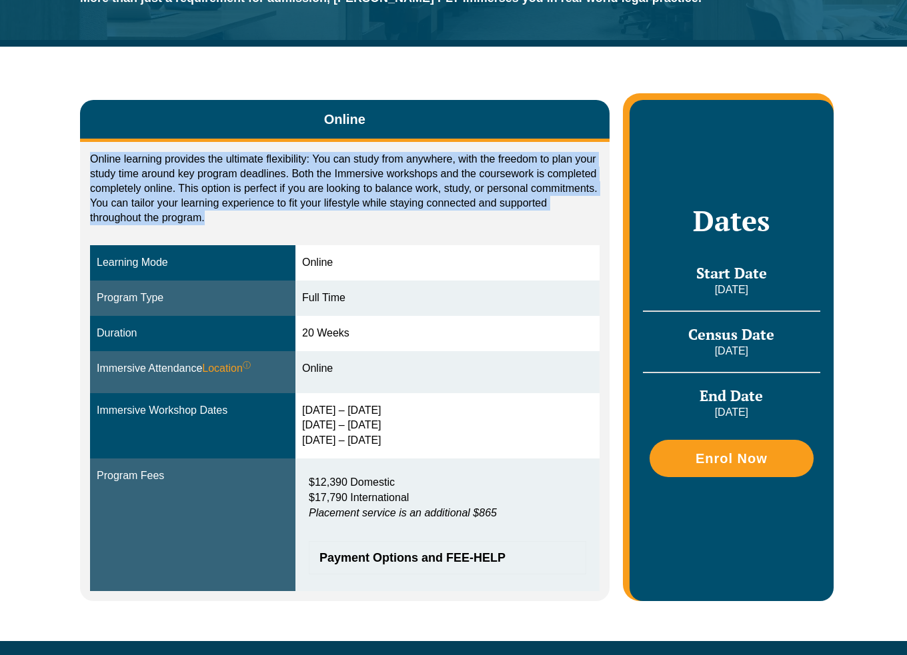
click at [384, 217] on p "Online learning provides the ultimate flexibility: You can study from anywhere,…" at bounding box center [344, 188] width 509 height 73
click at [329, 217] on p "Online learning provides the ultimate flexibility: You can study from anywhere,…" at bounding box center [344, 188] width 509 height 73
drag, startPoint x: 291, startPoint y: 217, endPoint x: 72, endPoint y: 148, distance: 229.2
click at [72, 149] on div "Online Online learning provides the ultimate flexibility: You can study from an…" at bounding box center [453, 344] width 907 height 594
click at [5, 226] on div "Online Online learning provides the ultimate flexibility: You can study from an…" at bounding box center [453, 344] width 907 height 594
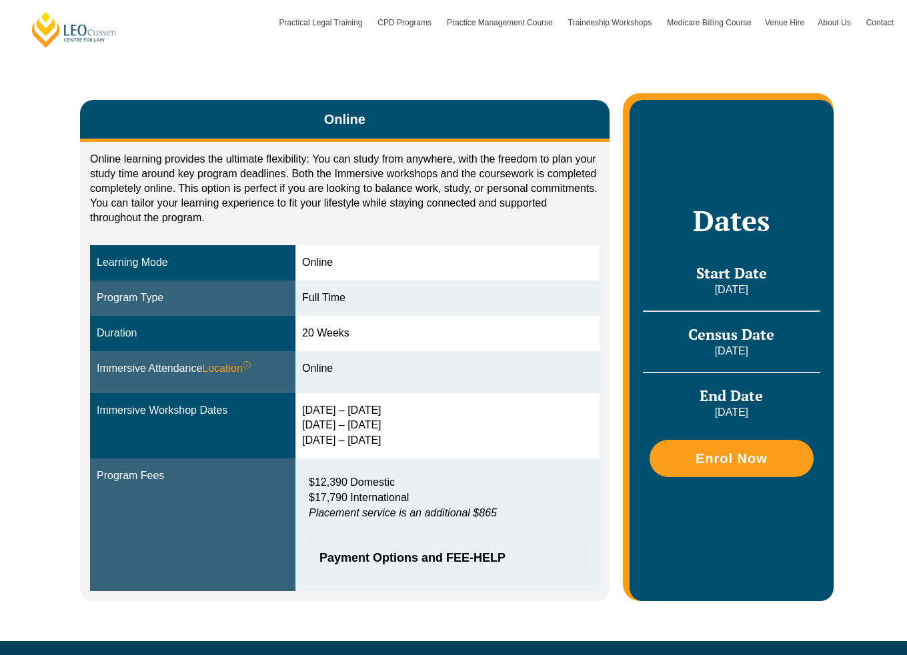
click at [43, 229] on div "Online Online learning provides the ultimate flexibility: You can study from an…" at bounding box center [453, 344] width 907 height 594
click at [363, 371] on div "Online" at bounding box center [447, 368] width 291 height 15
click at [330, 418] on div "3 – 6 Feb 2026 15 – 17 Apr 2026 3 – 5 Jun 2026" at bounding box center [447, 426] width 291 height 46
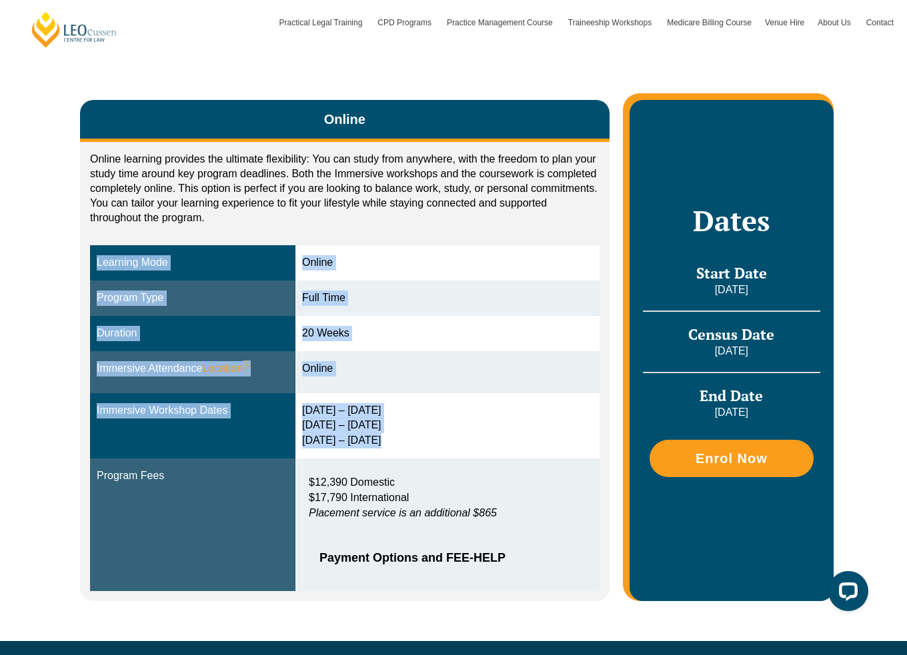
drag, startPoint x: 397, startPoint y: 444, endPoint x: 80, endPoint y: 402, distance: 320.1
click at [80, 402] on div "Online learning provides the ultimate flexibility: You can study from anywhere,…" at bounding box center [344, 371] width 529 height 459
click at [543, 427] on div "3 – 6 Feb 2026 15 – 17 Apr 2026 3 – 5 Jun 2026" at bounding box center [447, 426] width 291 height 46
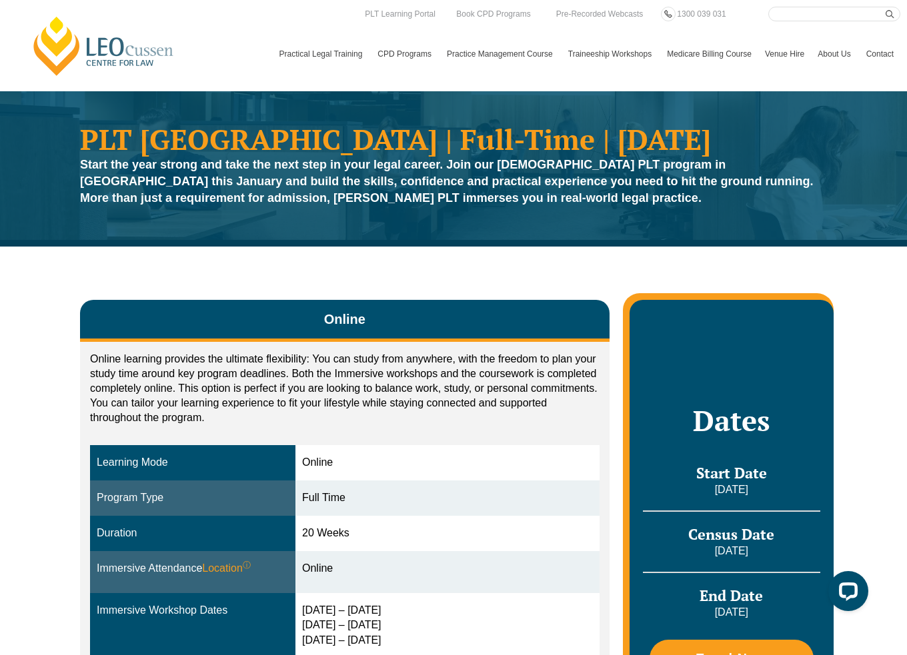
scroll to position [133, 0]
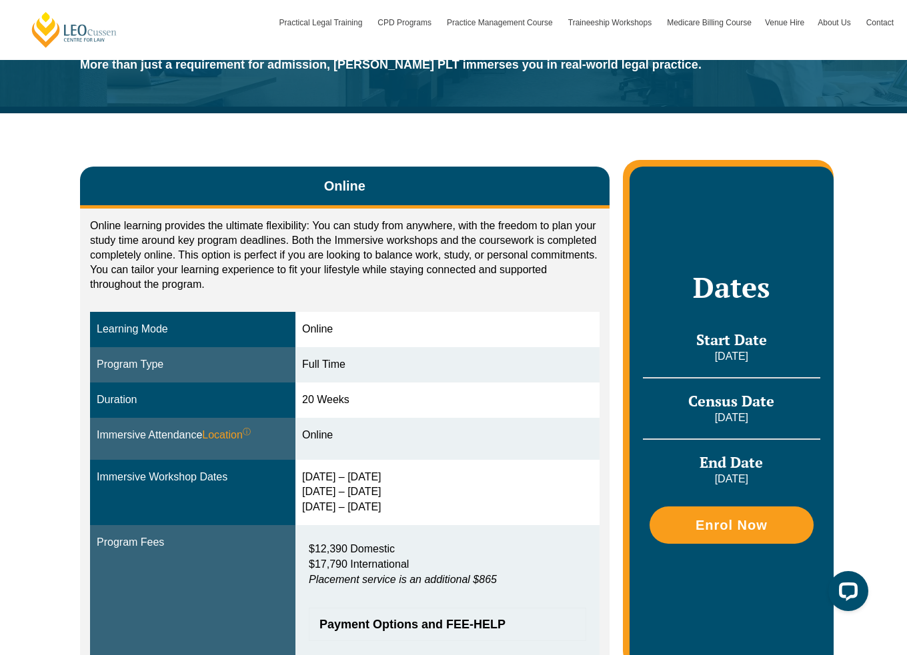
click at [337, 401] on div "20 Weeks" at bounding box center [447, 400] width 291 height 15
click at [557, 469] on td "3 – 6 Feb 2026 15 – 17 Apr 2026 3 – 5 Jun 2026" at bounding box center [447, 493] width 304 height 66
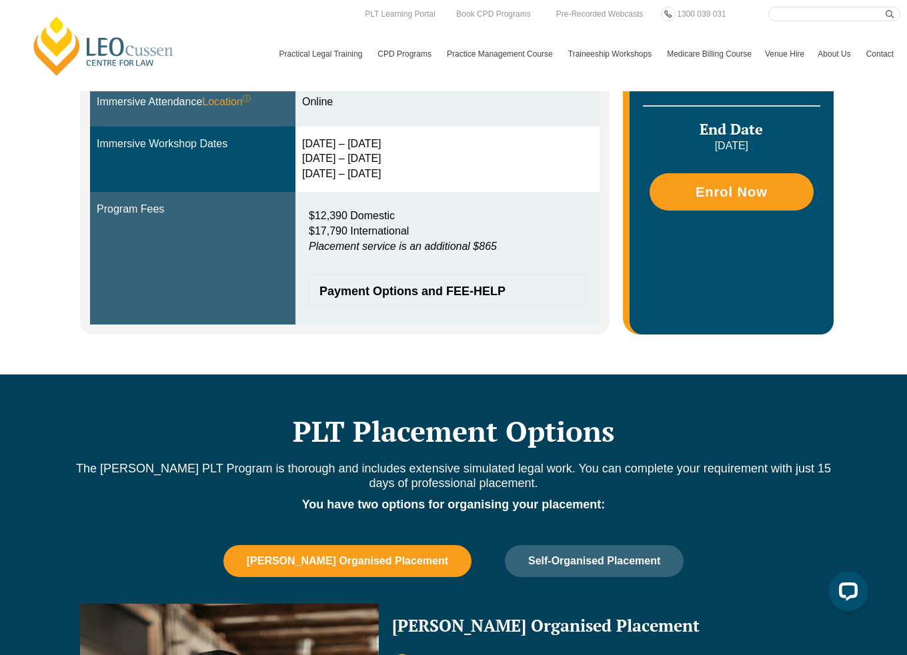
scroll to position [0, 0]
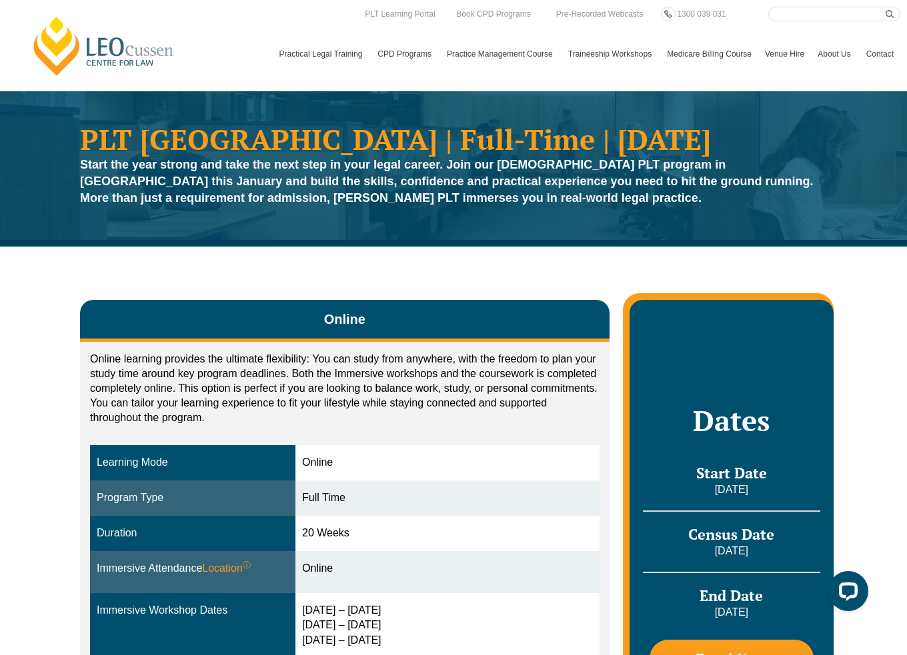
click at [256, 379] on p "Online learning provides the ultimate flexibility: You can study from anywhere,…" at bounding box center [344, 388] width 509 height 73
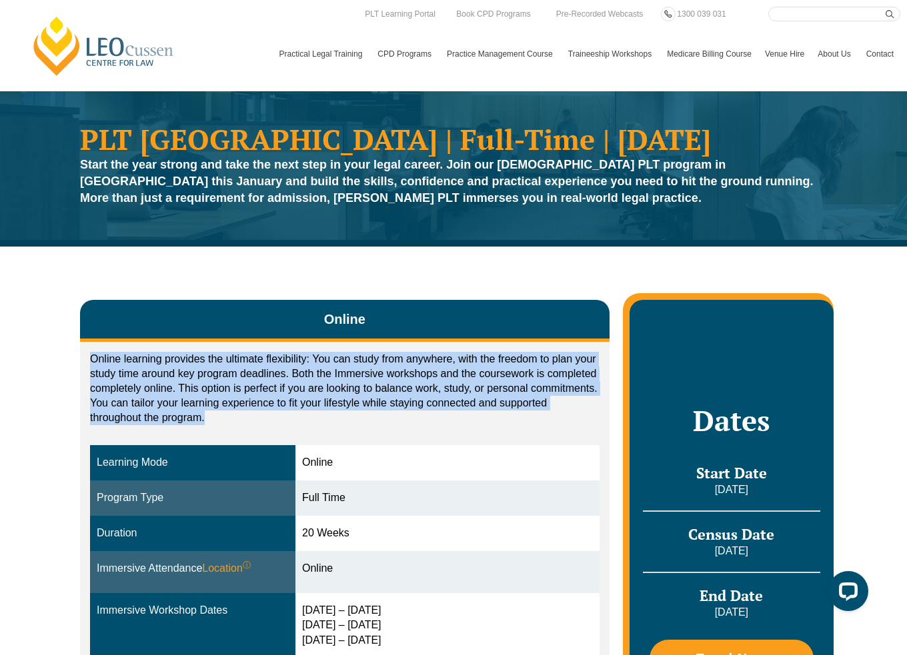
click at [256, 379] on p "Online learning provides the ultimate flexibility: You can study from anywhere,…" at bounding box center [344, 388] width 509 height 73
click at [465, 429] on div "Online learning provides the ultimate flexibility: You can study from anywhere,…" at bounding box center [344, 392] width 509 height 80
drag, startPoint x: 265, startPoint y: 393, endPoint x: 75, endPoint y: 353, distance: 194.2
click at [75, 353] on div "Online Online learning provides the ultimate flexibility: You can study from an…" at bounding box center [453, 544] width 760 height 594
click at [408, 410] on p "Online learning provides the ultimate flexibility: You can study from anywhere,…" at bounding box center [344, 388] width 509 height 73
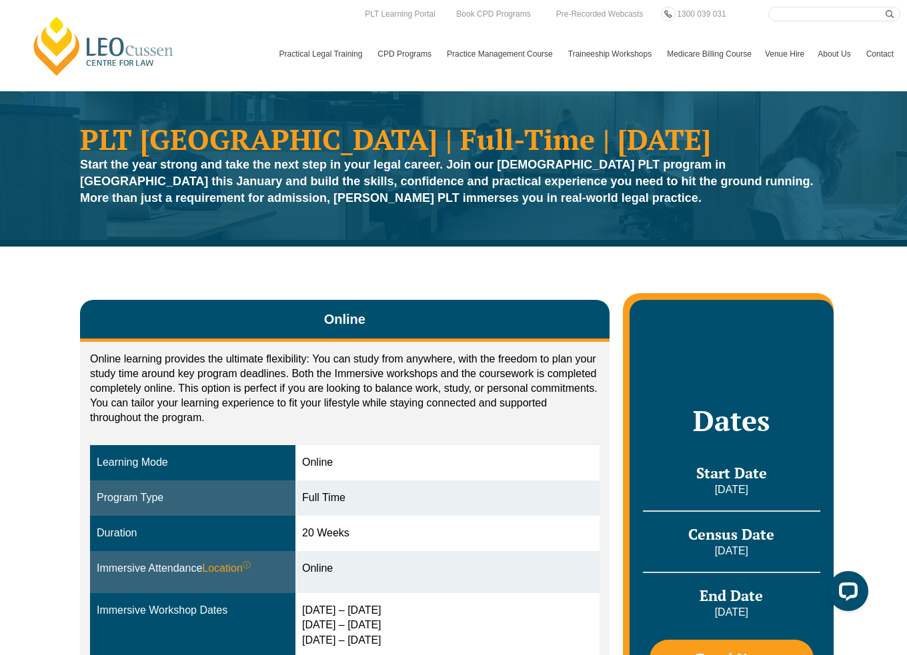
click at [568, 419] on p "Online learning provides the ultimate flexibility: You can study from anywhere,…" at bounding box center [344, 388] width 509 height 73
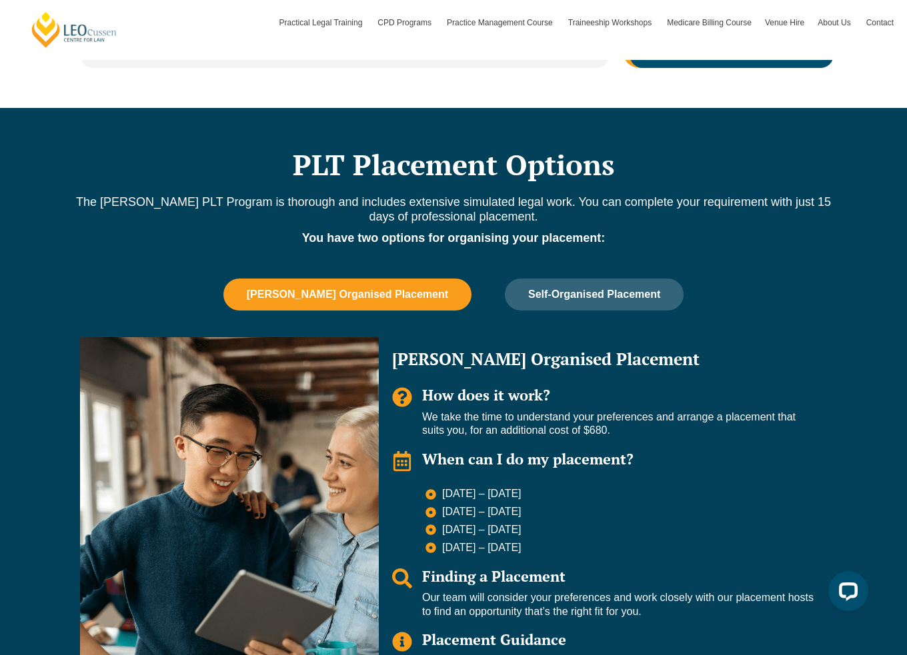
scroll to position [133, 0]
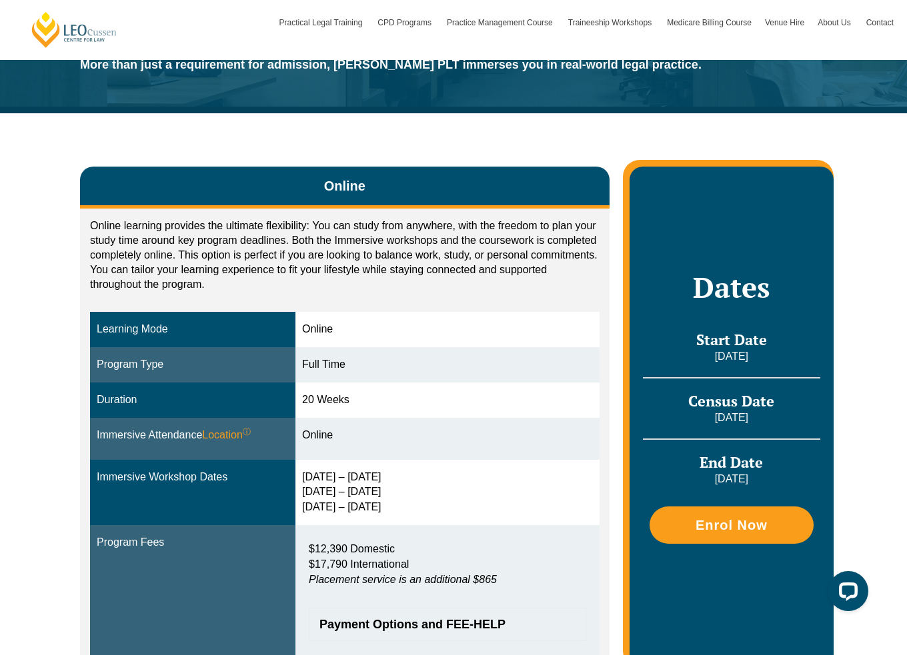
click at [266, 279] on p "Online learning provides the ultimate flexibility: You can study from anywhere,…" at bounding box center [344, 255] width 509 height 73
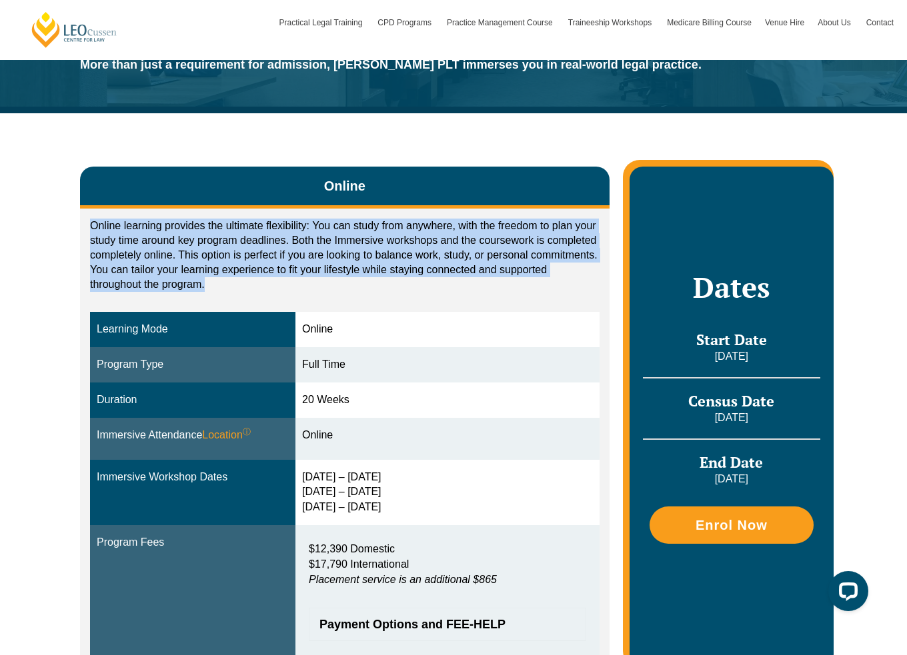
click at [266, 279] on p "Online learning provides the ultimate flexibility: You can study from anywhere,…" at bounding box center [344, 255] width 509 height 73
click at [430, 282] on p "Online learning provides the ultimate flexibility: You can study from anywhere,…" at bounding box center [344, 255] width 509 height 73
click at [165, 279] on p "Online learning provides the ultimate flexibility: You can study from anywhere,…" at bounding box center [344, 255] width 509 height 73
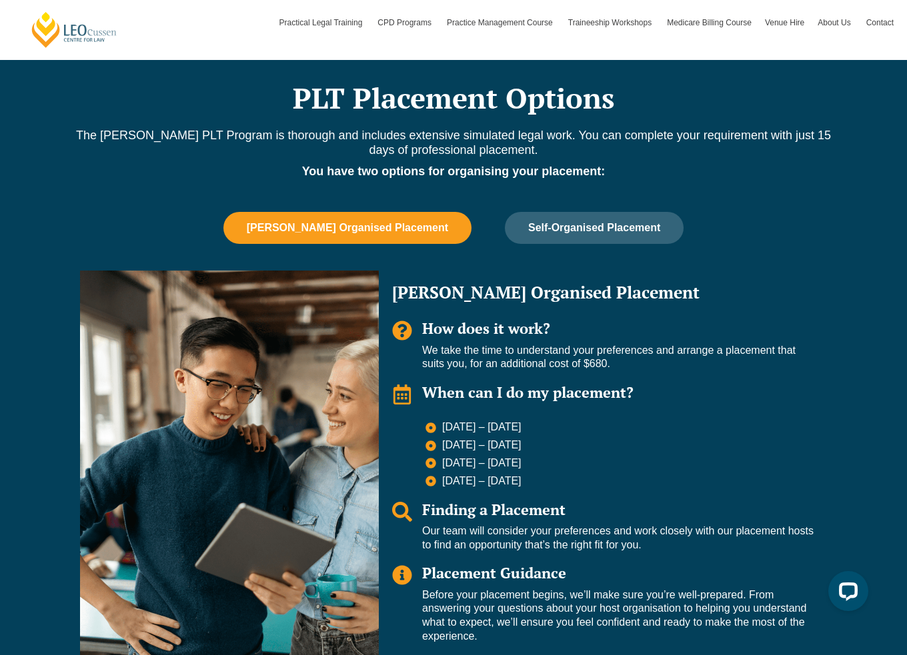
scroll to position [933, 0]
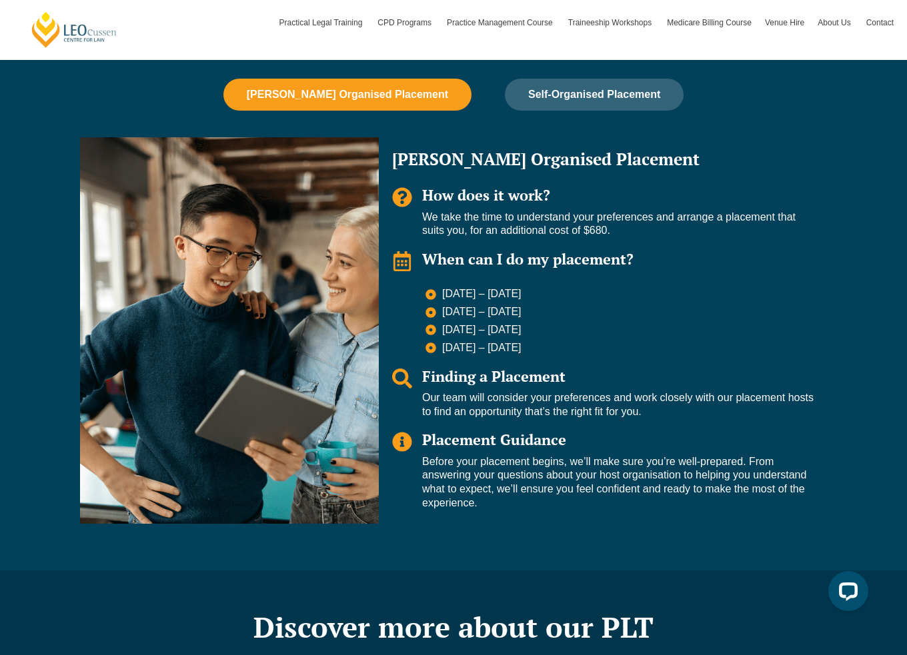
click at [511, 228] on p "We take the time to understand your preferences and arrange a placement that su…" at bounding box center [617, 225] width 391 height 28
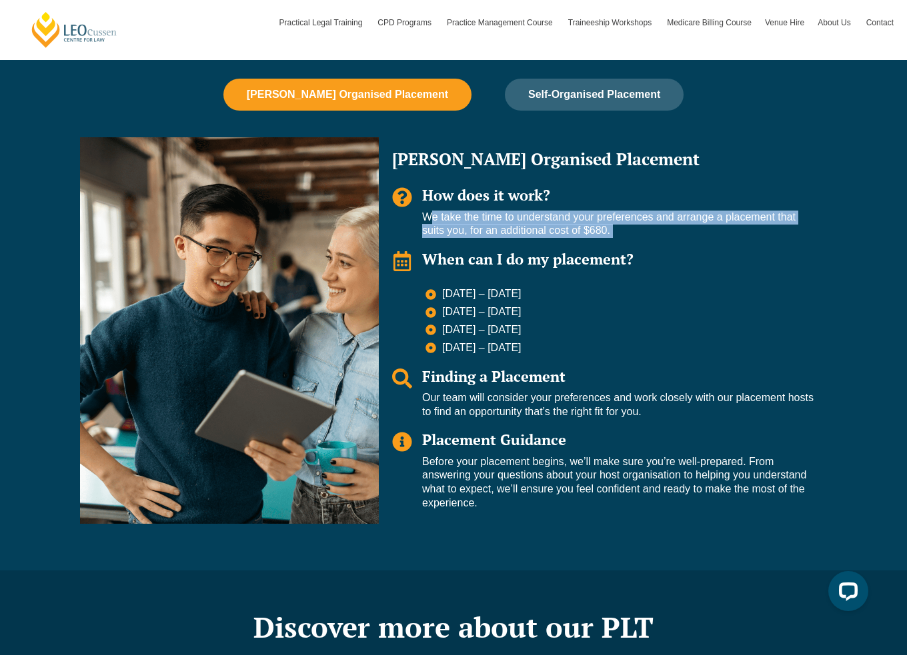
click at [511, 228] on p "We take the time to understand your preferences and arrange a placement that su…" at bounding box center [617, 225] width 391 height 28
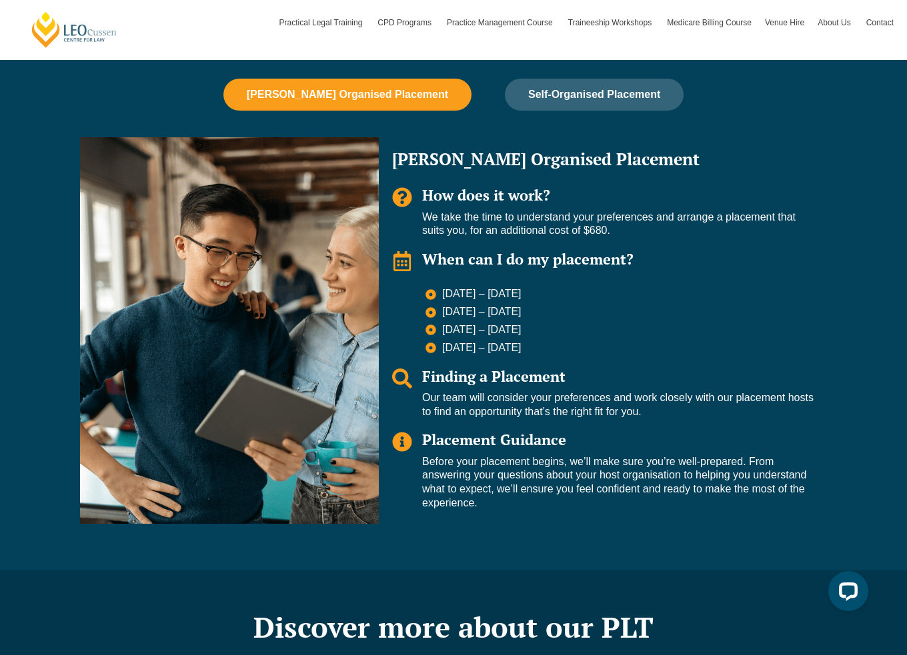
click at [760, 317] on li "[DATE] – [DATE]" at bounding box center [619, 313] width 388 height 16
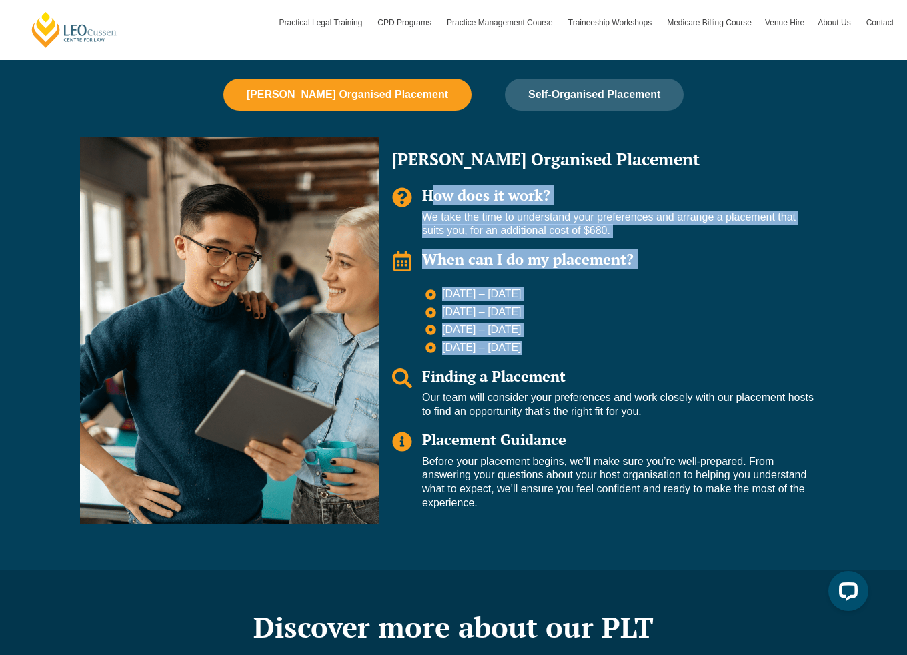
drag, startPoint x: 659, startPoint y: 349, endPoint x: 385, endPoint y: 224, distance: 301.7
click at [379, 223] on div "Leo Organised Placement How does it work? We take the time to understand your p…" at bounding box center [603, 330] width 448 height 386
click at [728, 323] on li "[DATE] – [DATE]" at bounding box center [619, 331] width 388 height 16
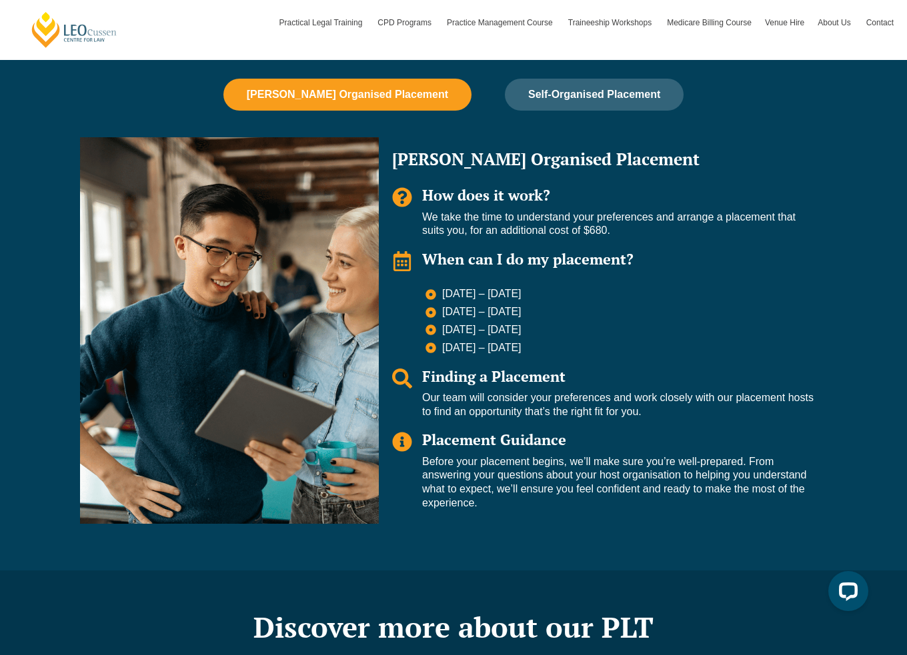
scroll to position [800, 0]
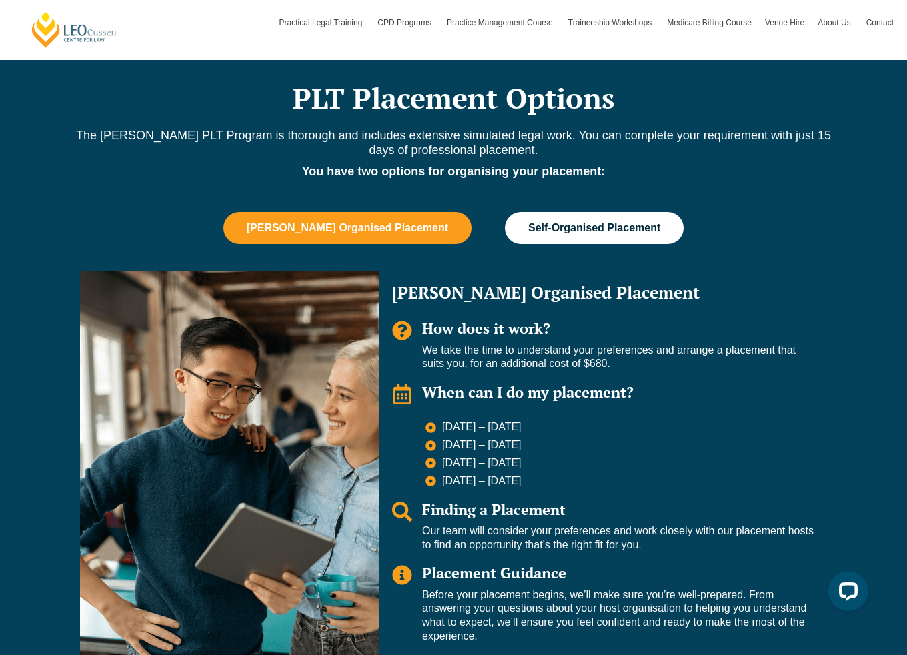
click at [621, 240] on button "Self-Organised Placement" at bounding box center [594, 228] width 179 height 32
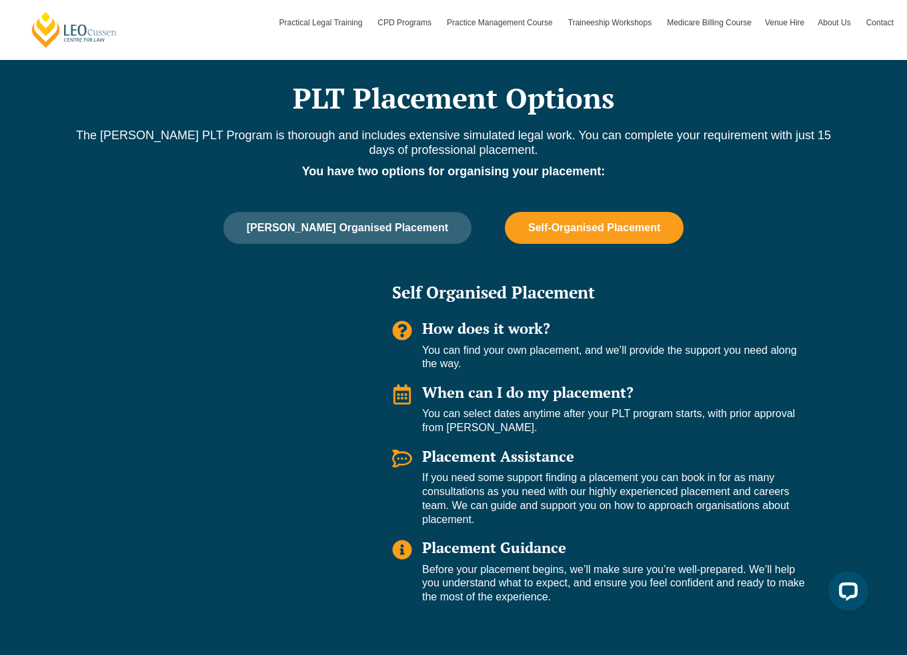
click at [827, 311] on div "Self Organised Placement How does it work? You can find your own placement, and…" at bounding box center [453, 444] width 760 height 361
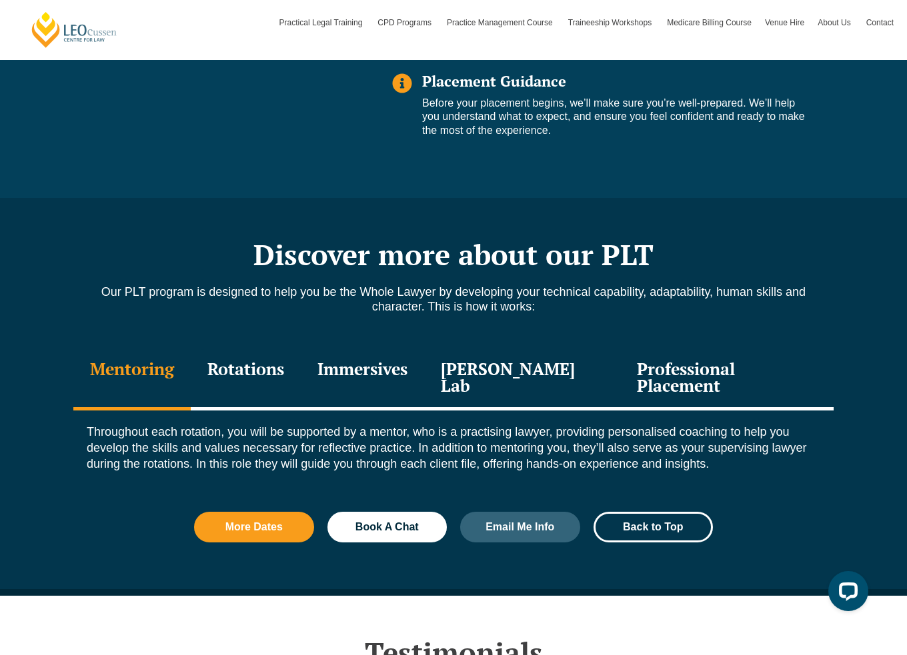
scroll to position [1333, 0]
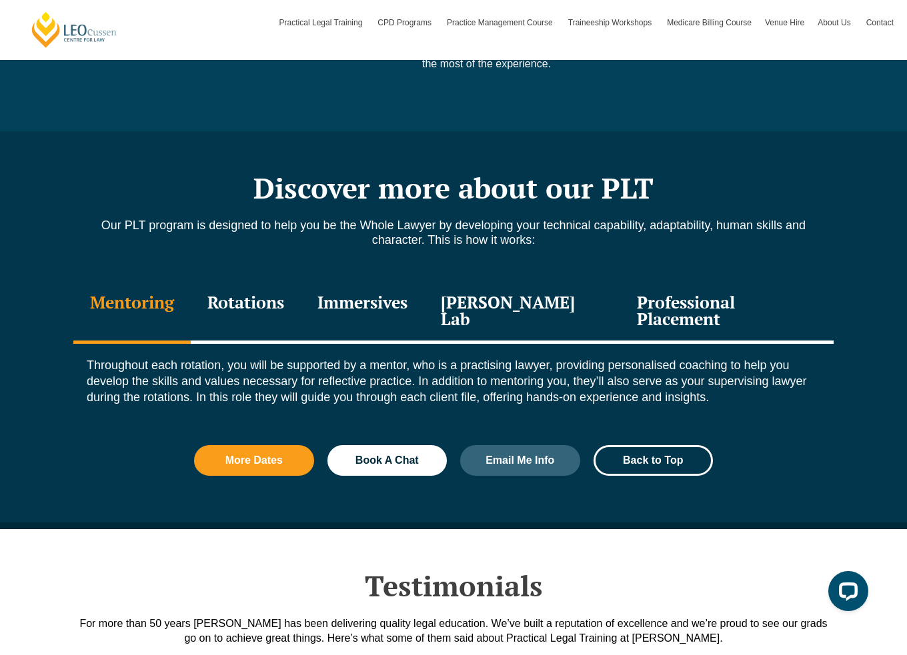
click at [468, 215] on div "Discover more about our PLT Our PLT program is designed to help you be the Whol…" at bounding box center [453, 326] width 760 height 391
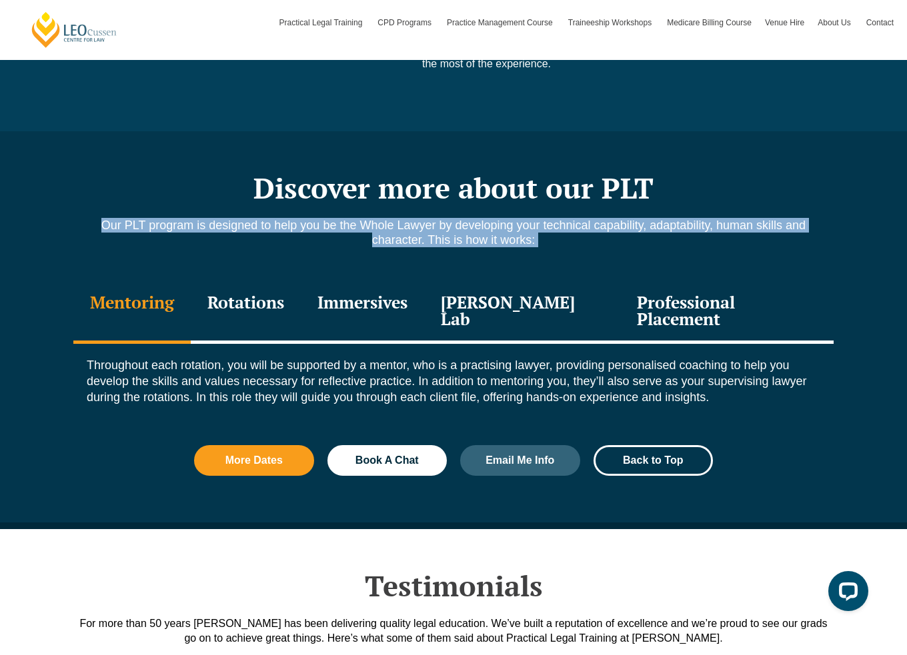
click at [468, 215] on div "Discover more about our PLT Our PLT program is designed to help you be the Whol…" at bounding box center [453, 326] width 760 height 391
click at [615, 247] on div "Our PLT program is designed to help you be the Whole Lawyer by developing your …" at bounding box center [453, 242] width 760 height 49
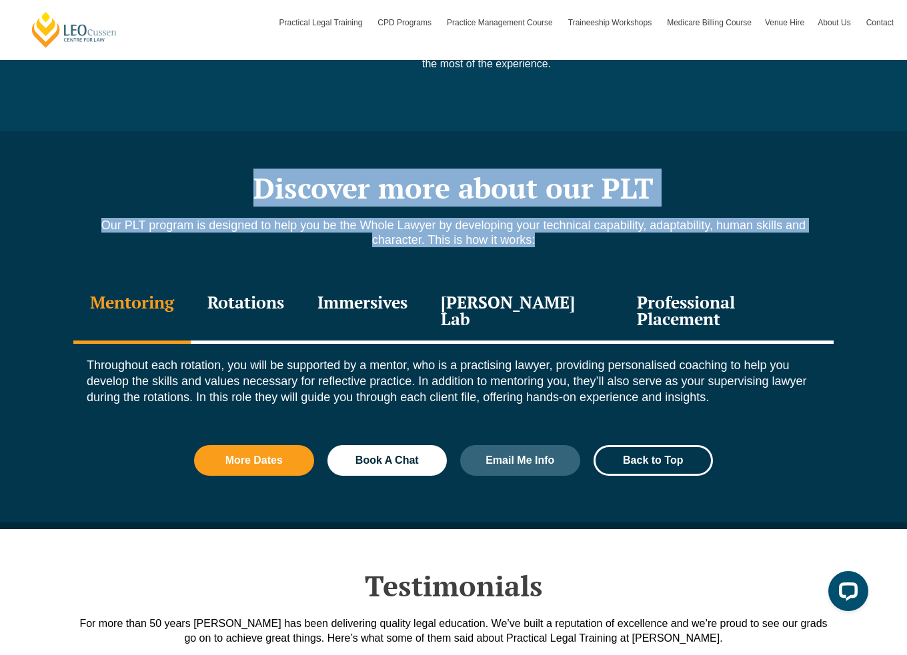
drag, startPoint x: 632, startPoint y: 243, endPoint x: 238, endPoint y: 184, distance: 398.5
click at [238, 184] on div "Discover more about our PLT Our PLT program is designed to help you be the Whol…" at bounding box center [453, 326] width 760 height 391
click at [238, 184] on h2 "Discover more about our PLT" at bounding box center [453, 187] width 760 height 33
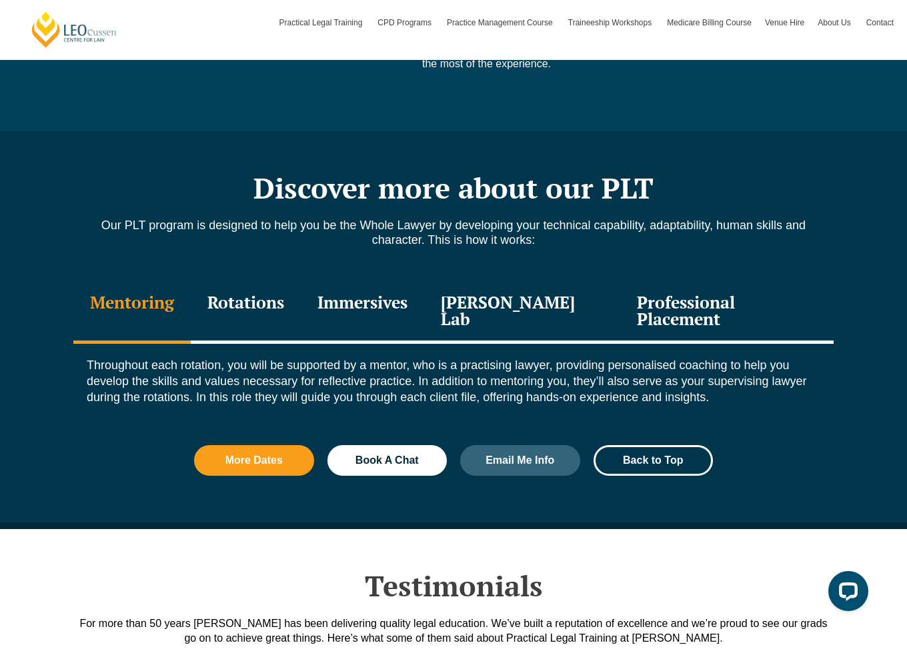
click at [259, 305] on div "Rotations" at bounding box center [246, 312] width 110 height 63
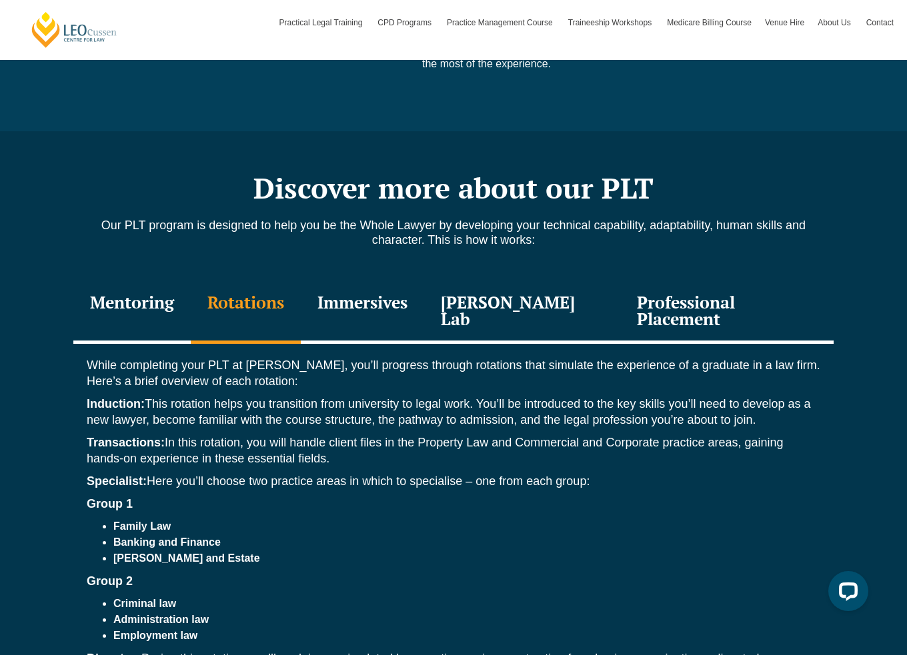
click at [383, 299] on div "Immersives" at bounding box center [362, 312] width 123 height 63
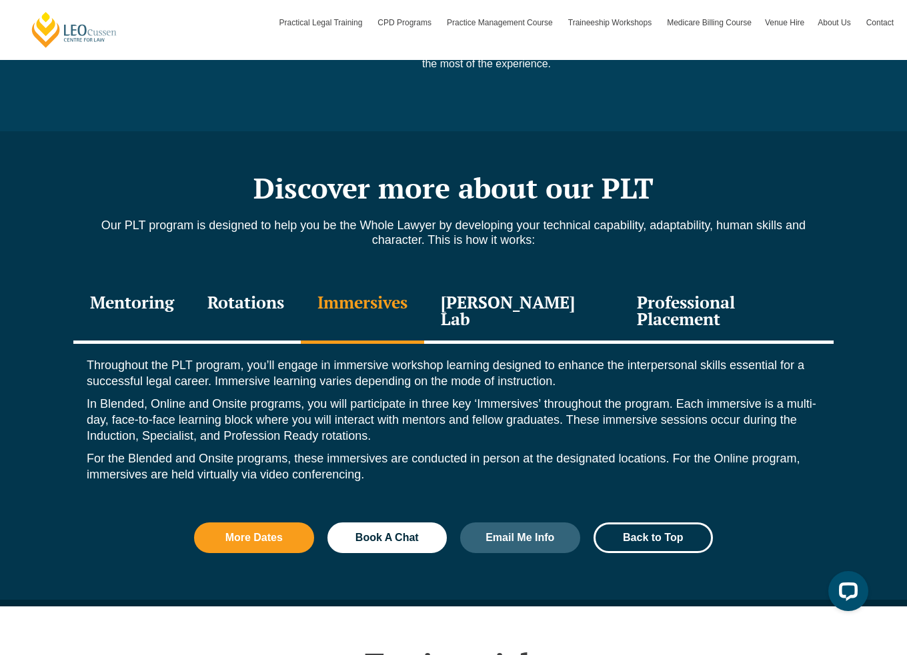
click at [685, 307] on div "Professional Placement" at bounding box center [726, 312] width 213 height 63
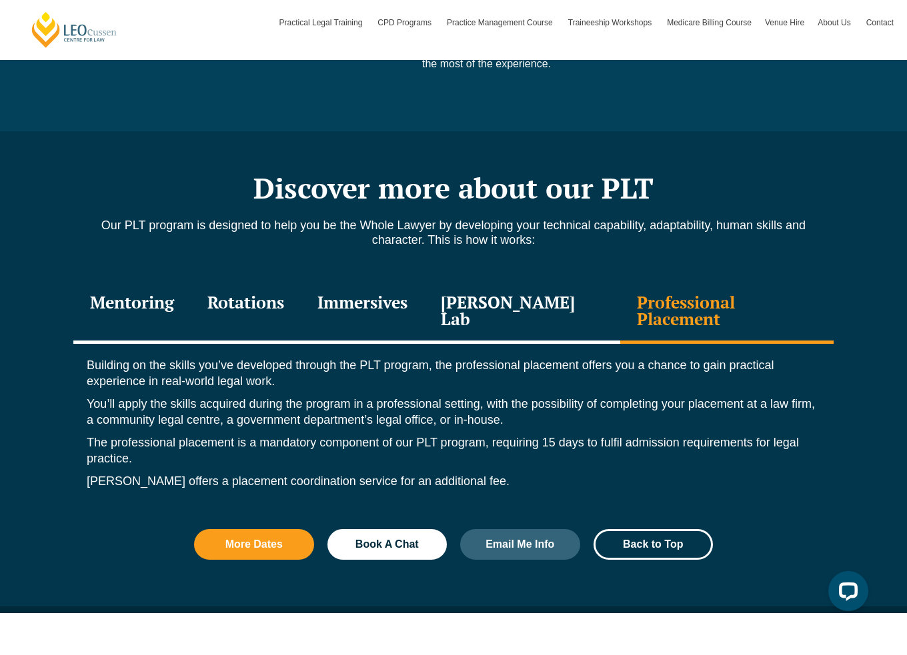
click at [363, 309] on div "Immersives" at bounding box center [362, 312] width 123 height 63
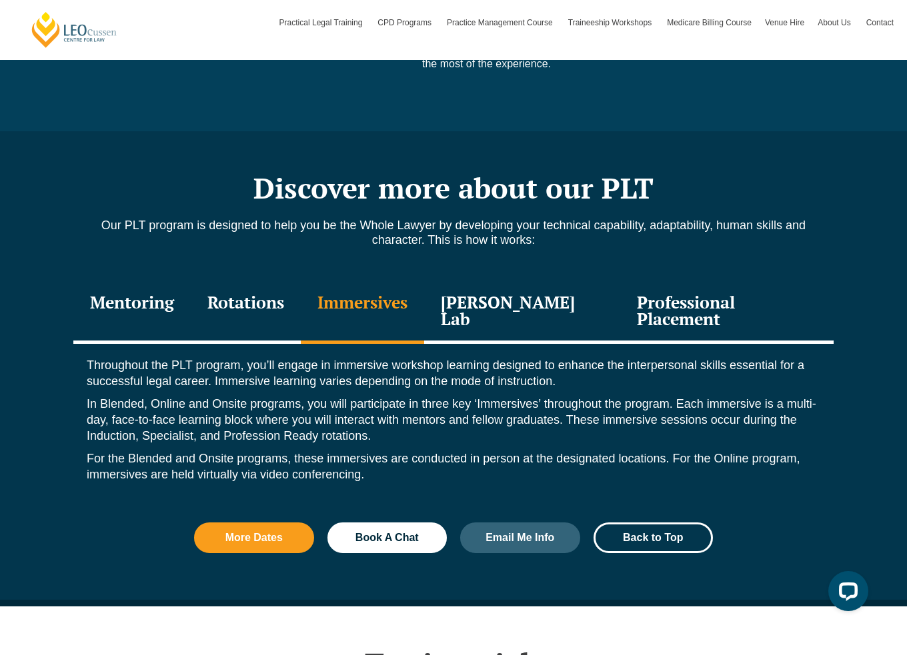
drag, startPoint x: 43, startPoint y: 365, endPoint x: 285, endPoint y: 395, distance: 243.2
click at [47, 366] on div "Discover more about our PLT Our PLT program is designed to help you be the Whol…" at bounding box center [453, 368] width 907 height 475
click at [297, 397] on p "In Blended, Online and Onsite programs, you will participate in three key ‘Imme…" at bounding box center [453, 420] width 733 height 48
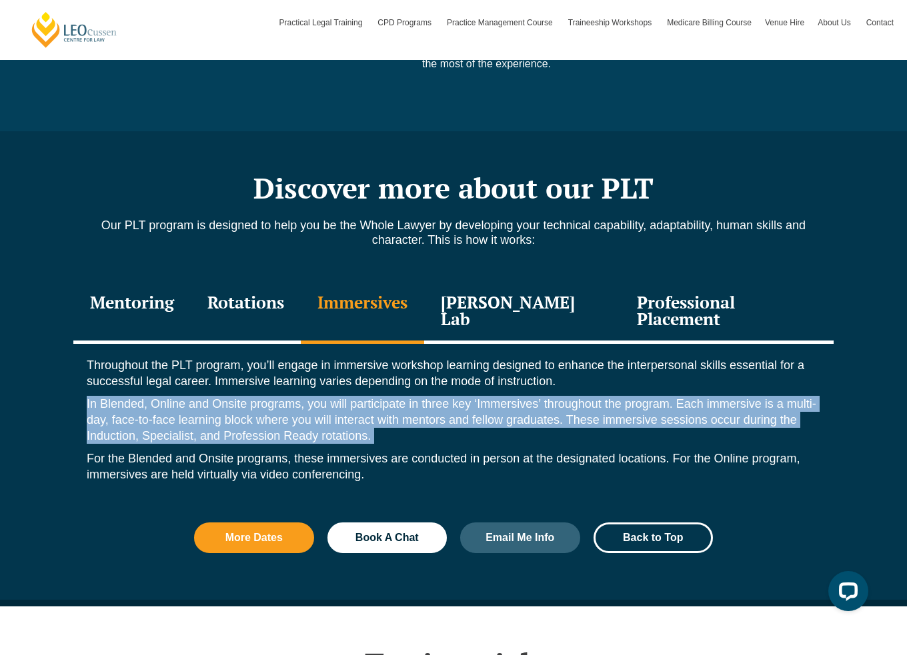
click at [297, 397] on p "In Blended, Online and Onsite programs, you will participate in three key ‘Imme…" at bounding box center [453, 420] width 733 height 48
click at [443, 413] on p "In Blended, Online and Onsite programs, you will participate in three key ‘Imme…" at bounding box center [453, 420] width 733 height 48
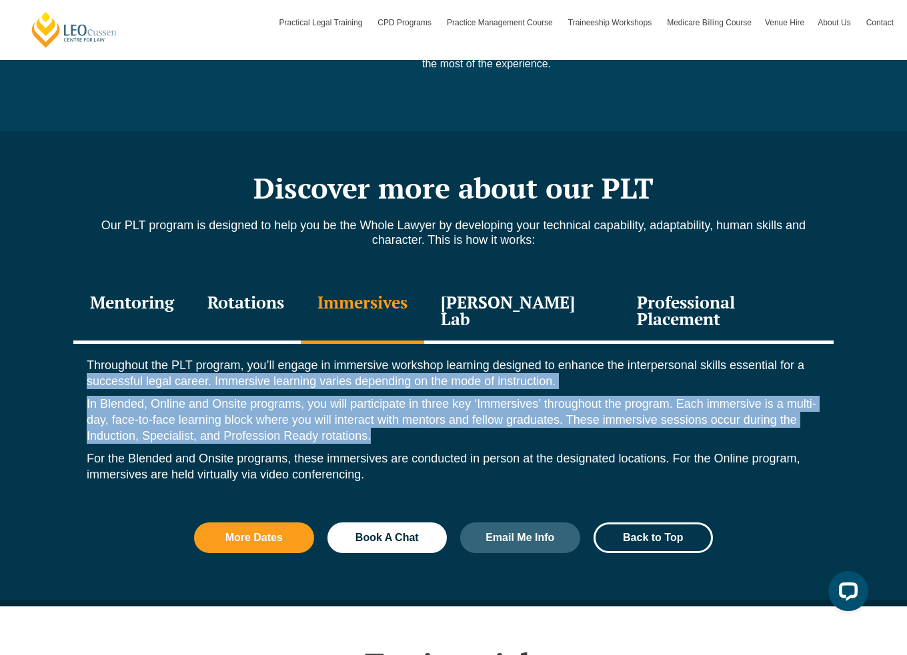
drag, startPoint x: 499, startPoint y: 418, endPoint x: 80, endPoint y: 370, distance: 422.1
click at [75, 362] on div "Throughout the PLT program, you’ll engage in immersive workshop learning design…" at bounding box center [453, 423] width 760 height 159
click at [80, 370] on div "Throughout the PLT program, you’ll engage in immersive workshop learning design…" at bounding box center [453, 423] width 760 height 159
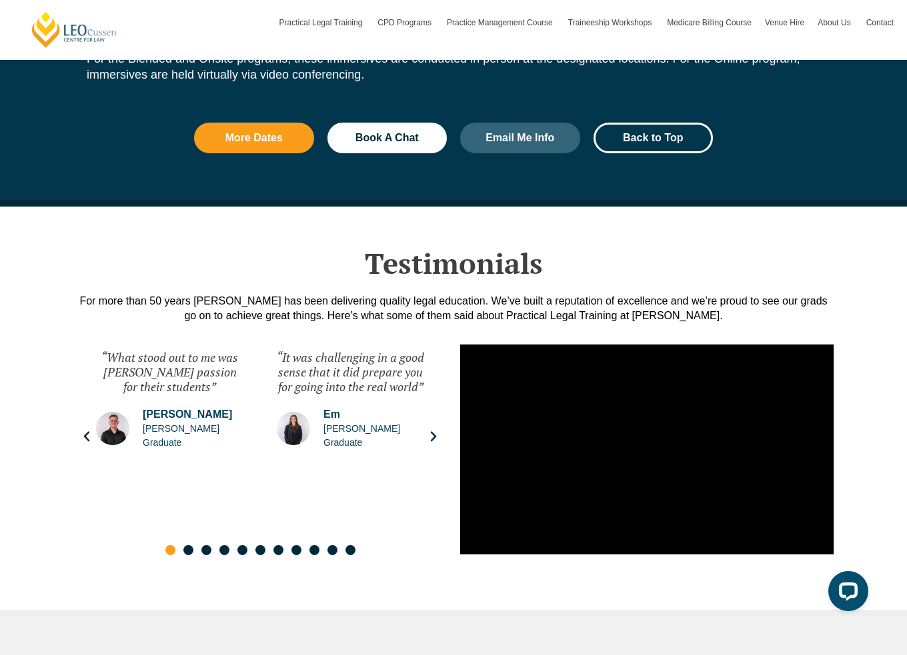
scroll to position [2267, 0]
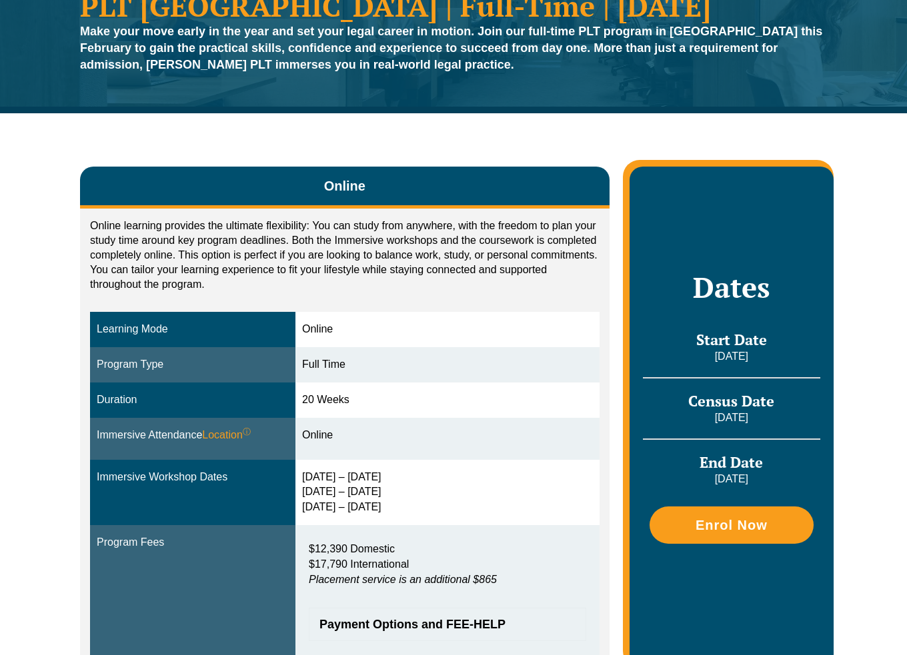
drag, startPoint x: 307, startPoint y: 474, endPoint x: 421, endPoint y: 511, distance: 120.4
click at [421, 511] on div "[DATE] – [DATE] [DATE] – [DATE] [DATE] – [DATE]" at bounding box center [447, 493] width 291 height 46
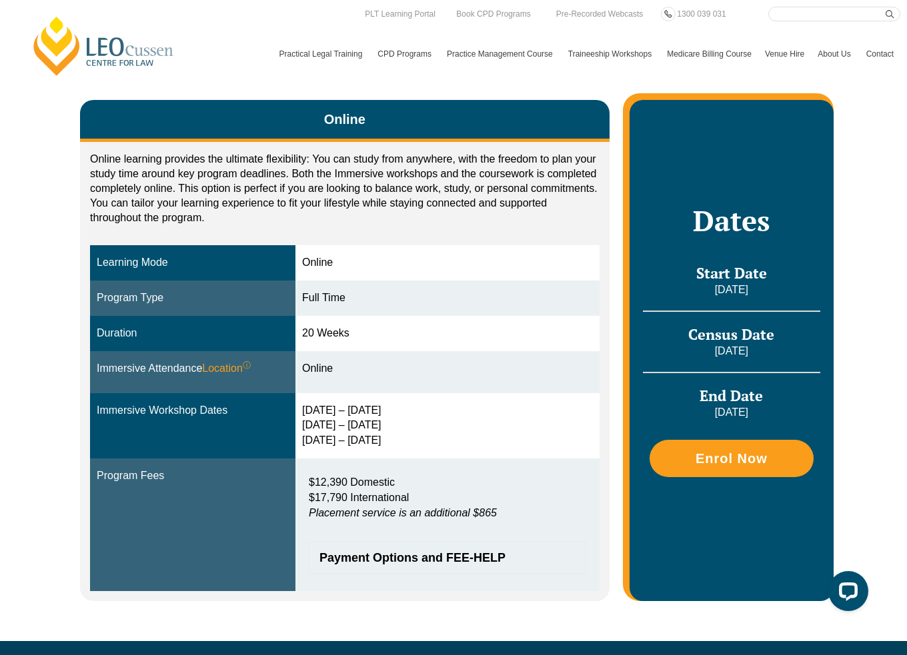
drag, startPoint x: 403, startPoint y: 405, endPoint x: 298, endPoint y: 405, distance: 104.7
click at [298, 405] on tr "Immersive Workshop Dates [DATE] – [DATE] [DATE] – [DATE] [DATE] – [DATE]" at bounding box center [344, 426] width 509 height 66
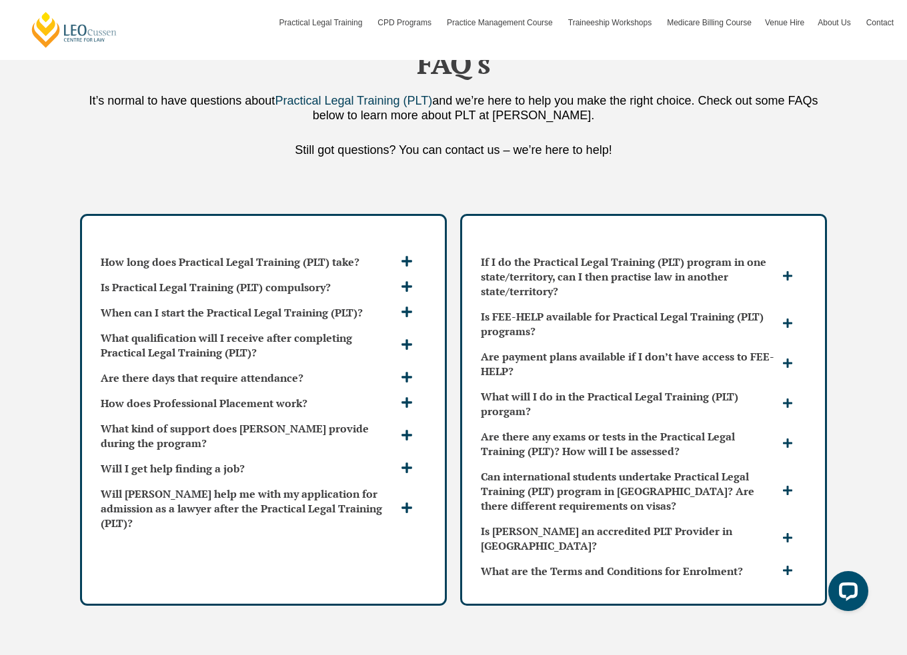
scroll to position [3456, 0]
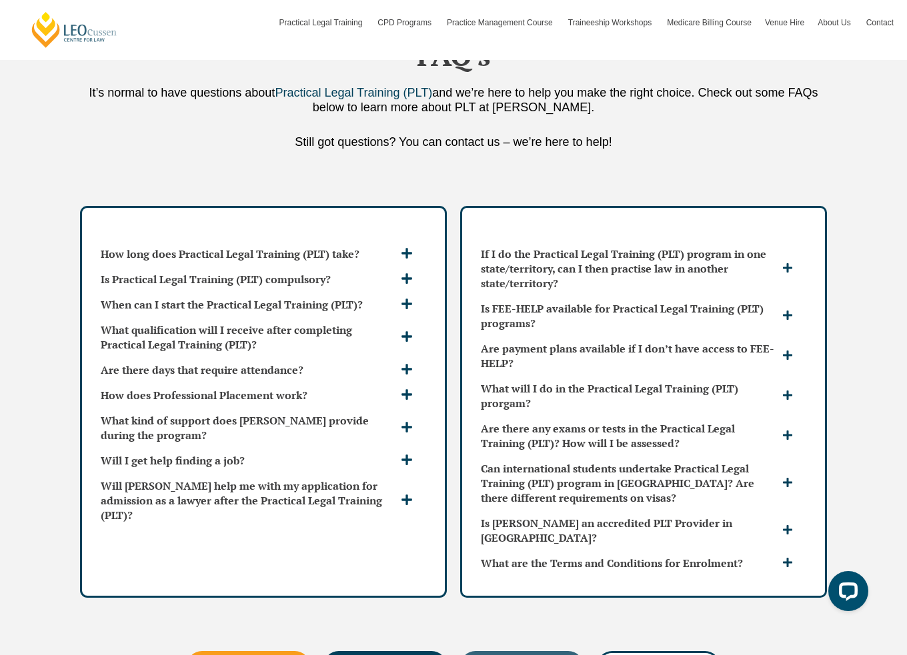
click at [55, 208] on div "How long does Practical Legal Training (PLT) take? [PERSON_NAME] PLT program ca…" at bounding box center [453, 401] width 907 height 405
click at [259, 413] on h3 "What kind of support does [PERSON_NAME] provide during the program?" at bounding box center [249, 427] width 297 height 29
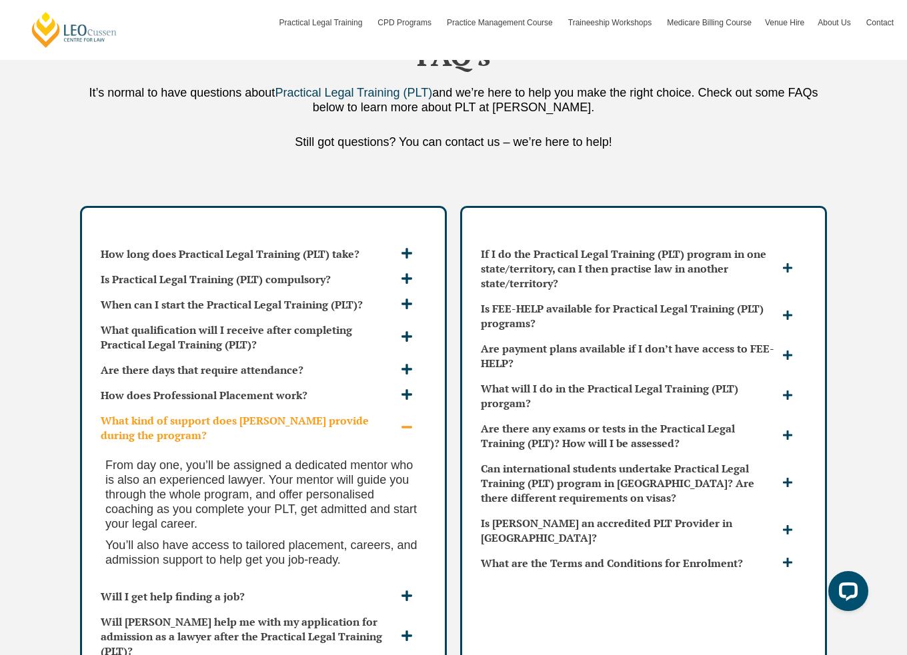
click at [259, 413] on h3 "What kind of support does [PERSON_NAME] provide during the program?" at bounding box center [249, 427] width 297 height 29
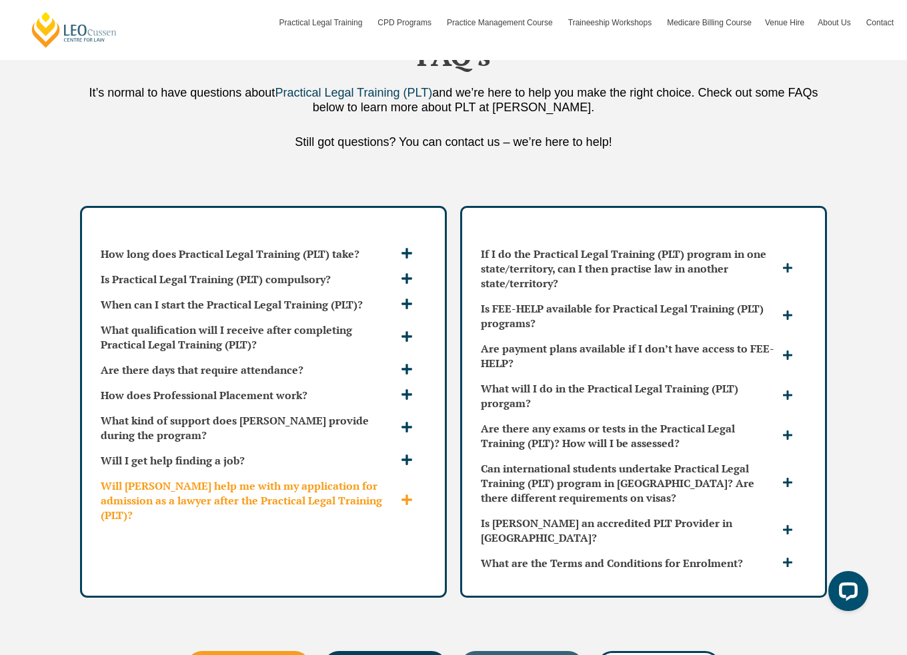
click at [239, 479] on h3 "Will [PERSON_NAME] help me with my application for admission as a lawyer after …" at bounding box center [249, 501] width 297 height 44
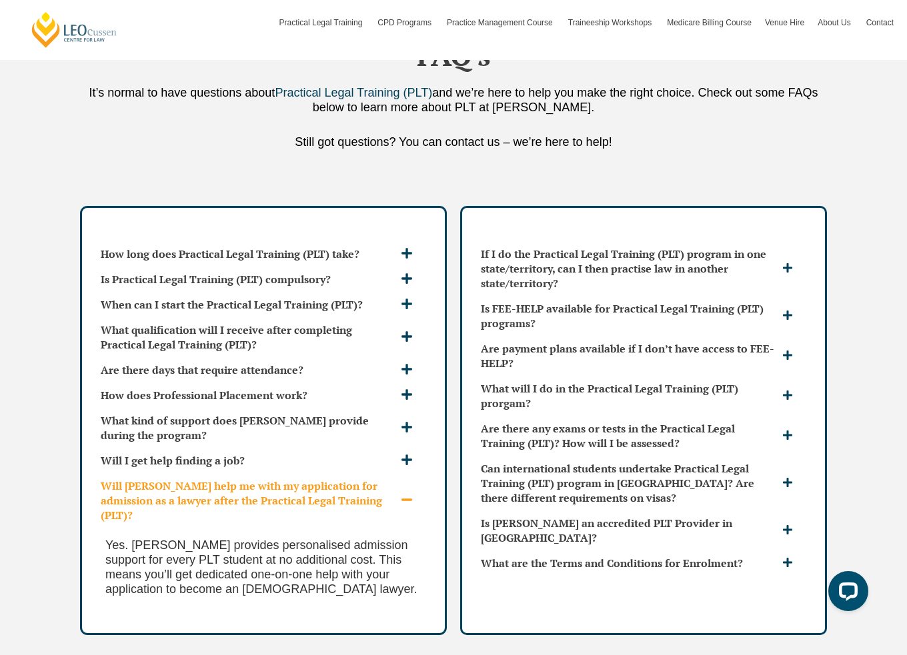
click at [239, 479] on h3 "Will [PERSON_NAME] help me with my application for admission as a lawyer after …" at bounding box center [249, 501] width 297 height 44
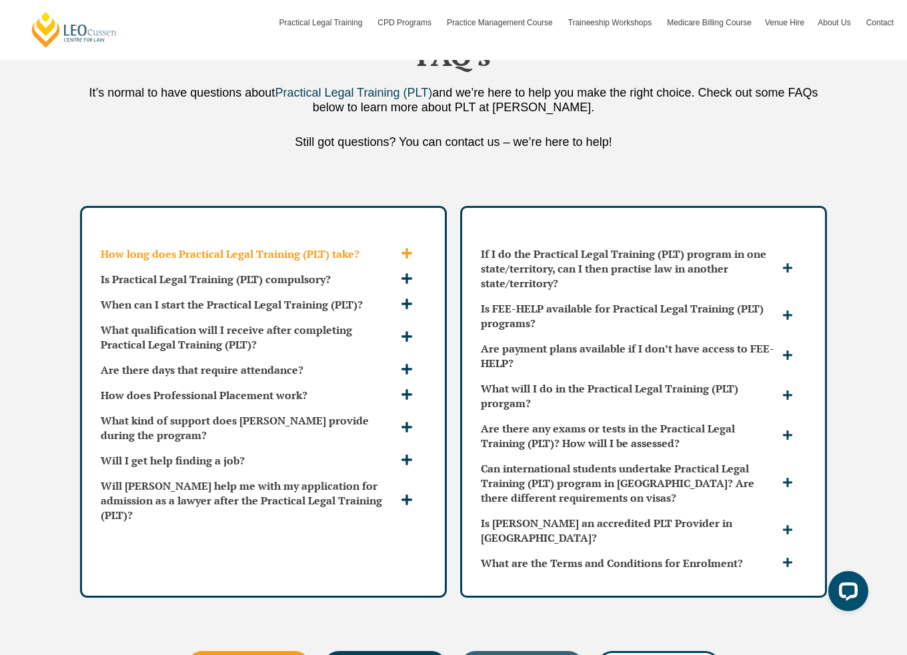
click at [260, 247] on h3 "How long does Practical Legal Training (PLT) take?" at bounding box center [249, 254] width 297 height 15
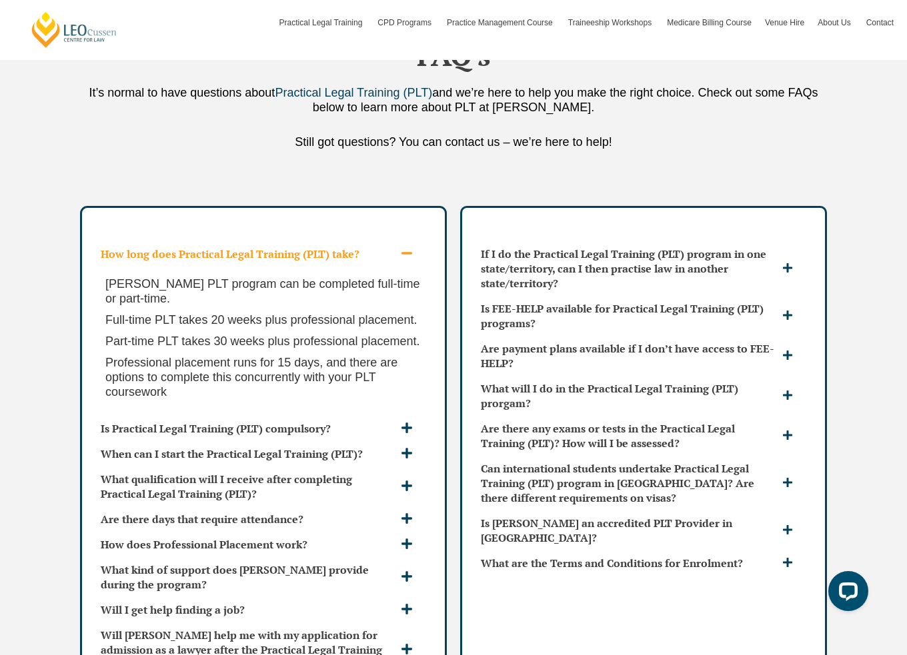
click at [260, 247] on h3 "How long does Practical Legal Training (PLT) take?" at bounding box center [249, 254] width 297 height 15
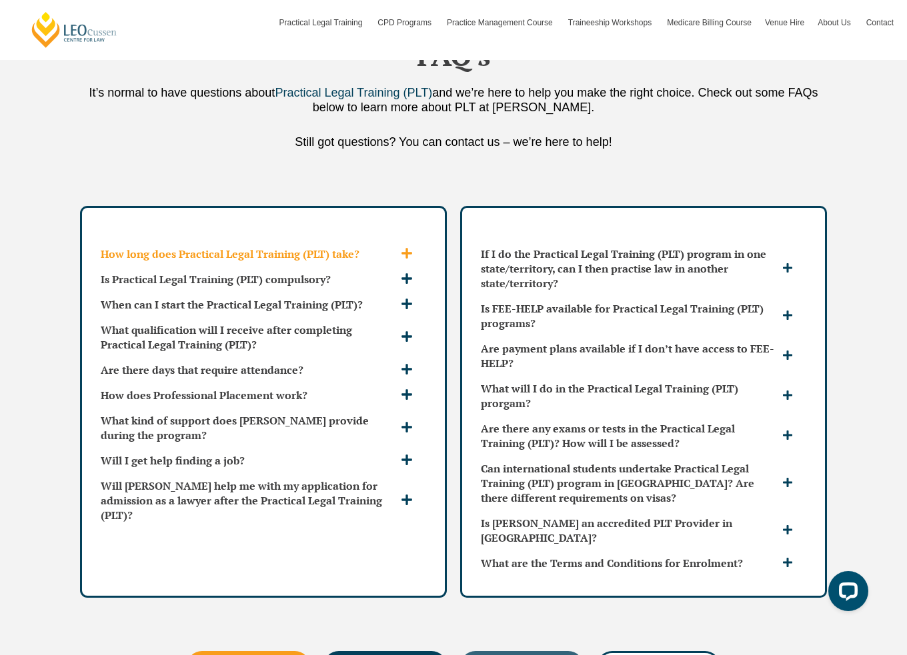
click at [260, 247] on h3 "How long does Practical Legal Training (PLT) take?" at bounding box center [249, 254] width 297 height 15
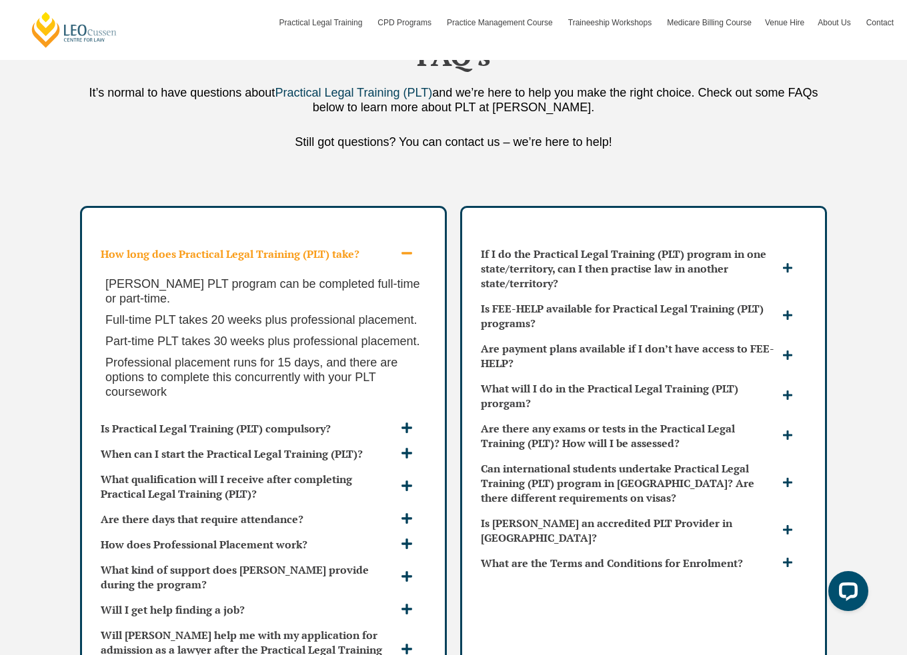
click at [260, 247] on h3 "How long does Practical Legal Training (PLT) take?" at bounding box center [249, 254] width 297 height 15
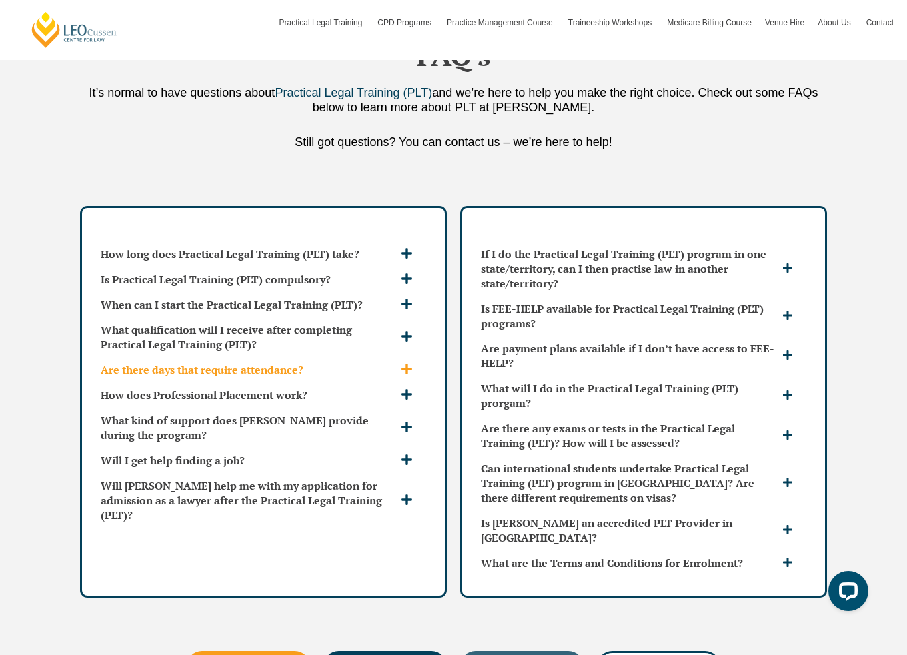
click at [261, 363] on h3 "Are there days that require attendance?" at bounding box center [249, 370] width 297 height 15
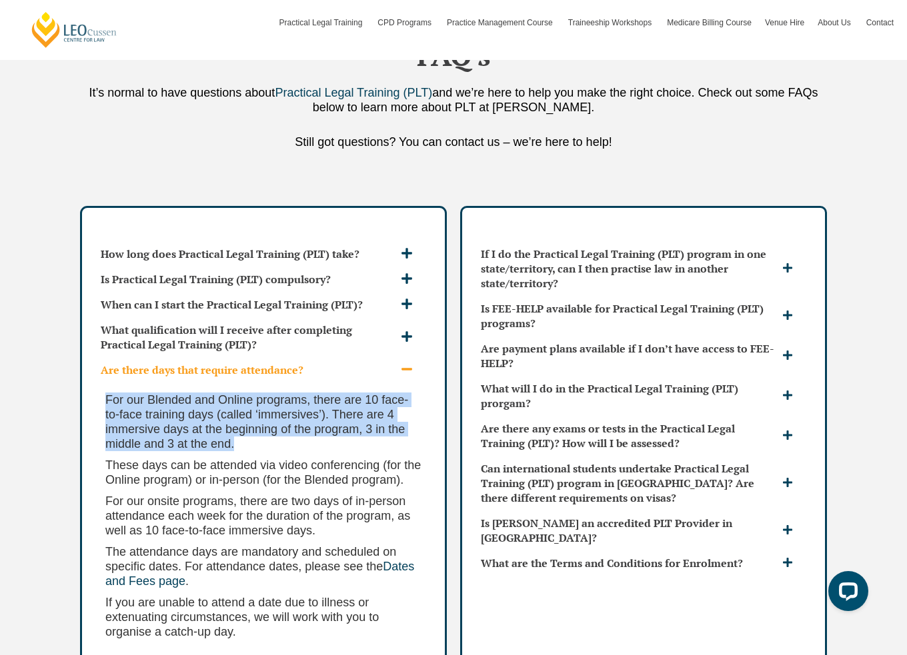
drag, startPoint x: 304, startPoint y: 407, endPoint x: 82, endPoint y: 366, distance: 225.8
click at [79, 366] on div "How long does Practical Legal Training (PLT) take? [PERSON_NAME] PLT program ca…" at bounding box center [453, 514] width 760 height 631
click at [271, 399] on span "For our Blended and Online programs, there are 10 face-to-face training days (c…" at bounding box center [256, 421] width 303 height 57
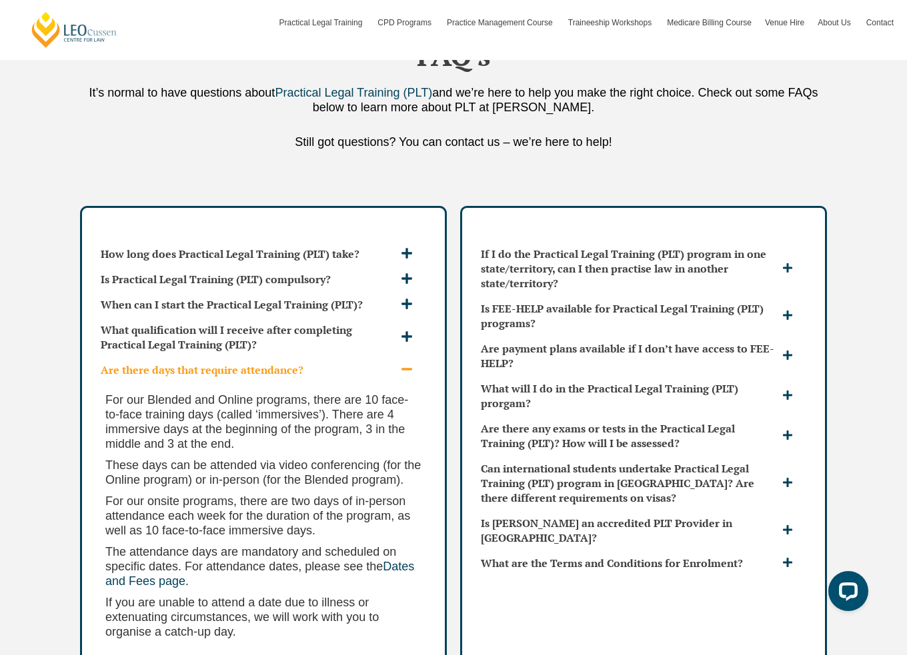
click at [269, 363] on h3 "Are there days that require attendance?" at bounding box center [249, 370] width 297 height 15
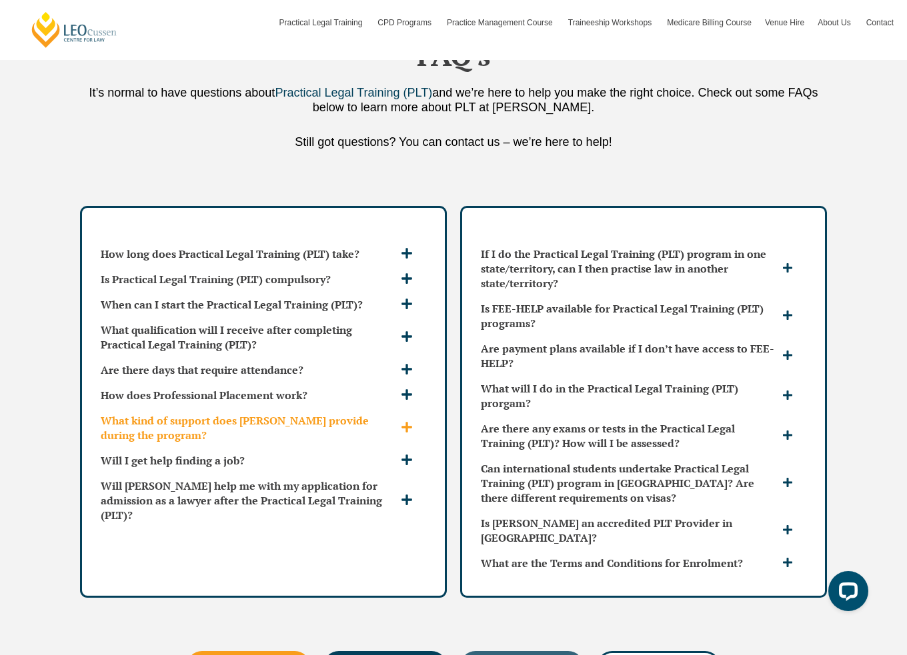
click at [269, 413] on h3 "What kind of support does [PERSON_NAME] provide during the program?" at bounding box center [249, 427] width 297 height 29
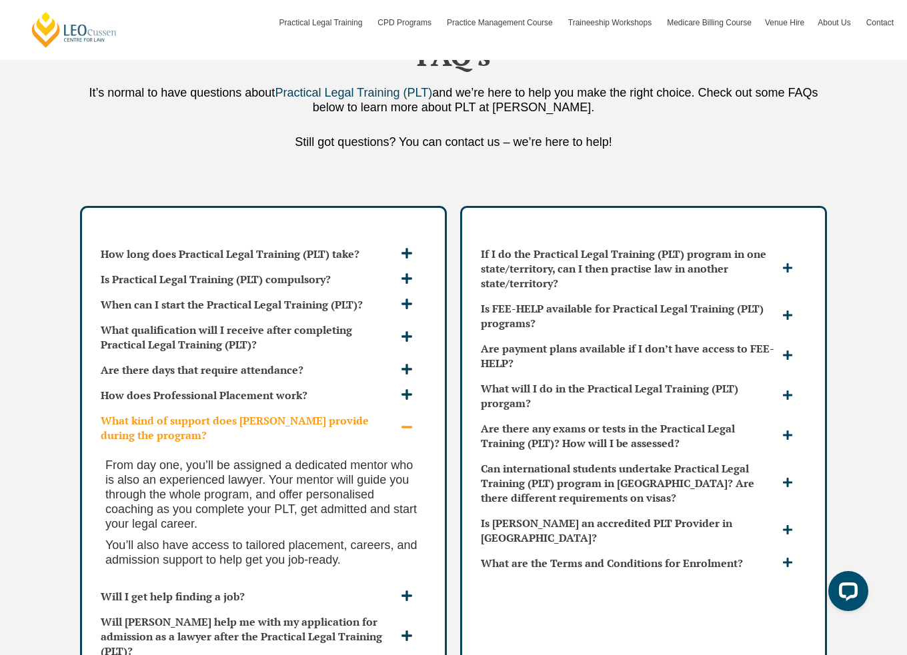
click at [269, 413] on h3 "What kind of support does [PERSON_NAME] provide during the program?" at bounding box center [249, 427] width 297 height 29
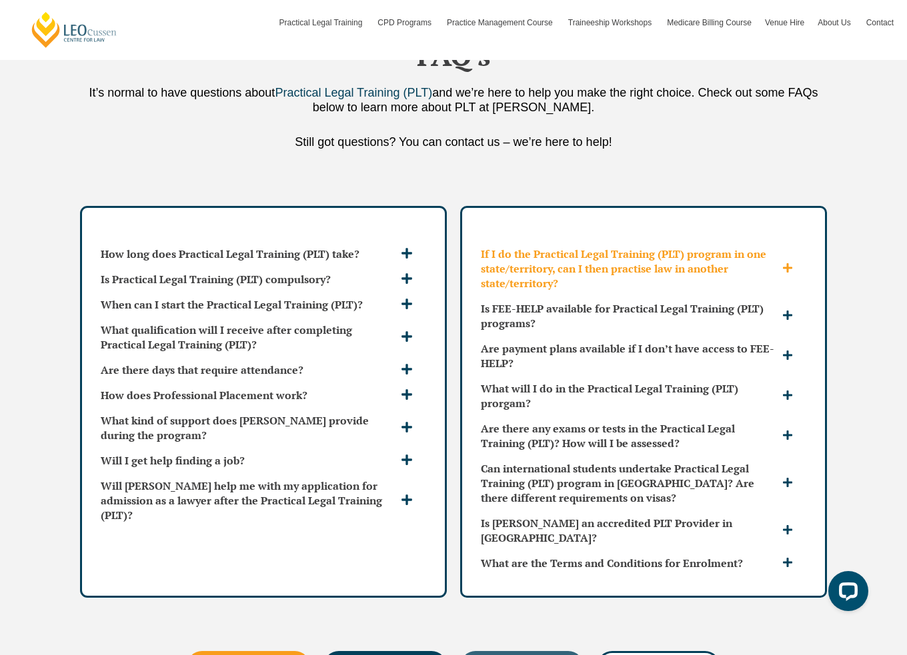
click at [668, 247] on h3 "If I do the Practical Legal Training (PLT) program in one state/territory, can …" at bounding box center [630, 269] width 298 height 44
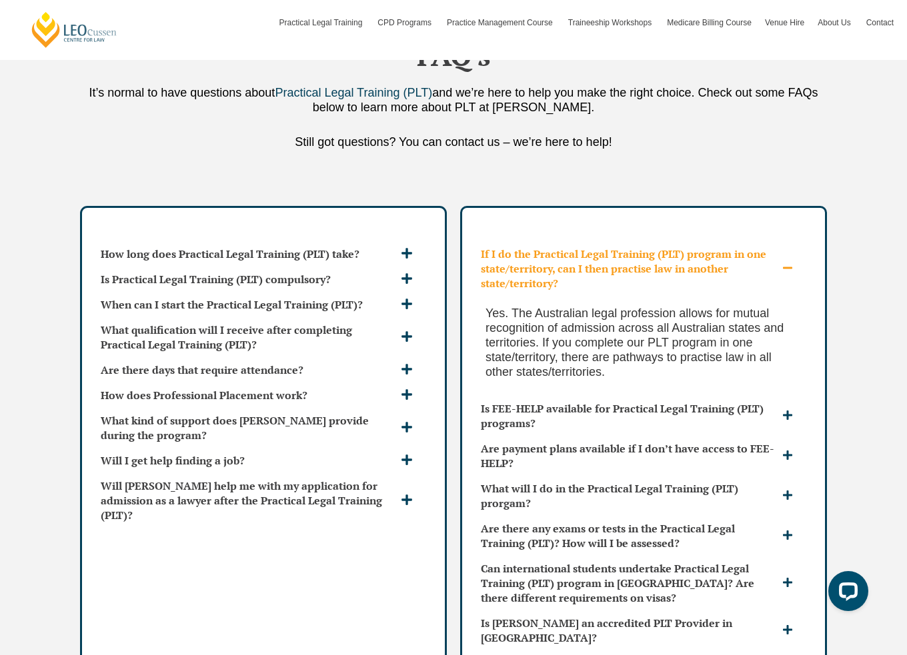
click at [672, 247] on h3 "If I do the Practical Legal Training (PLT) program in one state/territory, can …" at bounding box center [630, 269] width 298 height 44
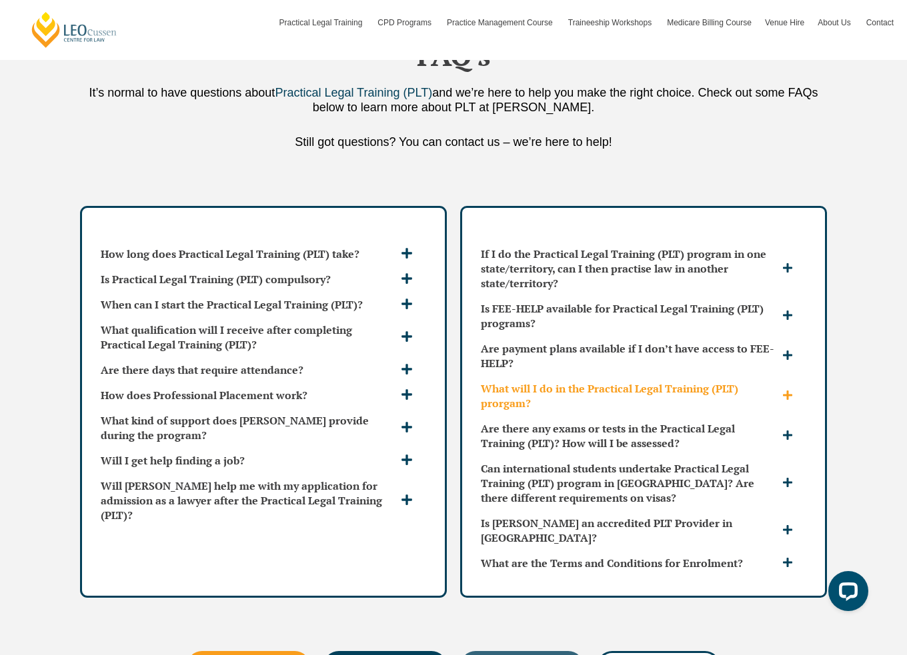
click at [667, 381] on h3 "What will I do in the Practical Legal Training (PLT) prorgam?" at bounding box center [630, 395] width 298 height 29
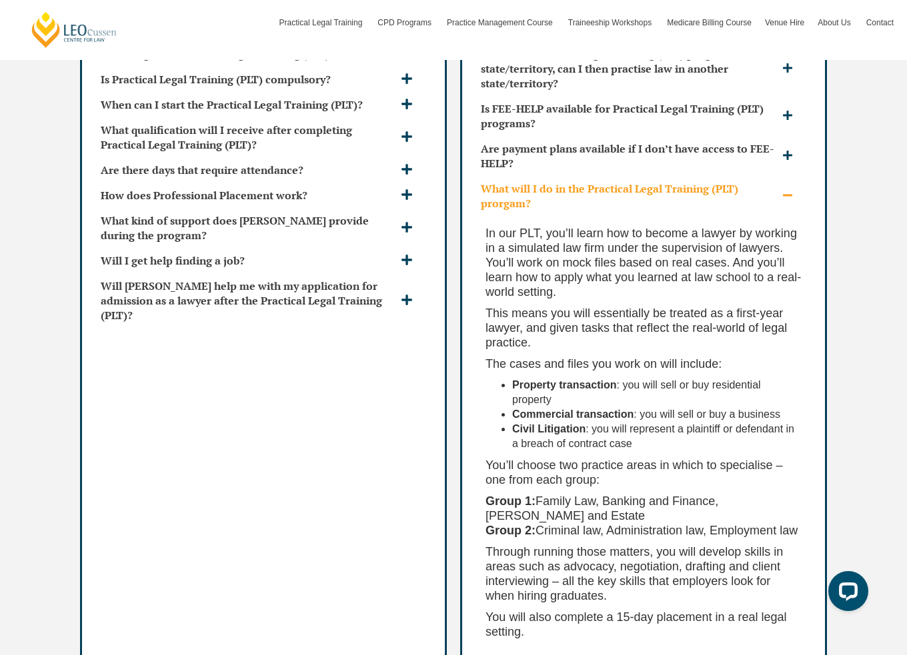
scroll to position [3523, 0]
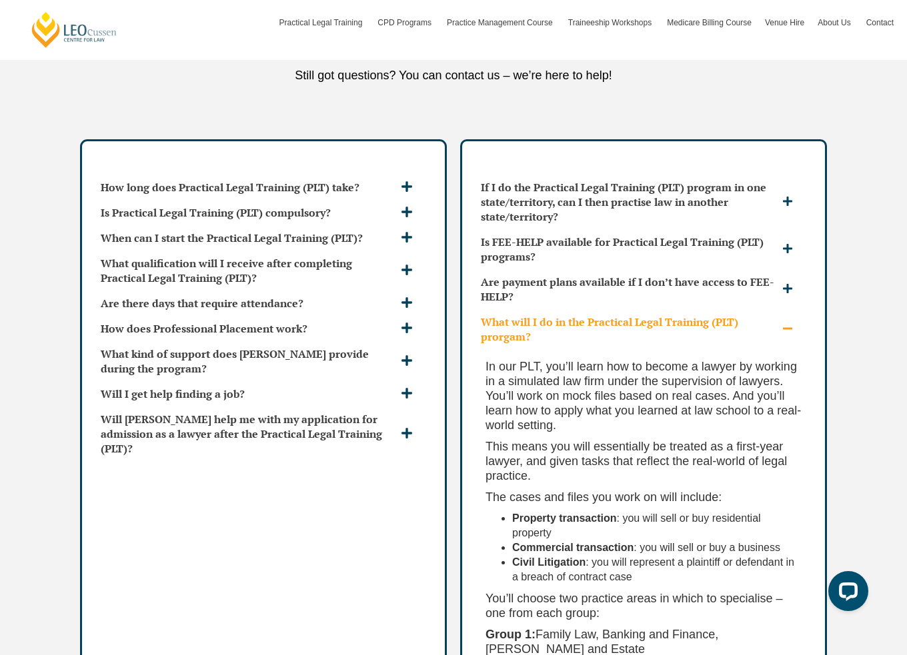
click at [670, 315] on h3 "What will I do in the Practical Legal Training (PLT) prorgam?" at bounding box center [630, 329] width 298 height 29
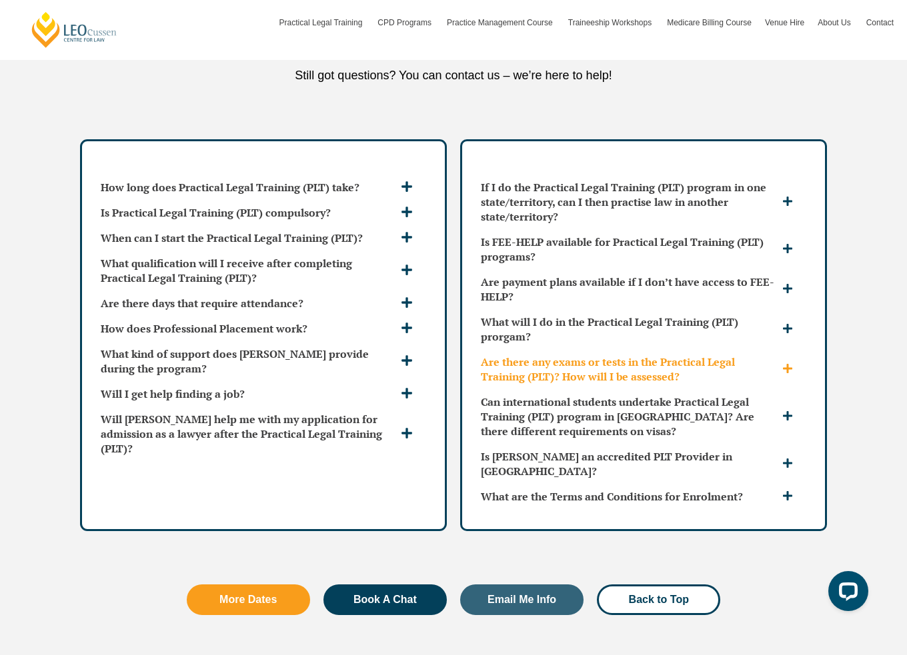
click at [667, 355] on h3 "Are there any exams or tests in the Practical Legal Training (PLT)? How will I …" at bounding box center [630, 369] width 298 height 29
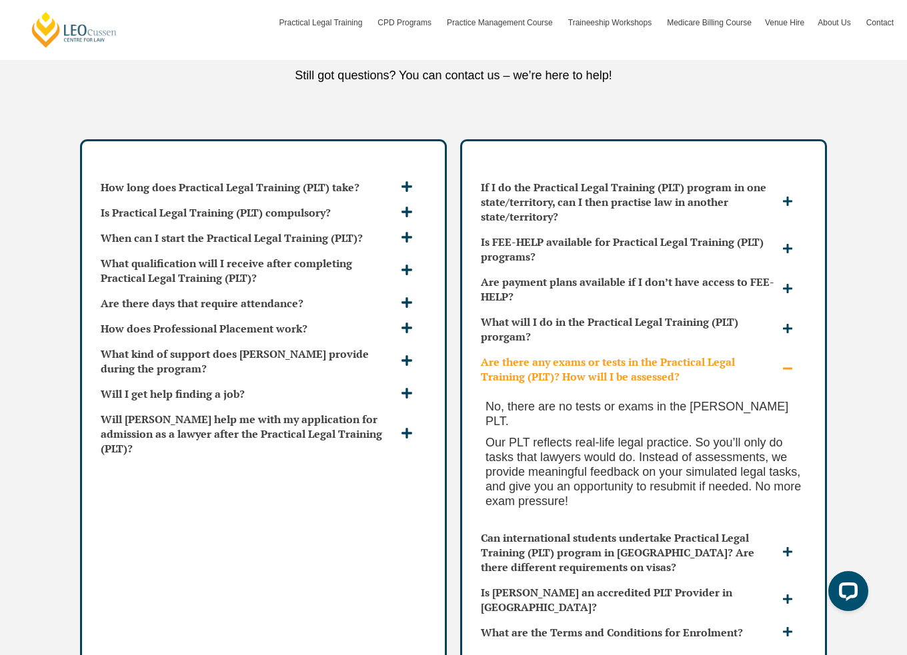
click at [667, 355] on h3 "Are there any exams or tests in the Practical Legal Training (PLT)? How will I …" at bounding box center [630, 369] width 298 height 29
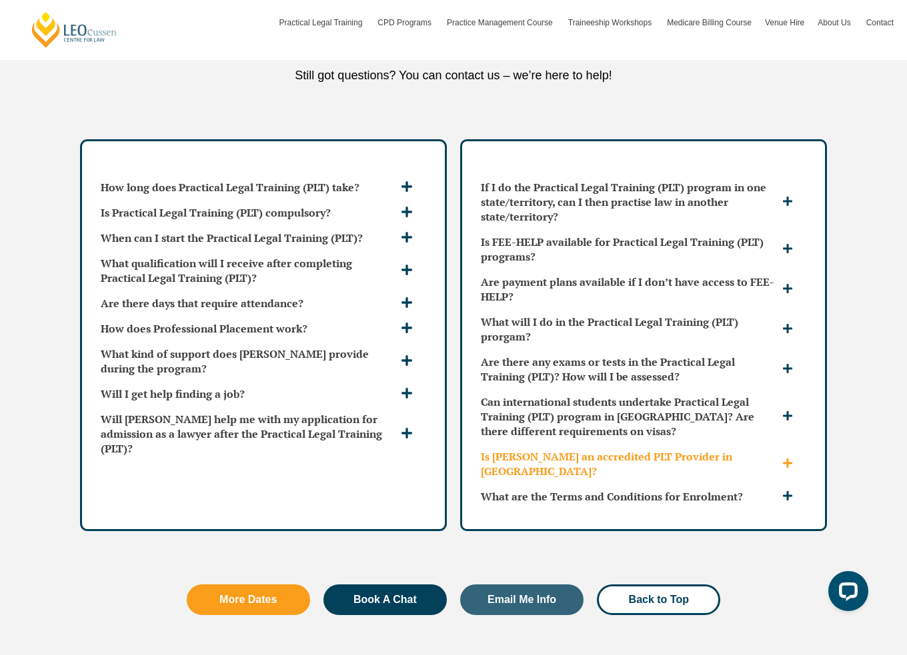
click at [685, 449] on h3 "Is [PERSON_NAME] an accredited PLT Provider in [GEOGRAPHIC_DATA]?" at bounding box center [630, 463] width 298 height 29
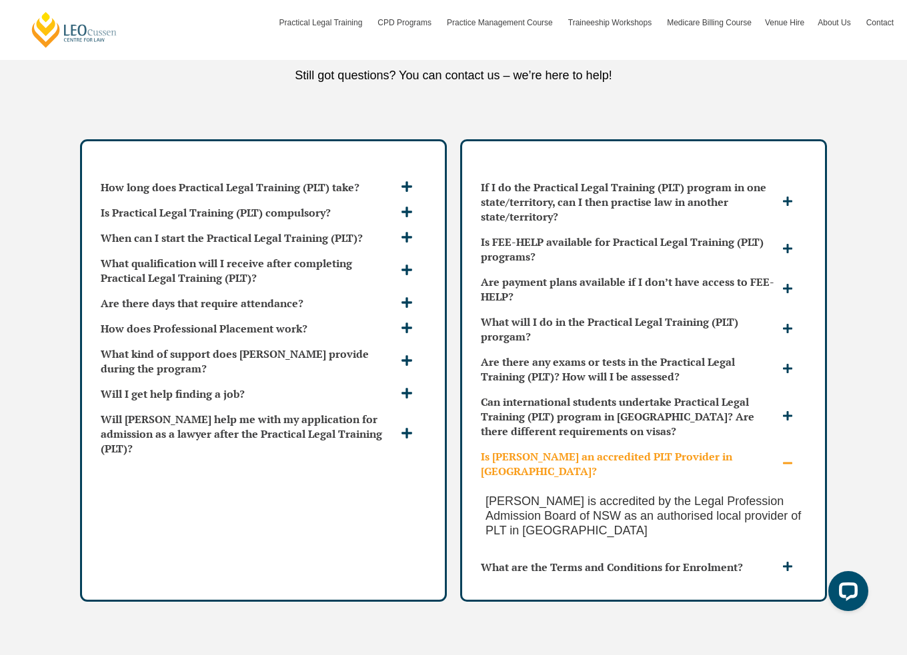
click at [685, 449] on h3 "Is [PERSON_NAME] an accredited PLT Provider in [GEOGRAPHIC_DATA]?" at bounding box center [630, 463] width 298 height 29
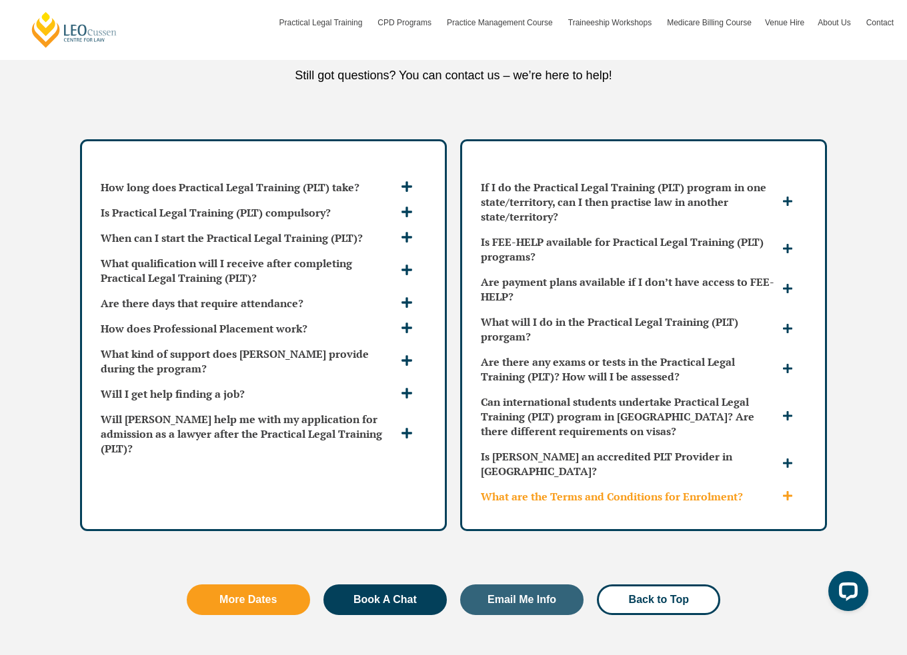
click at [689, 489] on h3 "What are the Terms and Conditions for Enrolment?" at bounding box center [630, 496] width 298 height 15
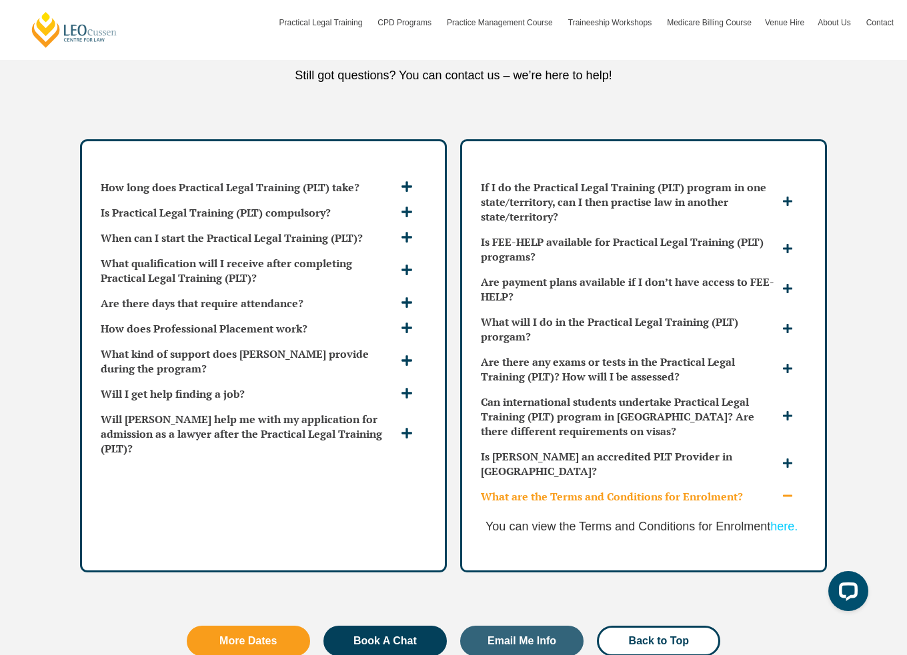
click at [689, 489] on h3 "What are the Terms and Conditions for Enrolment?" at bounding box center [630, 496] width 298 height 15
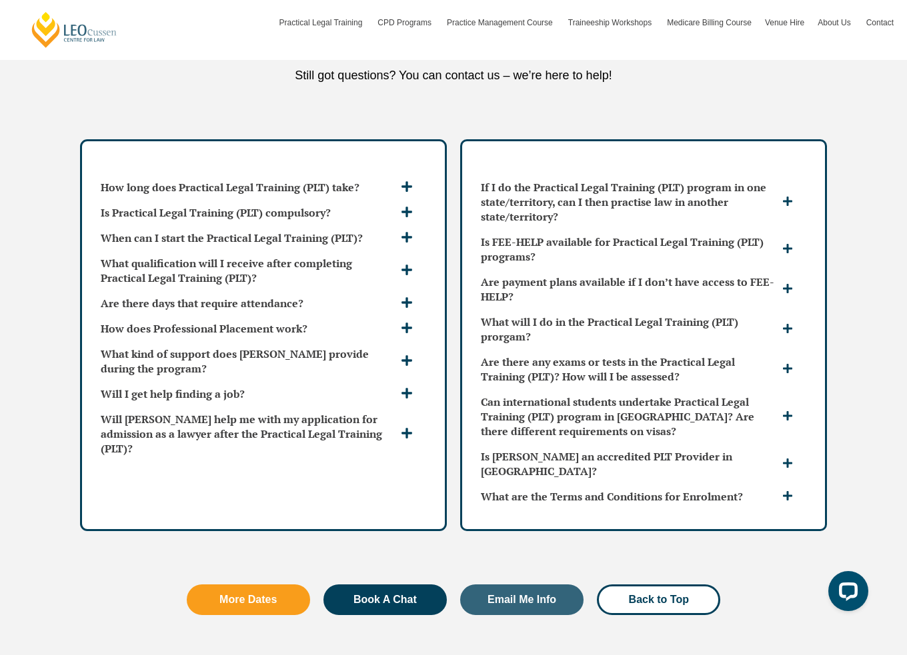
click at [876, 412] on div "How long does Practical Legal Training (PLT) take? [PERSON_NAME] PLT program ca…" at bounding box center [453, 335] width 907 height 405
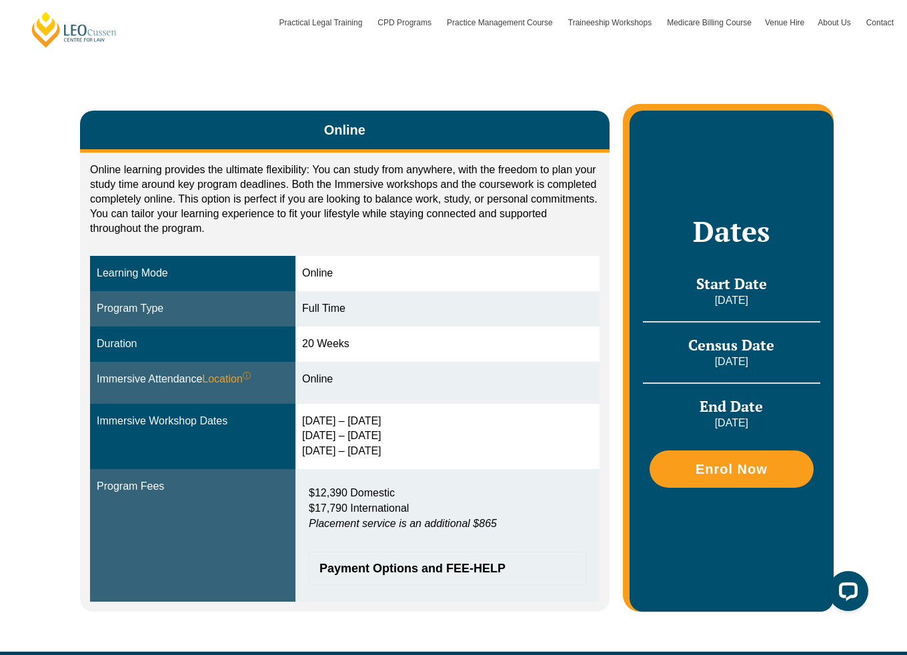
scroll to position [0, 0]
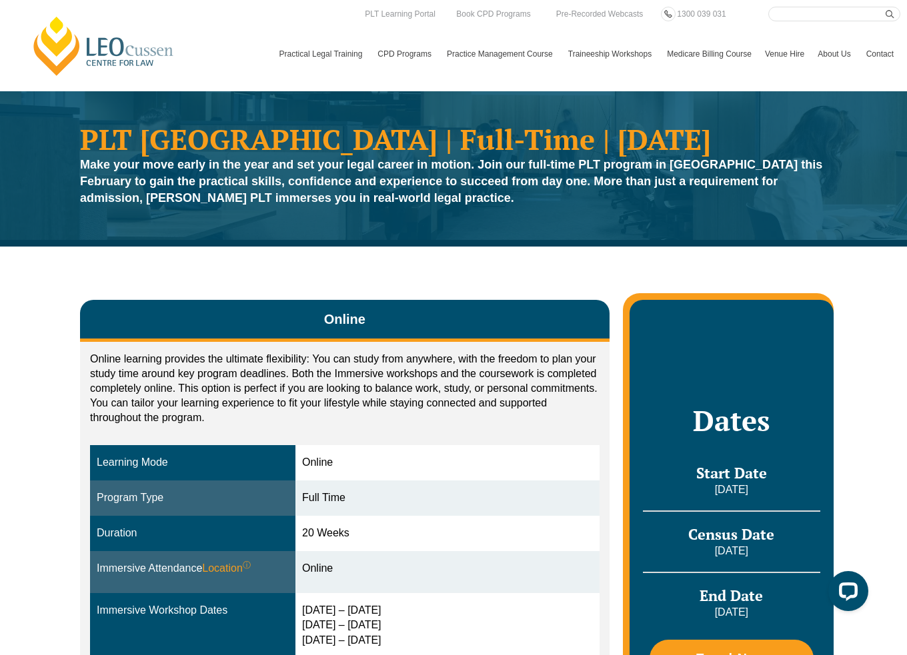
click at [365, 394] on p "Online learning provides the ultimate flexibility: You can study from anywhere,…" at bounding box center [344, 388] width 509 height 73
click at [456, 346] on div "Online learning provides the ultimate flexibility: You can study from anywhere,…" at bounding box center [344, 571] width 529 height 459
click at [714, 185] on strong "Make your move early in the year and set your legal career in motion. Join our …" at bounding box center [451, 181] width 742 height 47
click at [270, 283] on div "Online Online learning provides the ultimate flexibility: You can study from an…" at bounding box center [453, 544] width 760 height 594
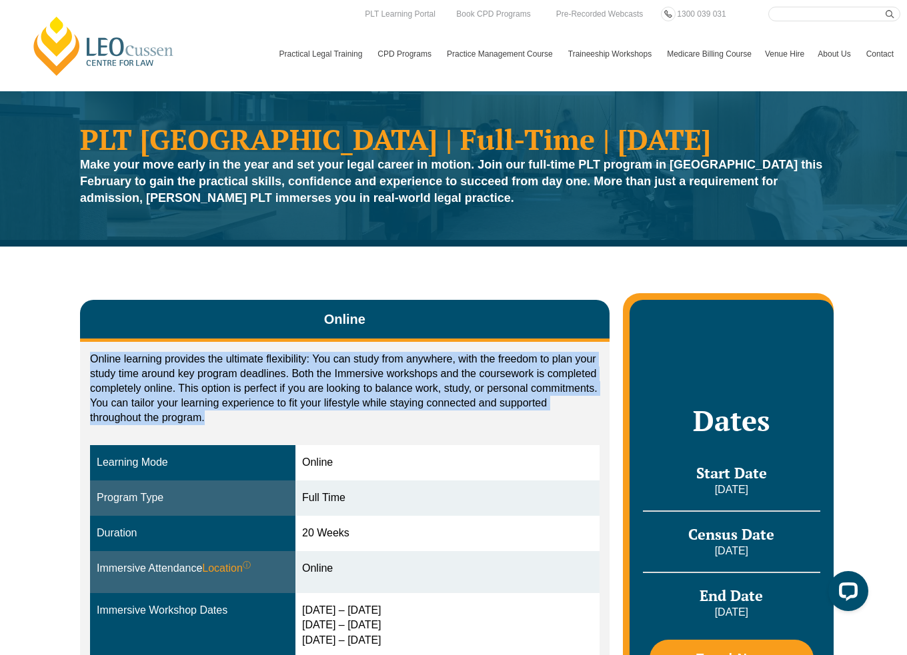
drag, startPoint x: 75, startPoint y: 314, endPoint x: 371, endPoint y: 416, distance: 313.7
click at [371, 416] on div "Online Online learning provides the ultimate flexibility: You can study from an…" at bounding box center [453, 544] width 760 height 594
click at [371, 416] on p "Online learning provides the ultimate flexibility: You can study from anywhere,…" at bounding box center [344, 388] width 509 height 73
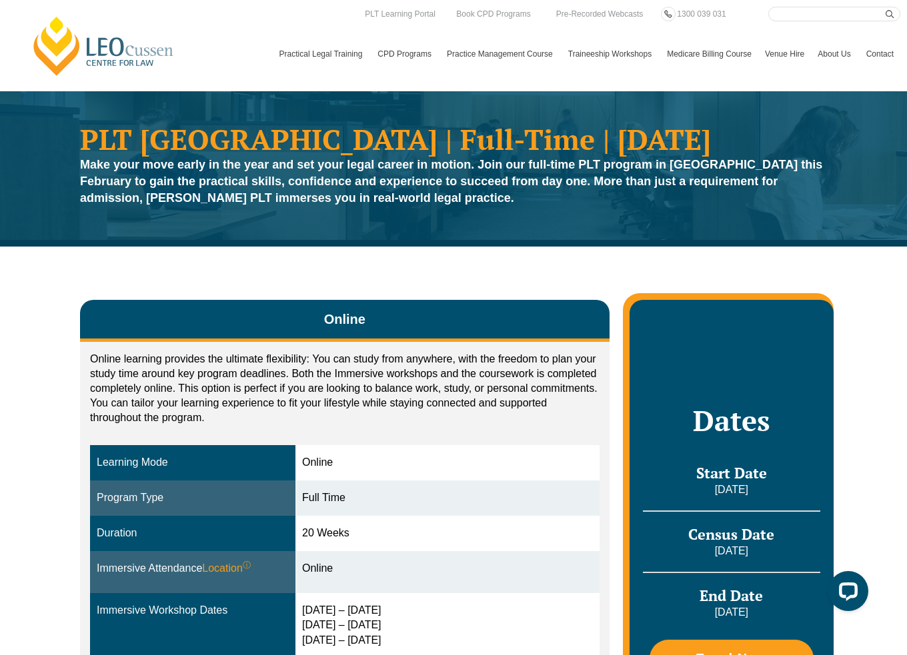
scroll to position [267, 0]
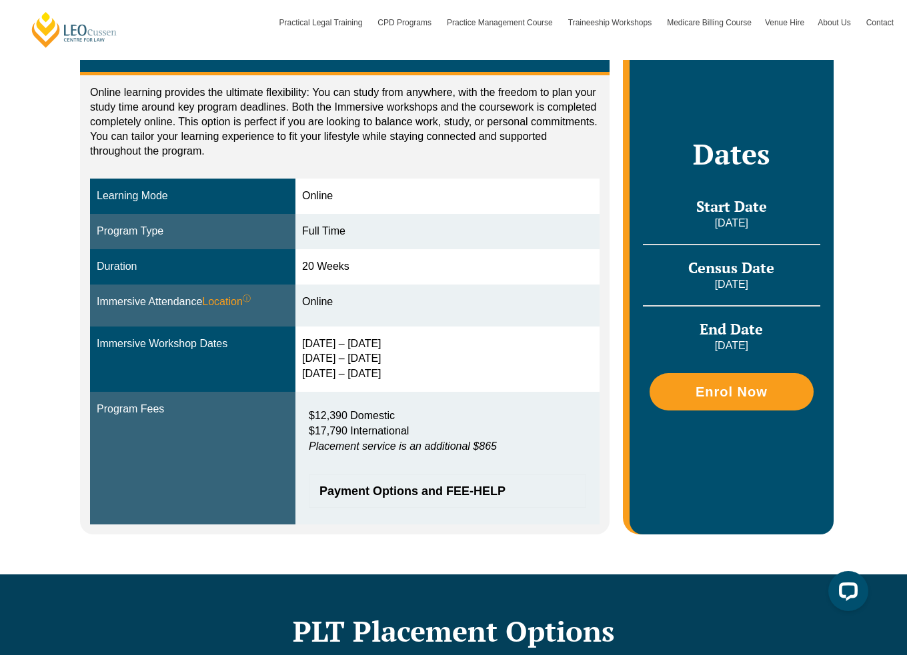
click at [29, 378] on div "Online Online learning provides the ultimate flexibility: You can study from an…" at bounding box center [453, 277] width 907 height 594
click at [35, 301] on div "Online Online learning provides the ultimate flexibility: You can study from an…" at bounding box center [453, 277] width 907 height 594
drag, startPoint x: 501, startPoint y: 445, endPoint x: 303, endPoint y: 408, distance: 202.0
click at [303, 408] on td "$12,390 Domestic $17,790 International Placement service is an additional $865 …" at bounding box center [447, 458] width 304 height 133
click at [185, 422] on td "Program Fees" at bounding box center [192, 458] width 205 height 133
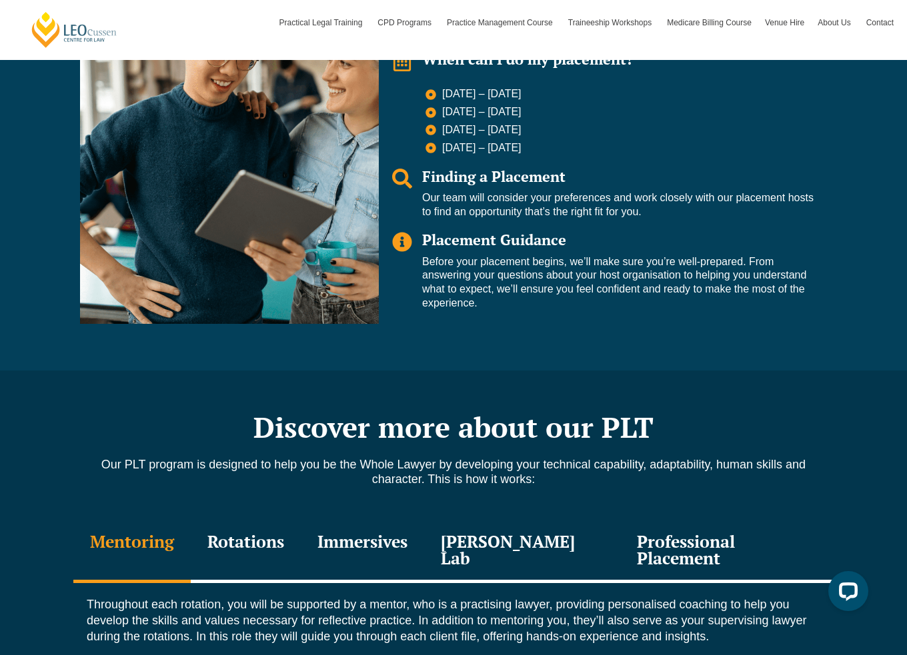
scroll to position [800, 0]
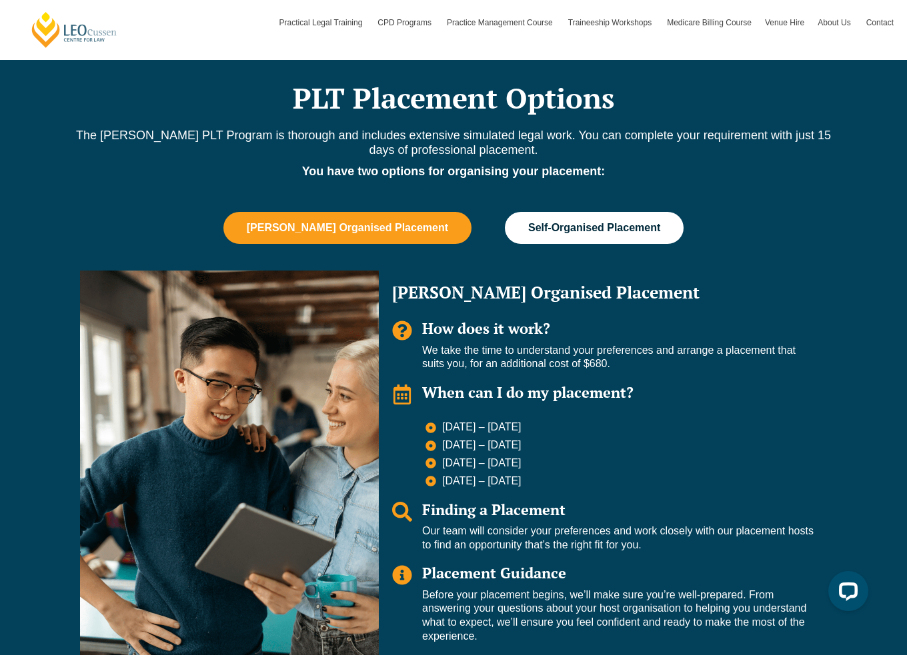
click at [528, 233] on span "Self-Organised Placement" at bounding box center [594, 228] width 132 height 12
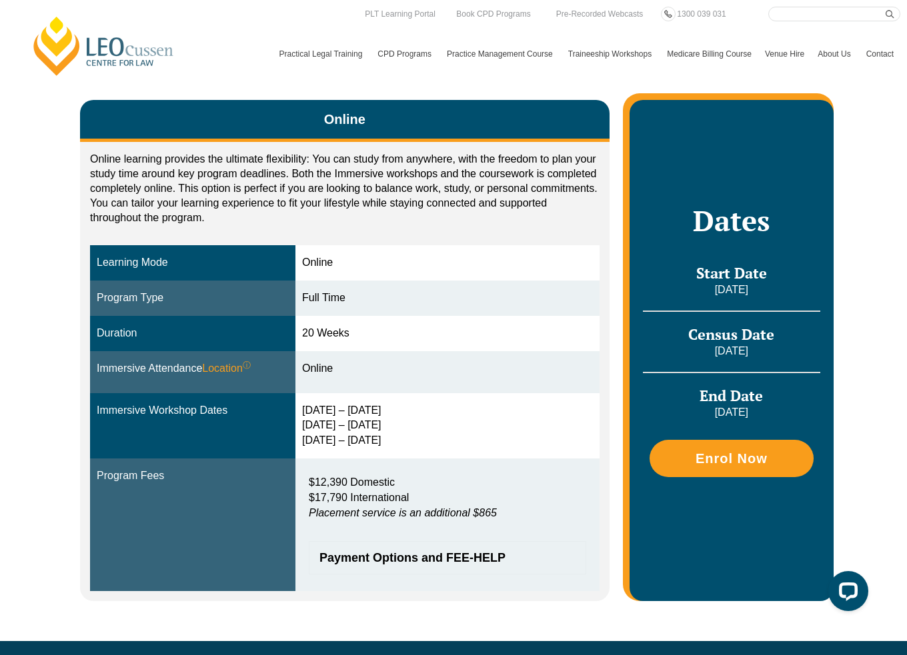
scroll to position [0, 0]
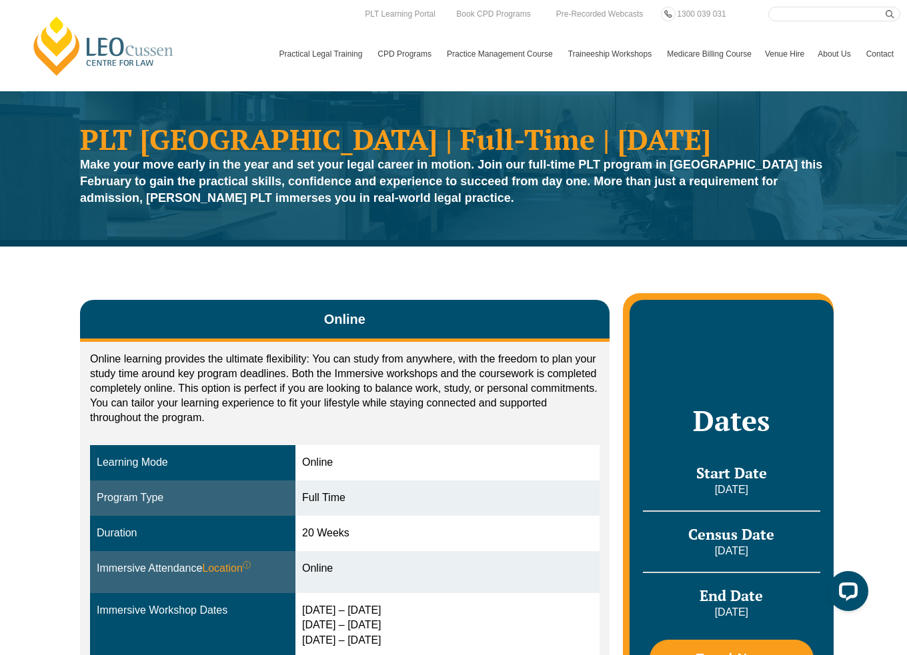
click at [855, 442] on div "Online Online learning provides the ultimate flexibility: You can study from an…" at bounding box center [453, 544] width 907 height 594
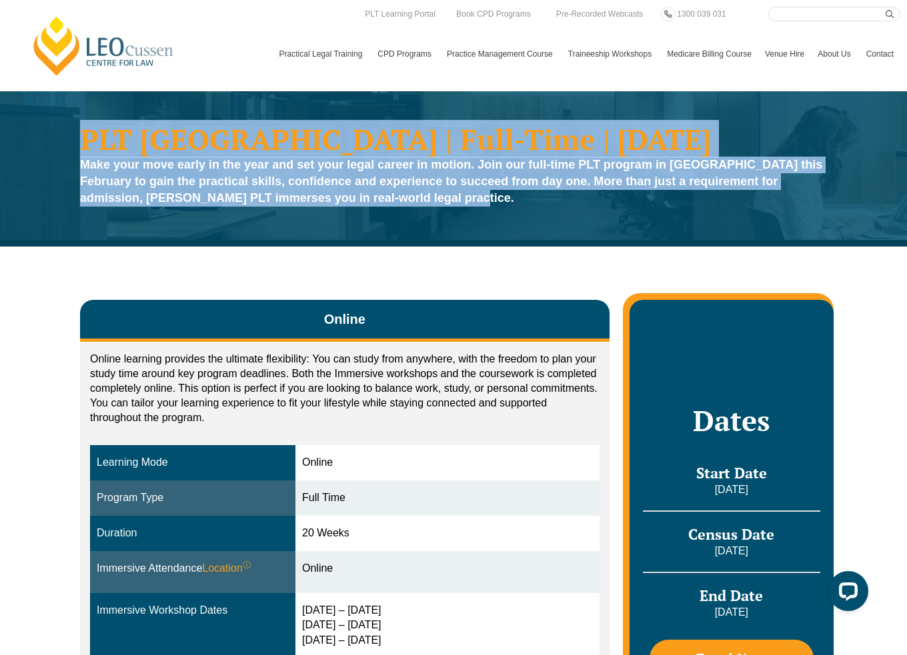
drag, startPoint x: 59, startPoint y: 143, endPoint x: 651, endPoint y: 219, distance: 597.0
click at [651, 219] on div "PLT [GEOGRAPHIC_DATA] | Full-Time | [DATE] Make your move early in the year and…" at bounding box center [453, 168] width 907 height 155
click at [651, 219] on div "PLT [GEOGRAPHIC_DATA] | Full-Time | [DATE] Make your move early in the year and…" at bounding box center [453, 169] width 760 height 102
drag, startPoint x: 611, startPoint y: 211, endPoint x: 21, endPoint y: 131, distance: 595.4
click at [21, 131] on div "PLT [GEOGRAPHIC_DATA] | Full-Time | [DATE] Make your move early in the year and…" at bounding box center [453, 168] width 907 height 155
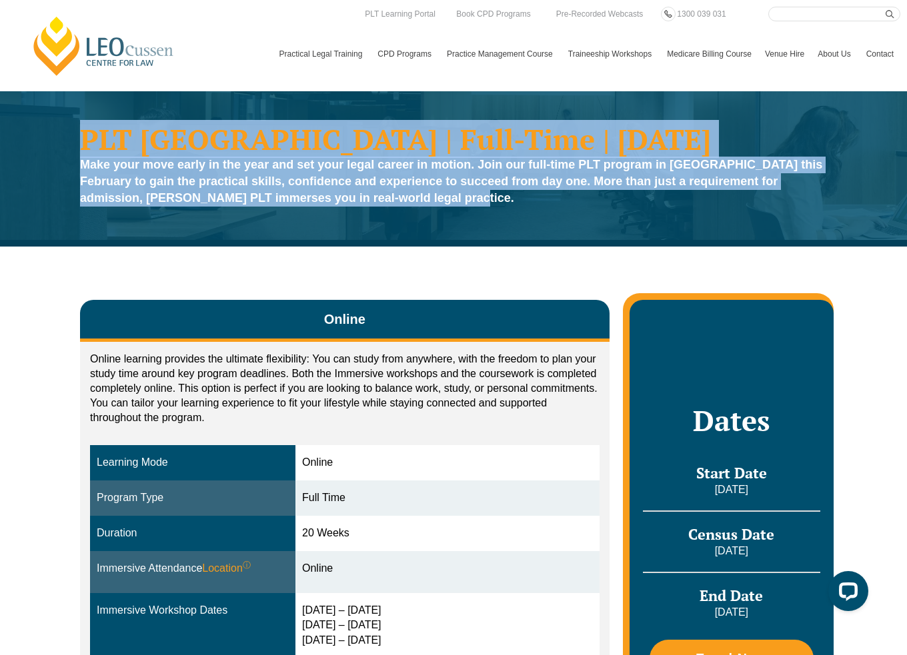
click at [115, 141] on h1 "PLT [GEOGRAPHIC_DATA] | Full-Time | [DATE]" at bounding box center [453, 139] width 747 height 29
drag, startPoint x: 37, startPoint y: 141, endPoint x: 591, endPoint y: 217, distance: 559.2
click at [591, 217] on div "PLT [GEOGRAPHIC_DATA] | Full-Time | [DATE] Make your move early in the year and…" at bounding box center [453, 168] width 907 height 155
click at [591, 217] on div "PLT [GEOGRAPHIC_DATA] | Full-Time | [DATE] Make your move early in the year and…" at bounding box center [453, 169] width 760 height 102
